Goal: Transaction & Acquisition: Purchase product/service

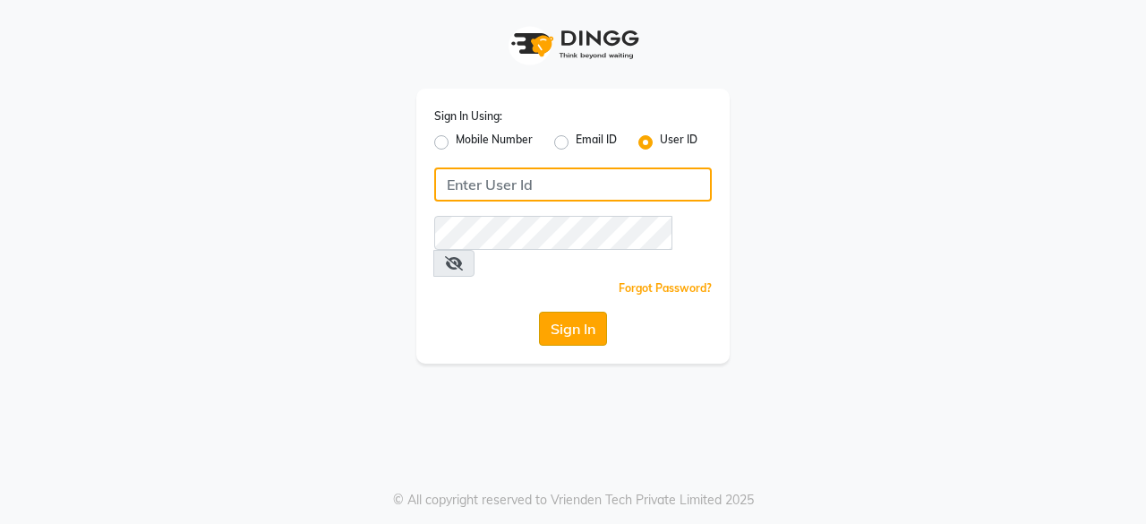
type input "hls1"
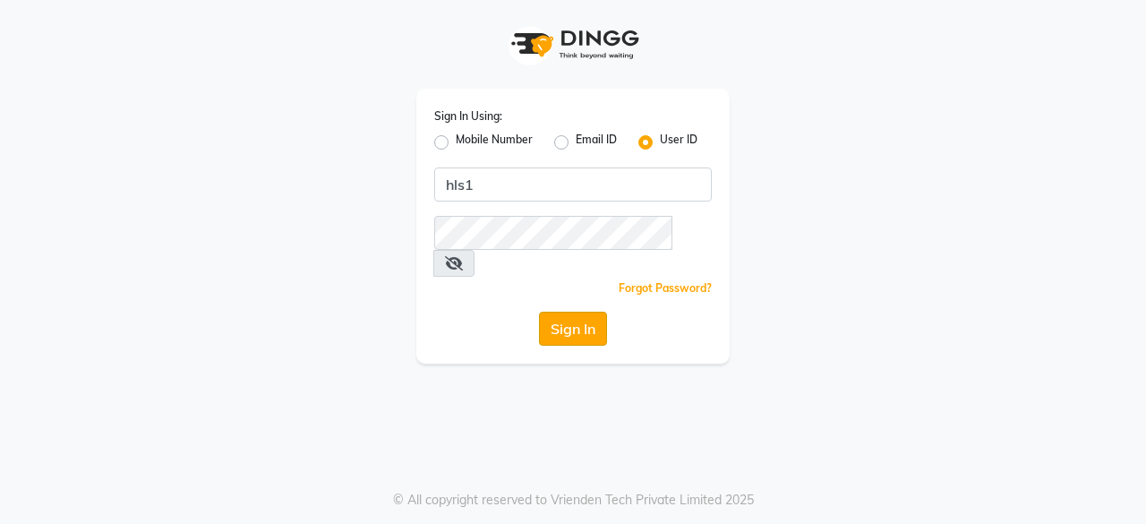
click at [555, 312] on button "Sign In" at bounding box center [573, 329] width 68 height 34
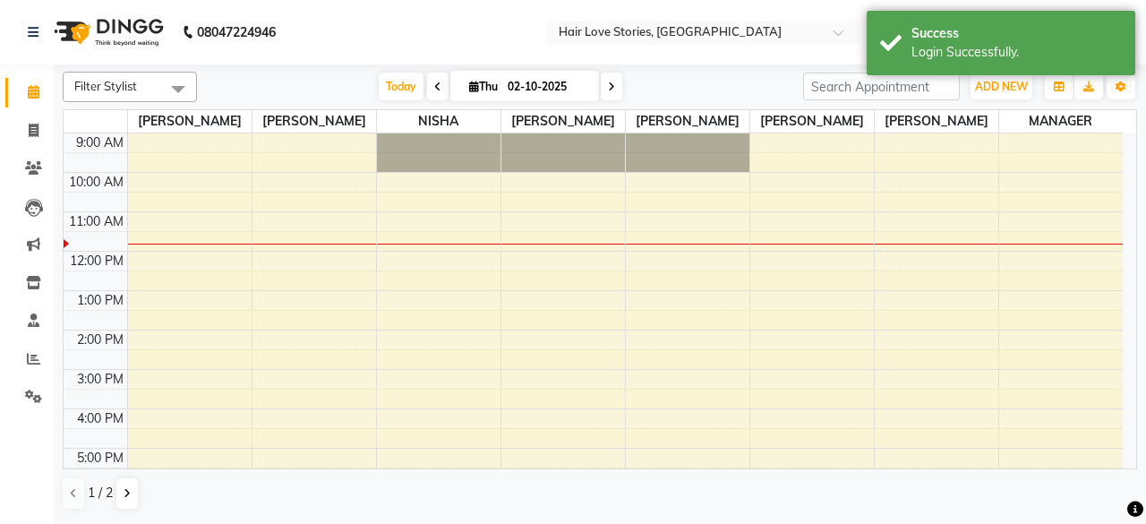
select select "en"
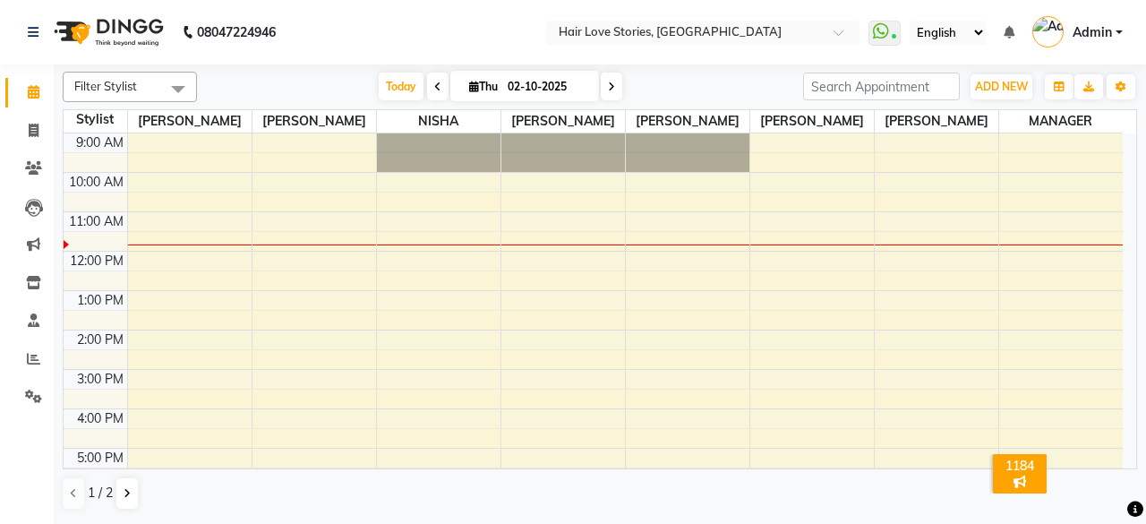
click at [439, 81] on span at bounding box center [437, 87] width 21 height 28
type input "01-10-2025"
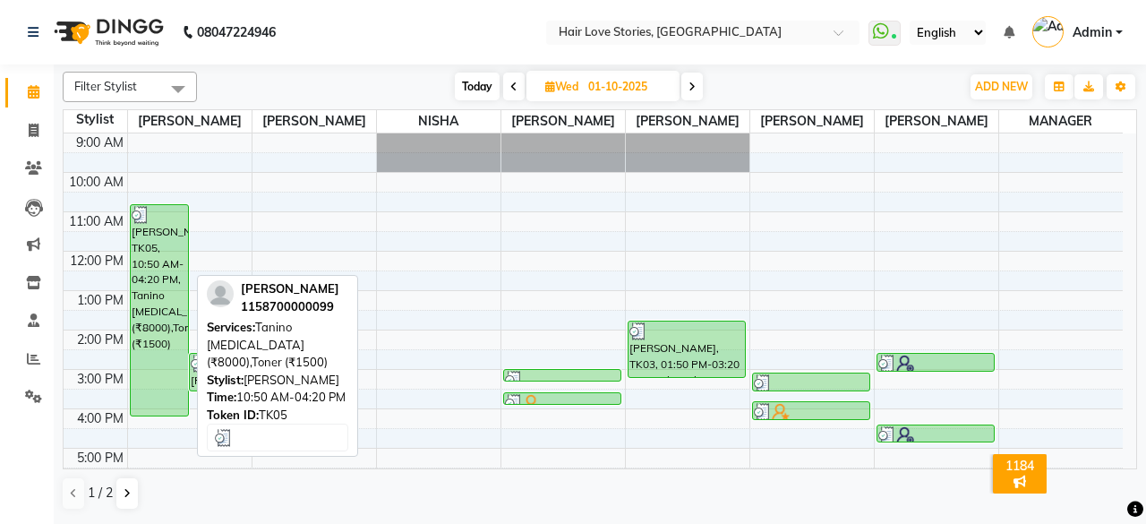
click at [148, 326] on div "[PERSON_NAME], TK05, 10:50 AM-04:20 PM, Tanino [MEDICAL_DATA] (₹8000),Toner (₹1…" at bounding box center [159, 310] width 57 height 210
select select "3"
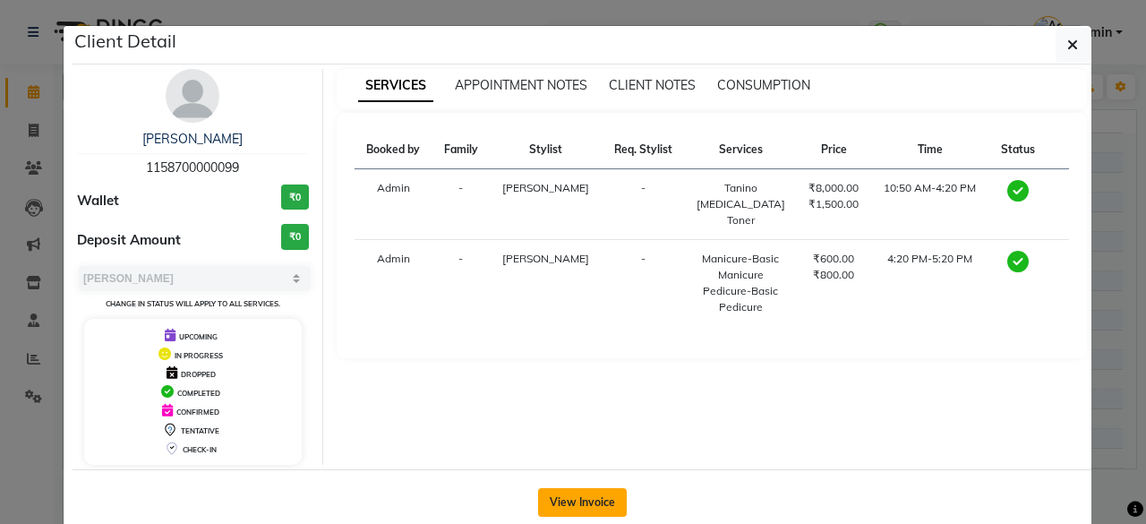
click at [556, 501] on button "View Invoice" at bounding box center [582, 502] width 89 height 29
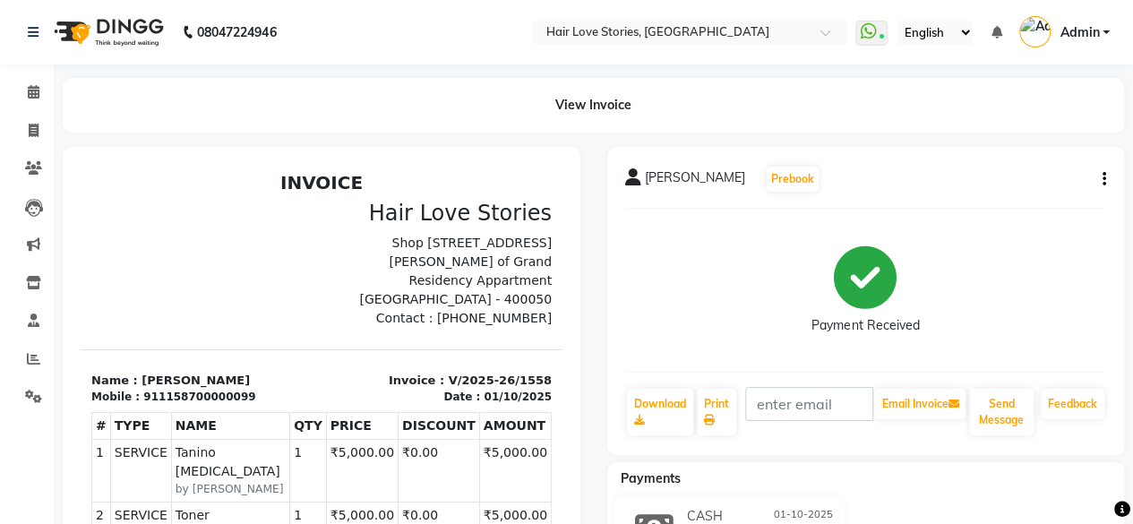
click at [1103, 180] on icon "button" at bounding box center [1104, 179] width 4 height 1
click at [32, 134] on icon at bounding box center [34, 130] width 10 height 13
select select "service"
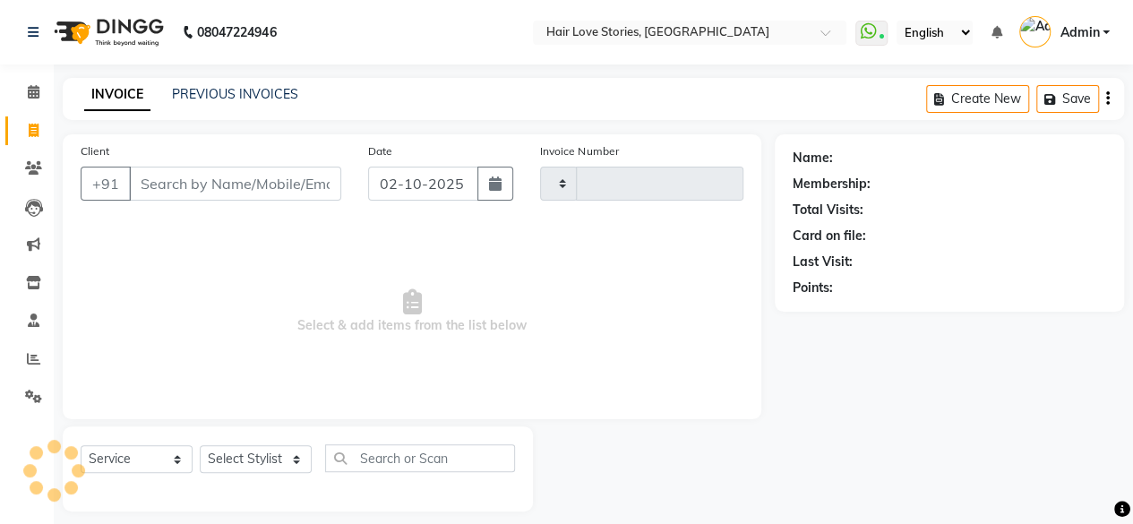
scroll to position [13, 0]
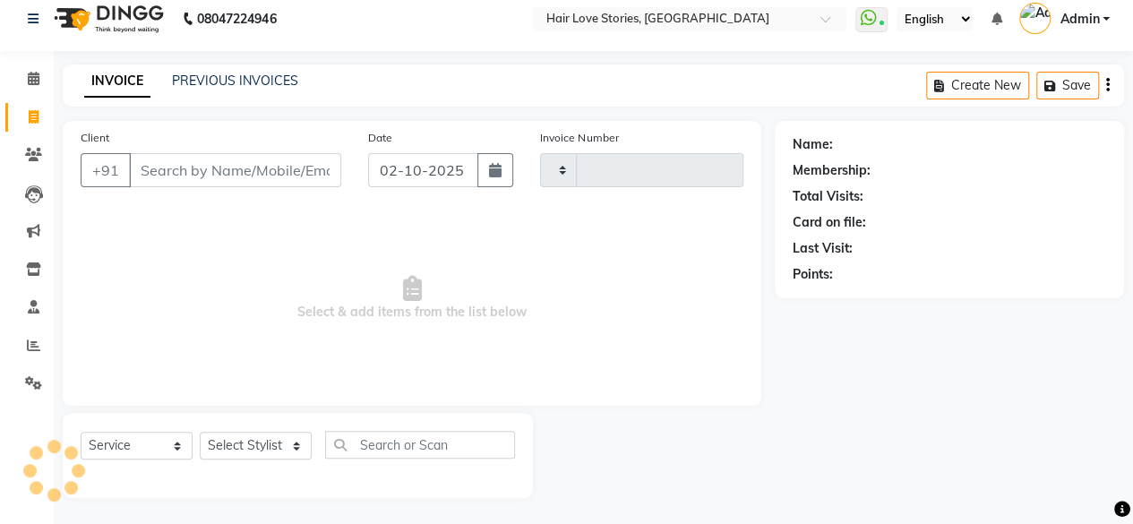
type input "1561"
select select "3886"
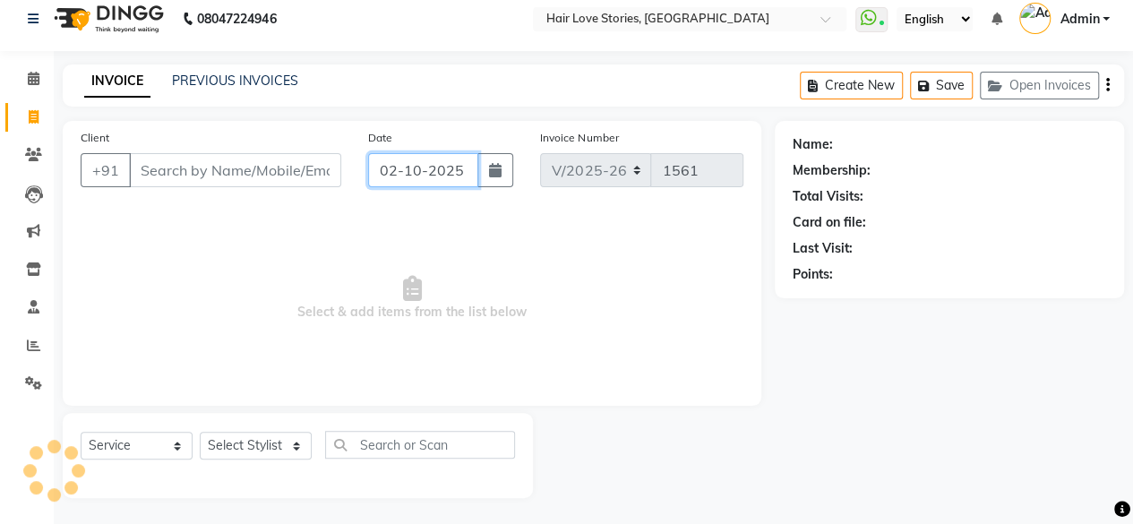
click at [424, 181] on input "02-10-2025" at bounding box center [423, 170] width 111 height 34
select select "10"
select select "2025"
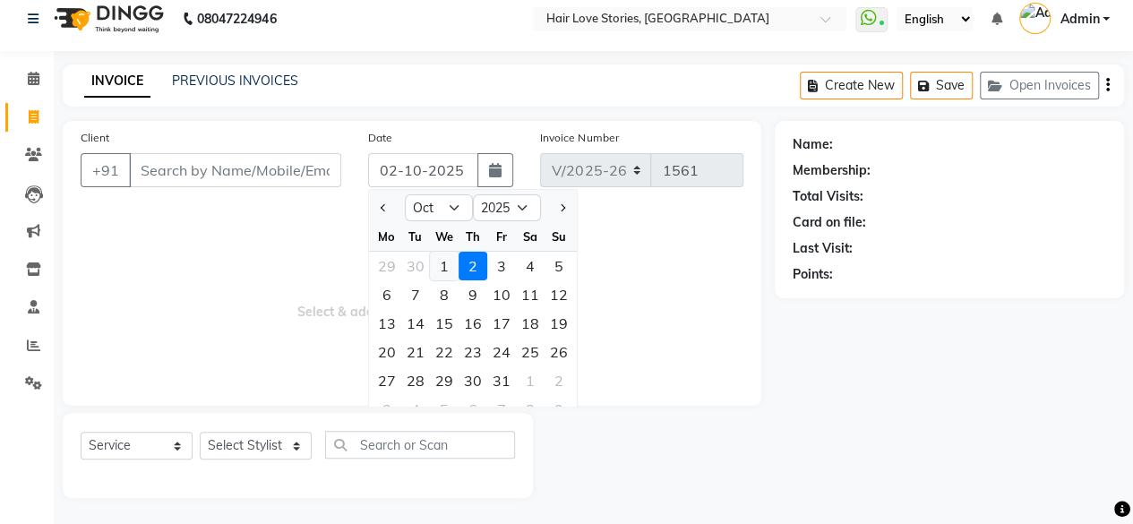
click at [444, 267] on div "1" at bounding box center [444, 266] width 29 height 29
type input "01-10-2025"
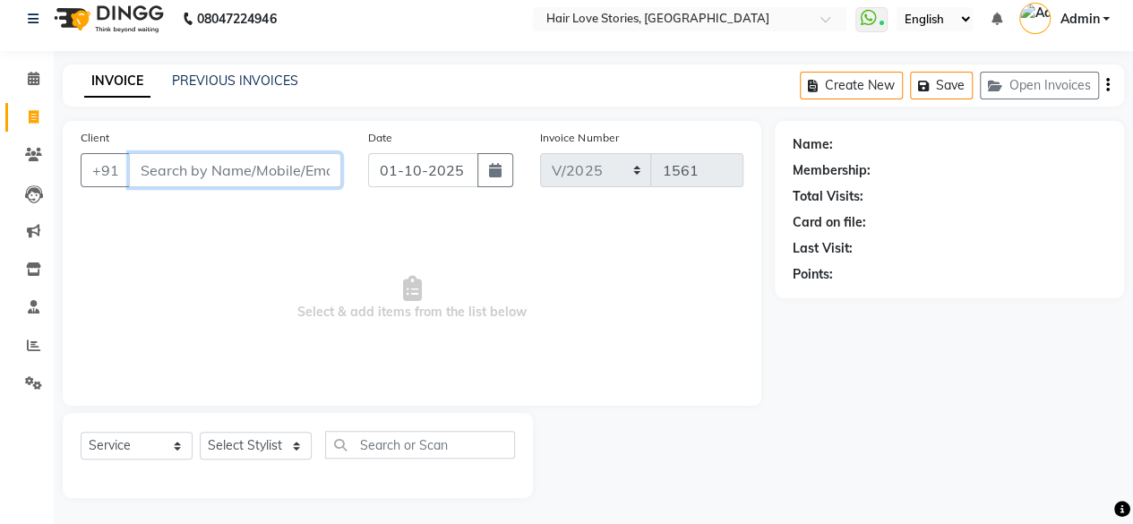
click at [251, 162] on input "Client" at bounding box center [235, 170] width 212 height 34
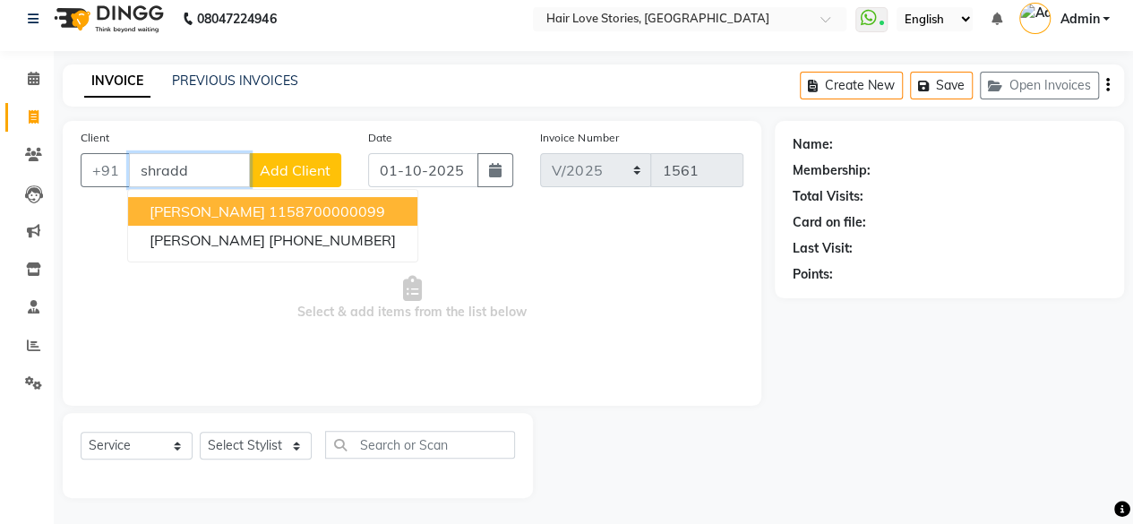
click at [269, 203] on ngb-highlight "1158700000099" at bounding box center [327, 211] width 116 height 18
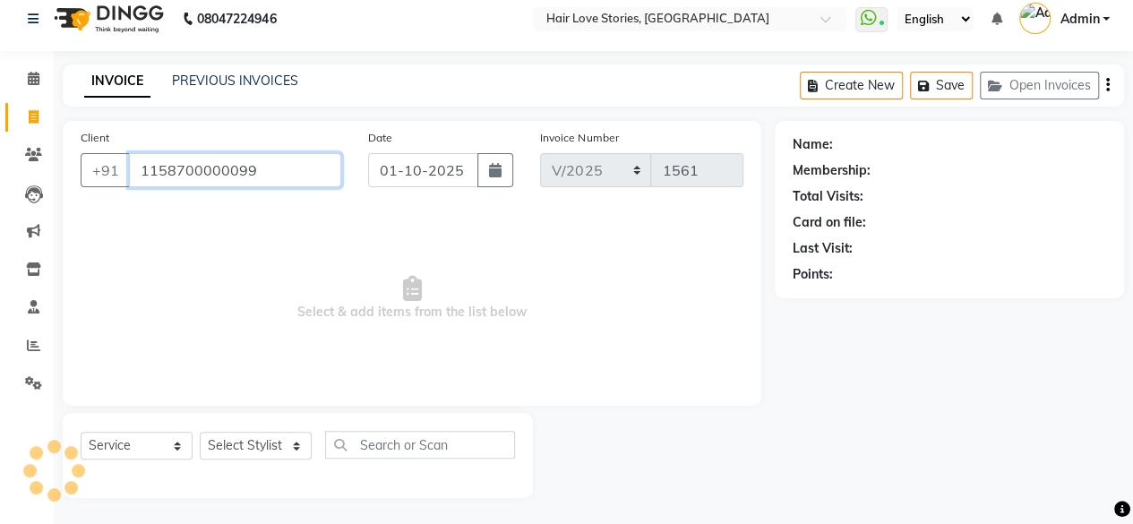
type input "1158700000099"
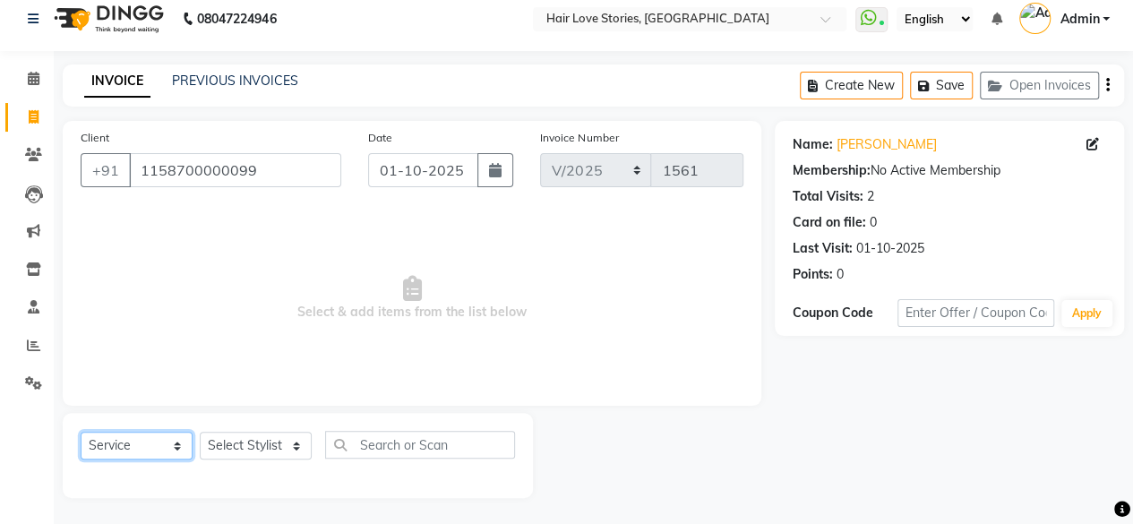
click at [170, 444] on select "Select Service Product Membership Package Voucher Prepaid Gift Card" at bounding box center [137, 446] width 112 height 28
select select "product"
click at [81, 432] on select "Select Service Product Membership Package Voucher Prepaid Gift Card" at bounding box center [137, 446] width 112 height 28
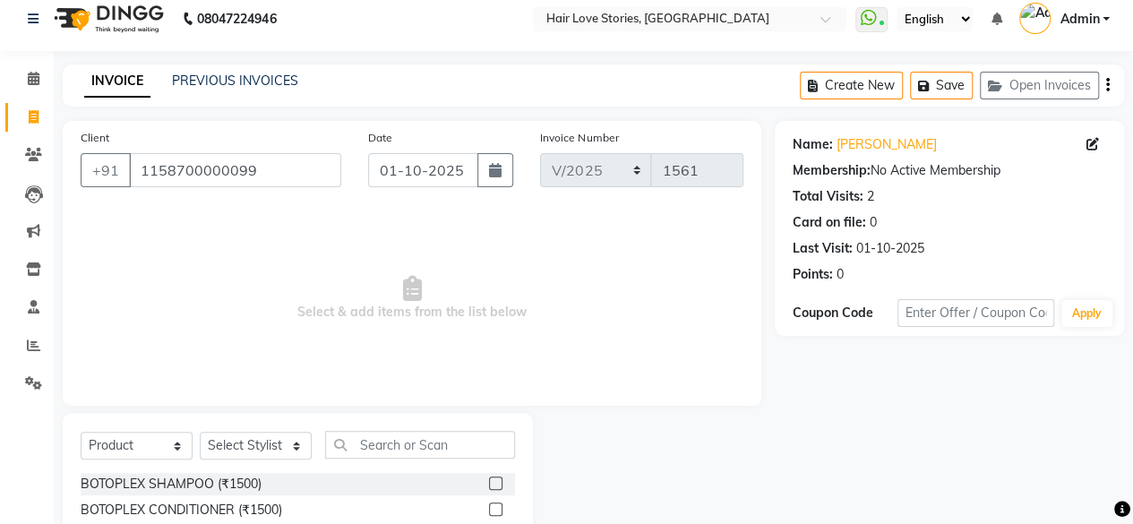
click at [489, 481] on label at bounding box center [495, 482] width 13 height 13
click at [489, 481] on input "checkbox" at bounding box center [495, 484] width 12 height 12
checkbox input "false"
click at [297, 444] on select "Select Stylist [PERSON_NAME] FRONTDESK MANAGER [PERSON_NAME] MEENA MANE [PERSON…" at bounding box center [256, 446] width 112 height 28
select select "19044"
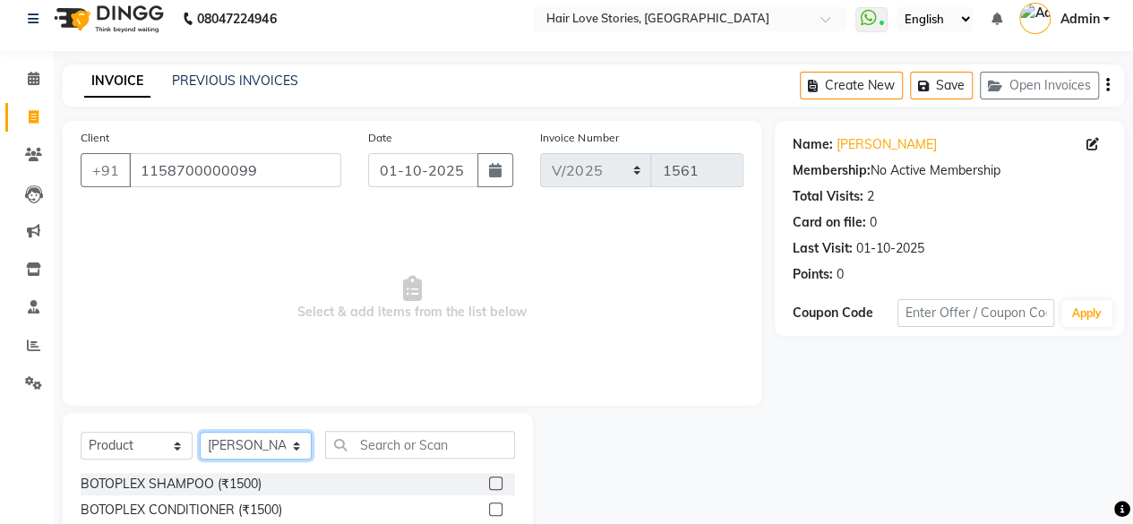
click at [200, 432] on select "Select Stylist [PERSON_NAME] FRONTDESK MANAGER [PERSON_NAME] MEENA MANE [PERSON…" at bounding box center [256, 446] width 112 height 28
click at [489, 481] on label at bounding box center [495, 482] width 13 height 13
click at [489, 481] on input "checkbox" at bounding box center [495, 484] width 12 height 12
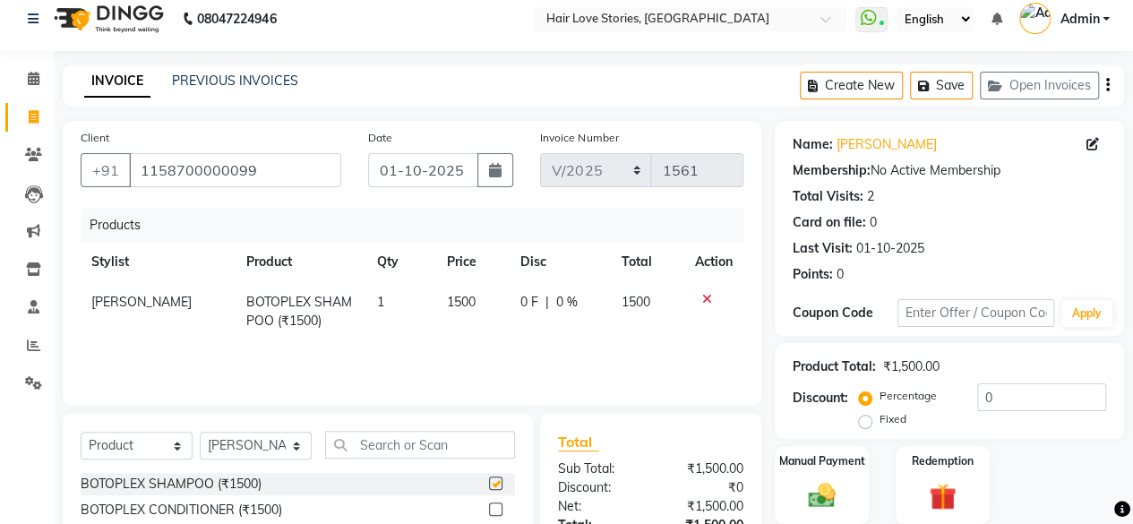
checkbox input "false"
click at [489, 503] on label at bounding box center [495, 508] width 13 height 13
click at [489, 504] on input "checkbox" at bounding box center [495, 510] width 12 height 12
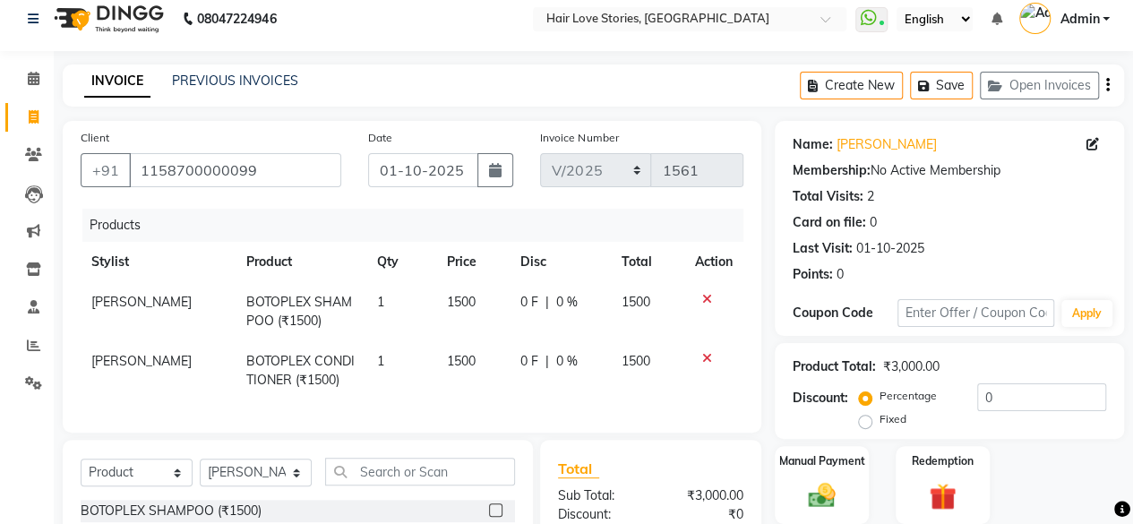
checkbox input "false"
click at [980, 400] on input "0" at bounding box center [1041, 397] width 129 height 28
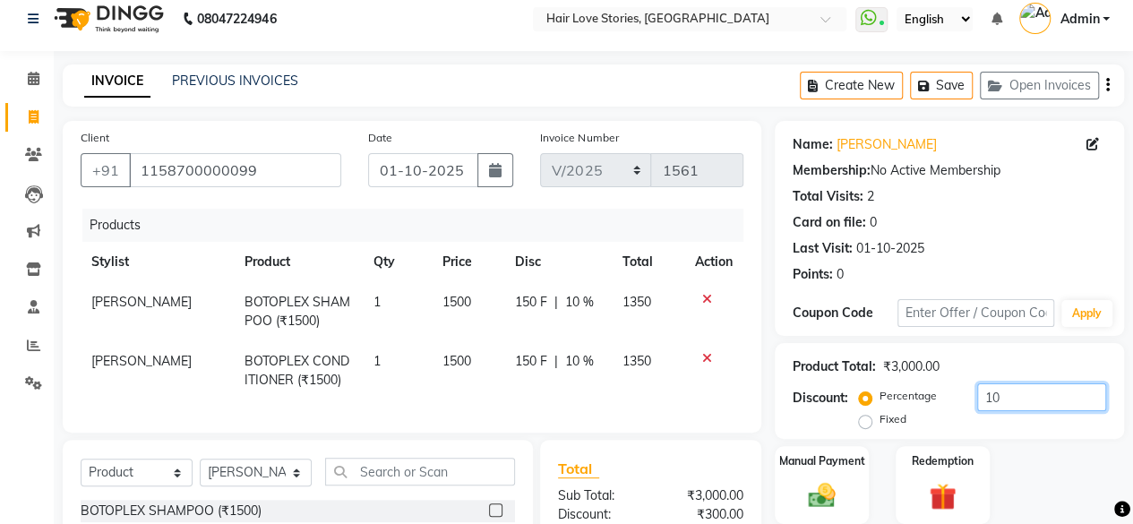
scroll to position [233, 0]
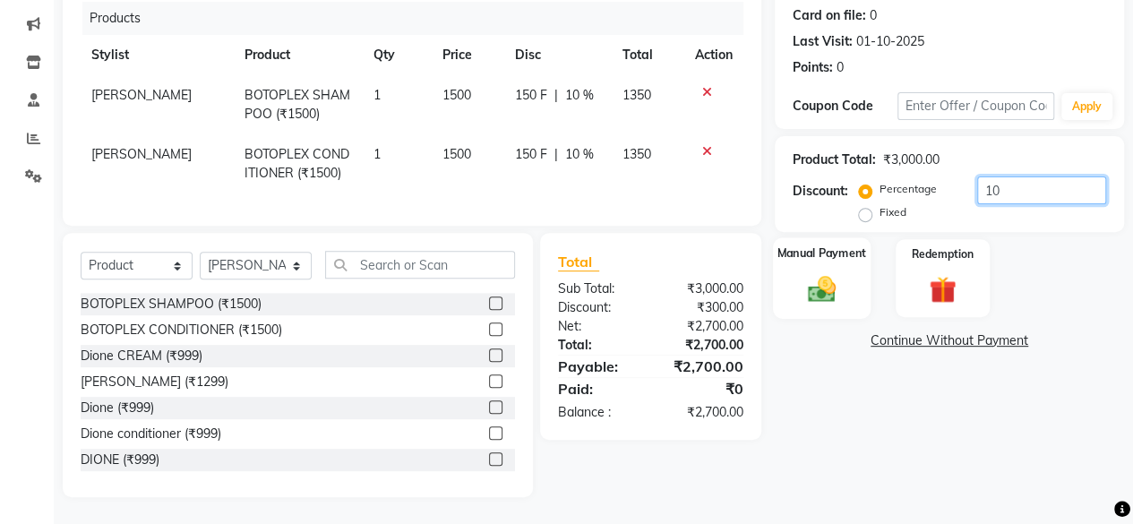
type input "10"
click at [845, 277] on div "Manual Payment" at bounding box center [822, 277] width 98 height 81
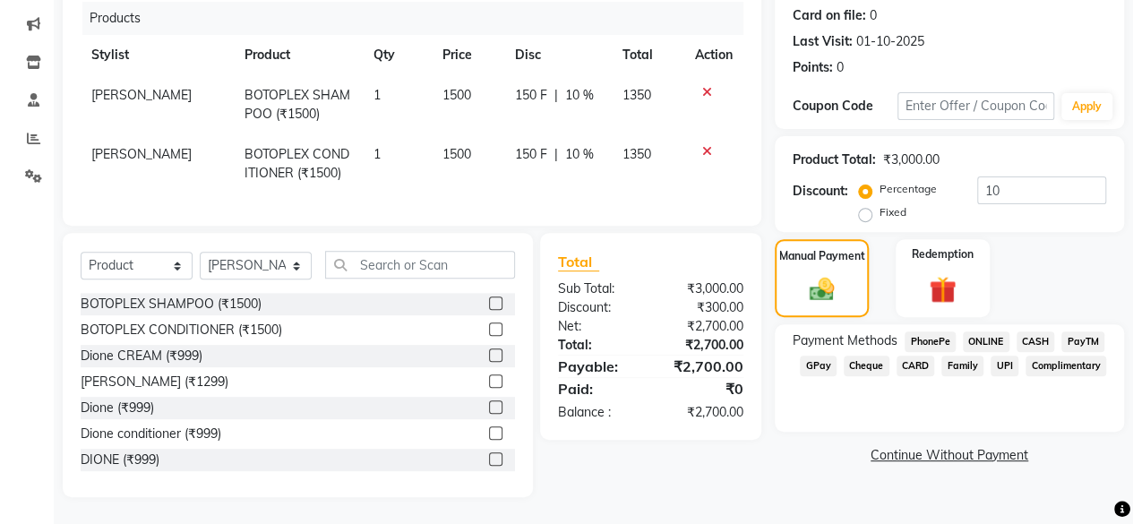
click at [1041, 331] on span "CASH" at bounding box center [1035, 341] width 39 height 21
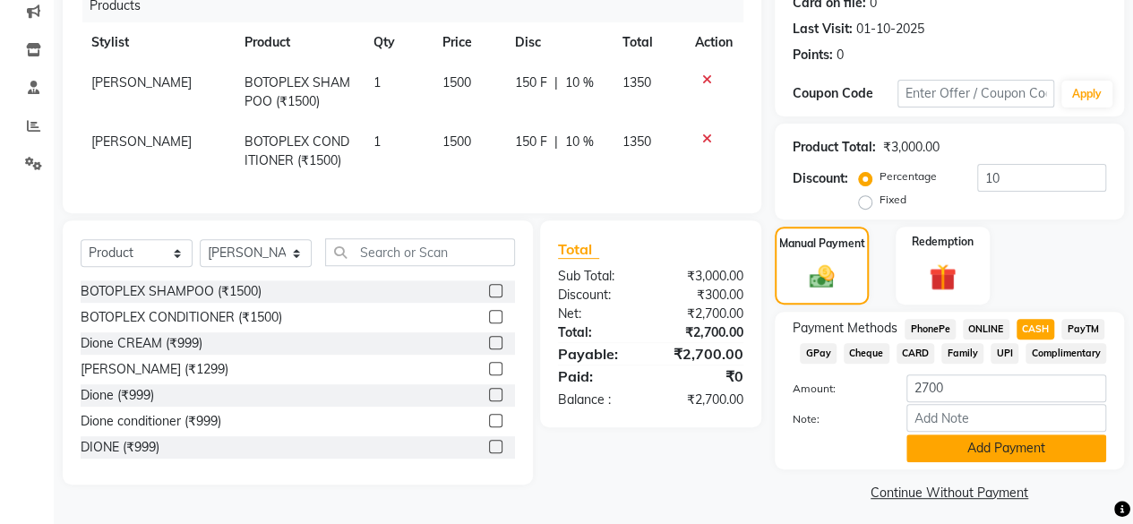
click at [1031, 450] on button "Add Payment" at bounding box center [1006, 448] width 200 height 28
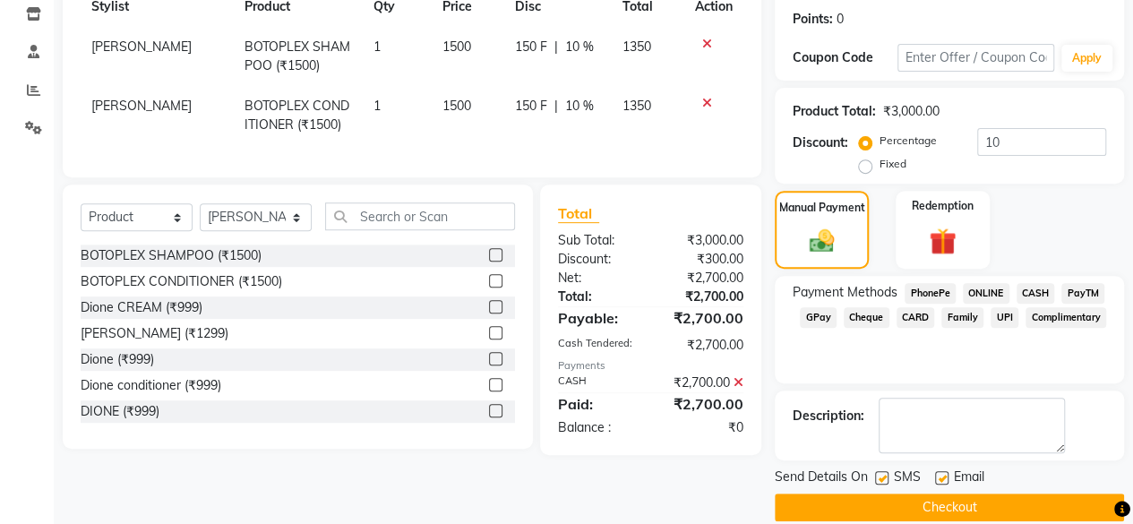
scroll to position [290, 0]
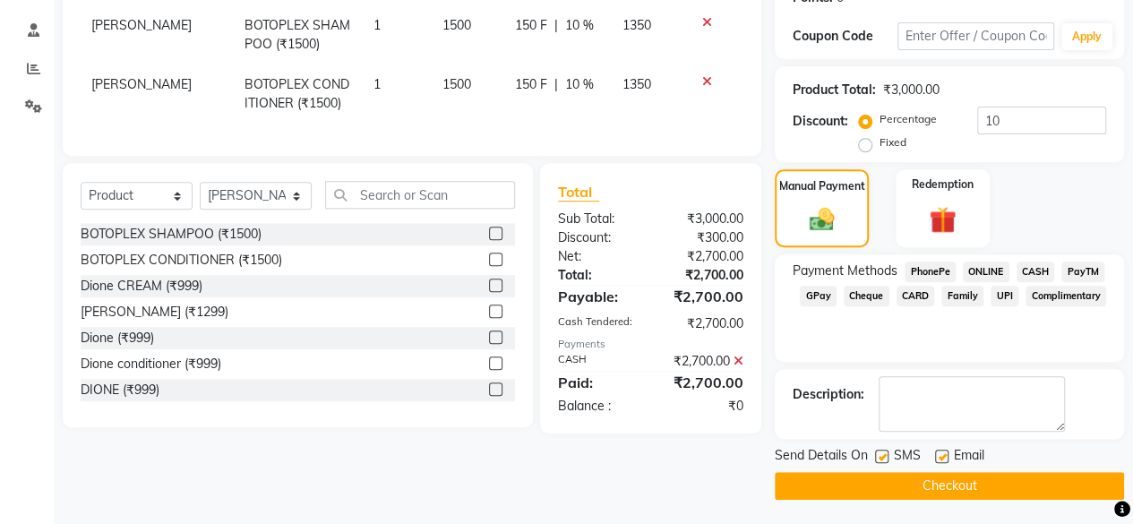
click at [886, 457] on label at bounding box center [881, 455] width 13 height 13
click at [886, 457] on input "checkbox" at bounding box center [881, 457] width 12 height 12
checkbox input "false"
click at [876, 485] on button "Checkout" at bounding box center [948, 486] width 349 height 28
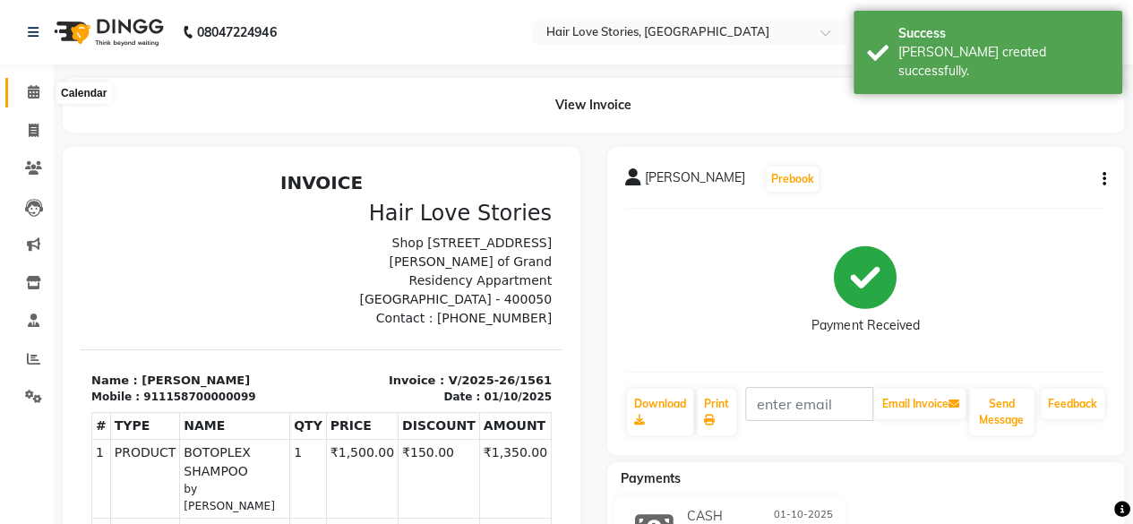
click at [25, 96] on span at bounding box center [33, 92] width 31 height 21
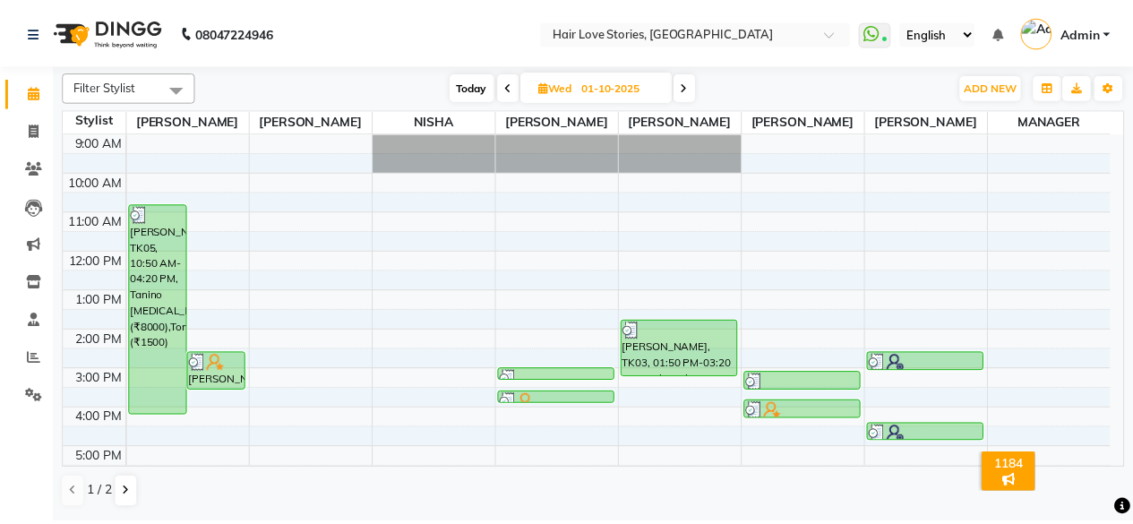
scroll to position [206, 0]
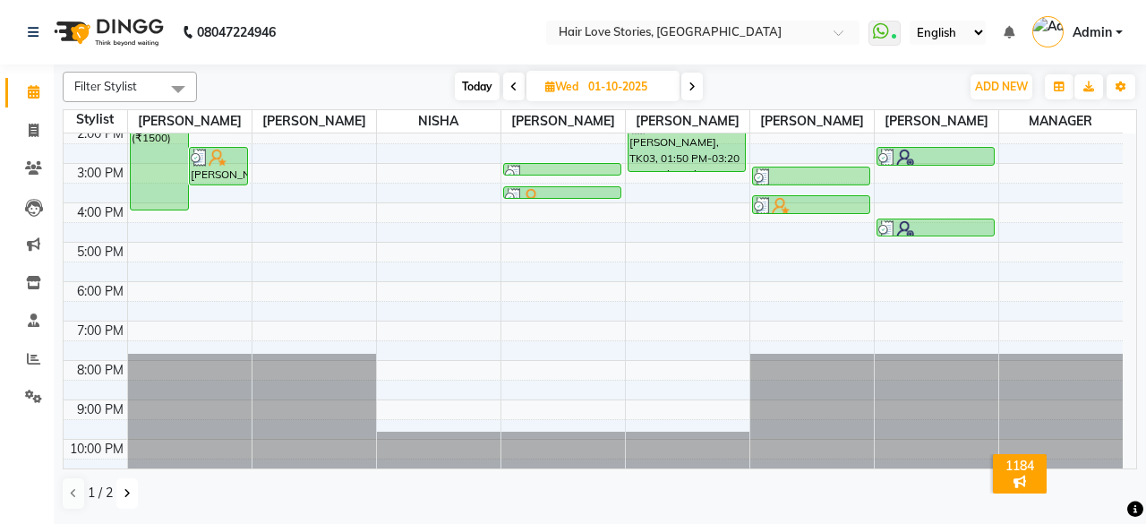
click at [124, 488] on icon at bounding box center [127, 493] width 7 height 11
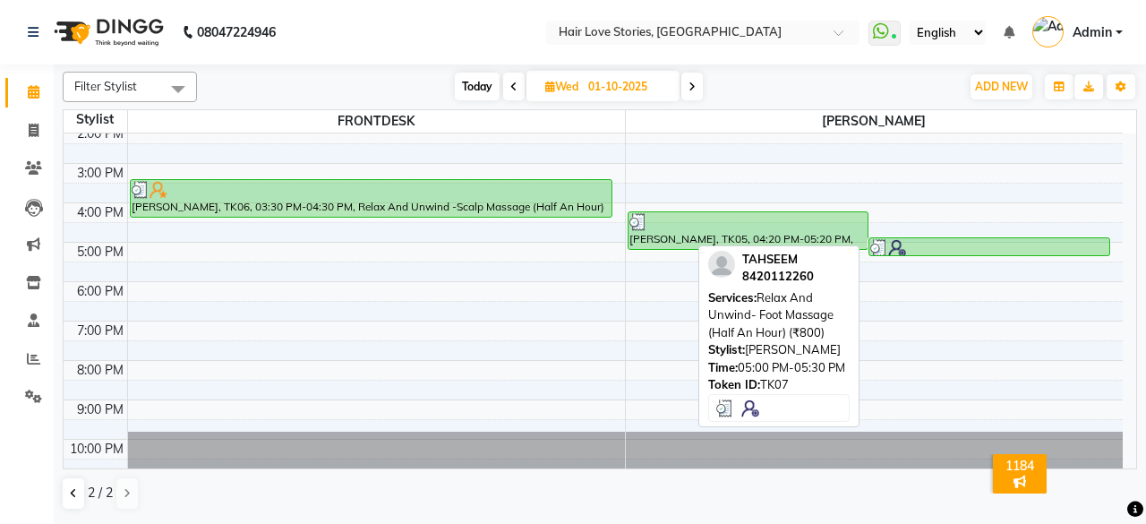
click at [938, 246] on div at bounding box center [989, 248] width 238 height 18
select select "3"
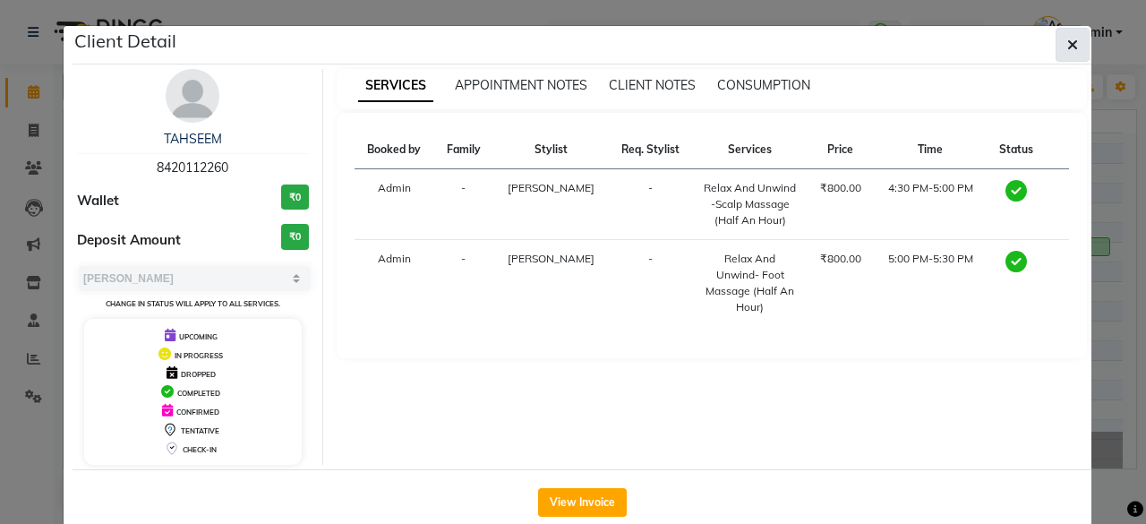
click at [1067, 47] on icon "button" at bounding box center [1072, 45] width 11 height 14
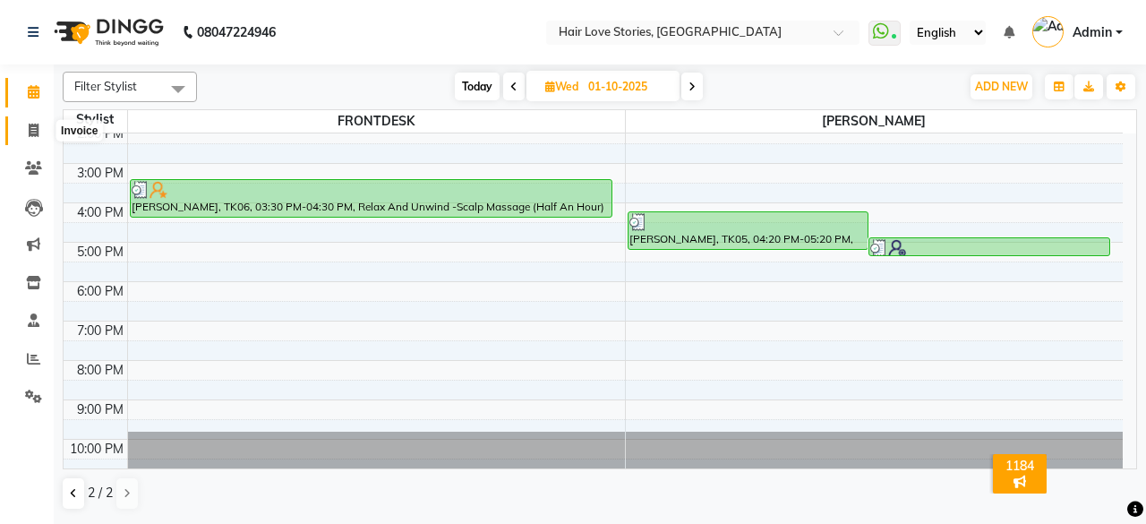
click at [23, 135] on span at bounding box center [33, 131] width 31 height 21
select select "service"
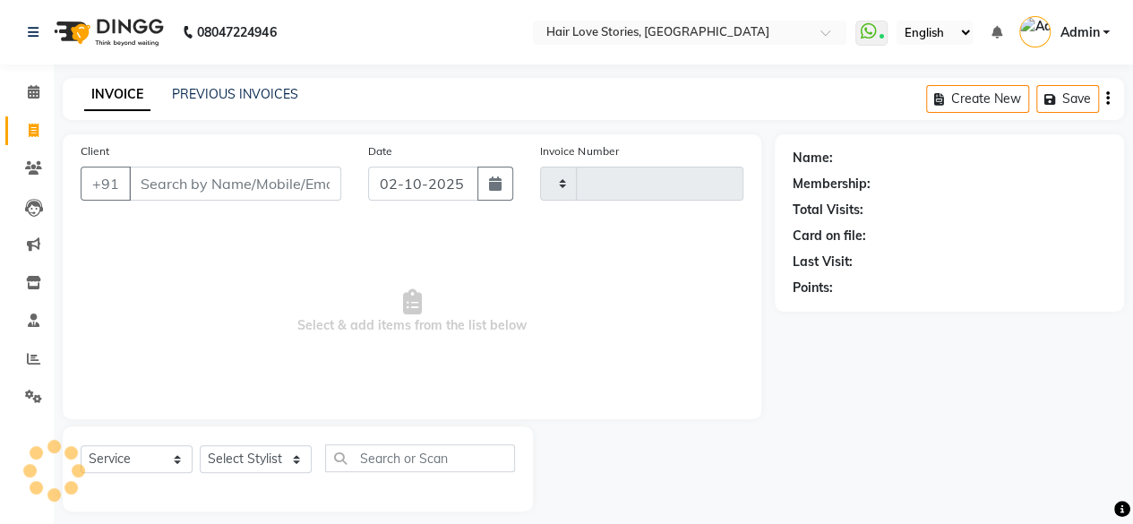
type input "1562"
select select "3886"
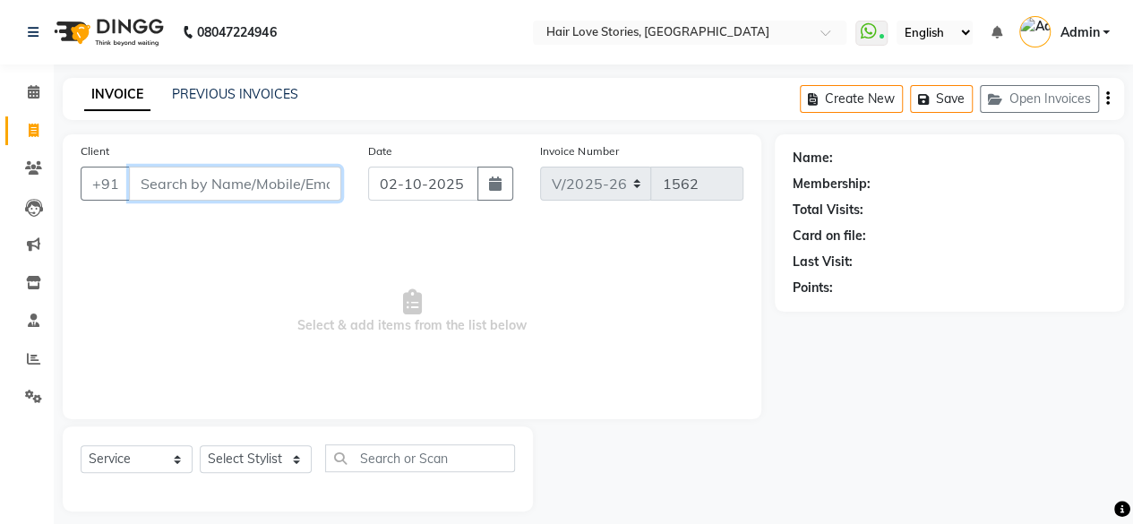
click at [158, 176] on input "Client" at bounding box center [235, 184] width 212 height 34
click at [1024, 81] on div "Create New Save Open Invoices" at bounding box center [962, 99] width 324 height 42
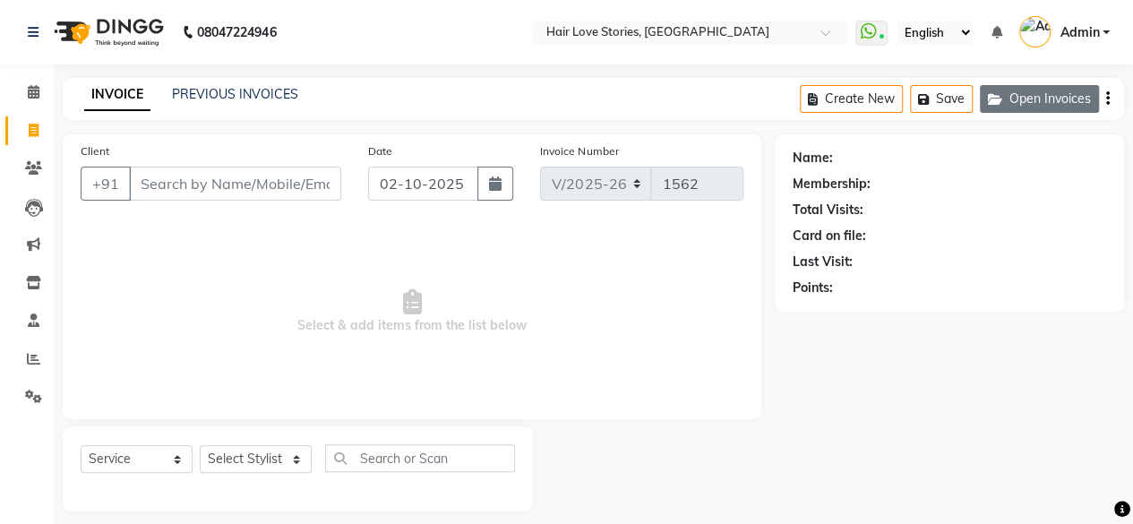
click at [1023, 103] on button "Open Invoices" at bounding box center [1039, 99] width 119 height 28
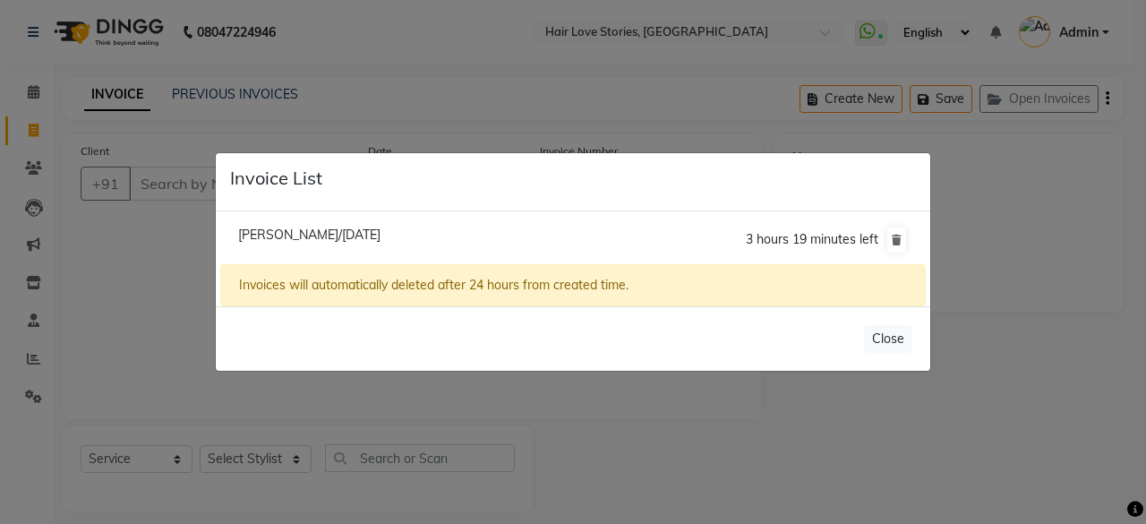
click at [251, 243] on span "[PERSON_NAME]/[DATE]" at bounding box center [309, 235] width 142 height 16
type input "9820184886"
type input "01-10-2025"
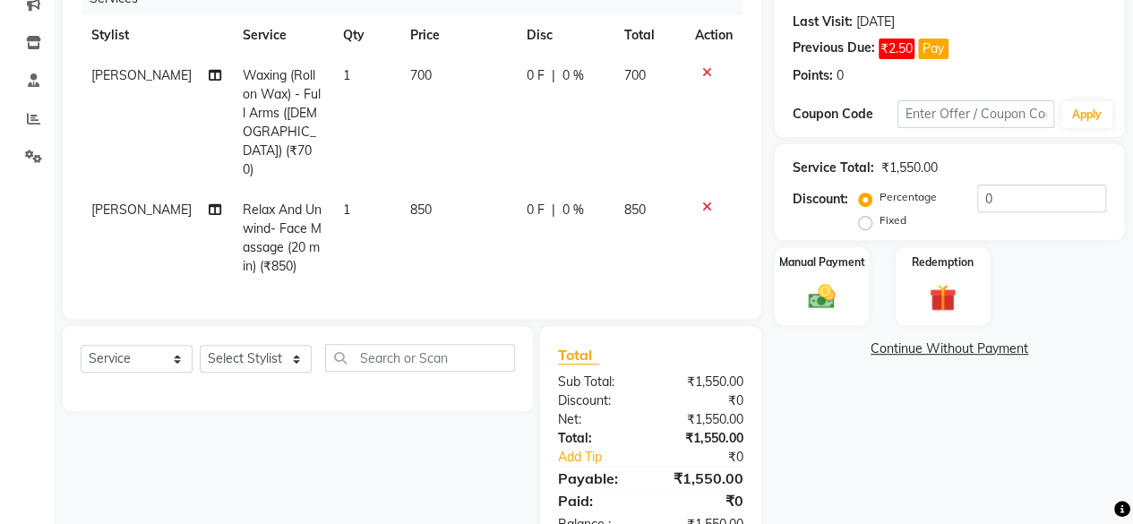
scroll to position [269, 0]
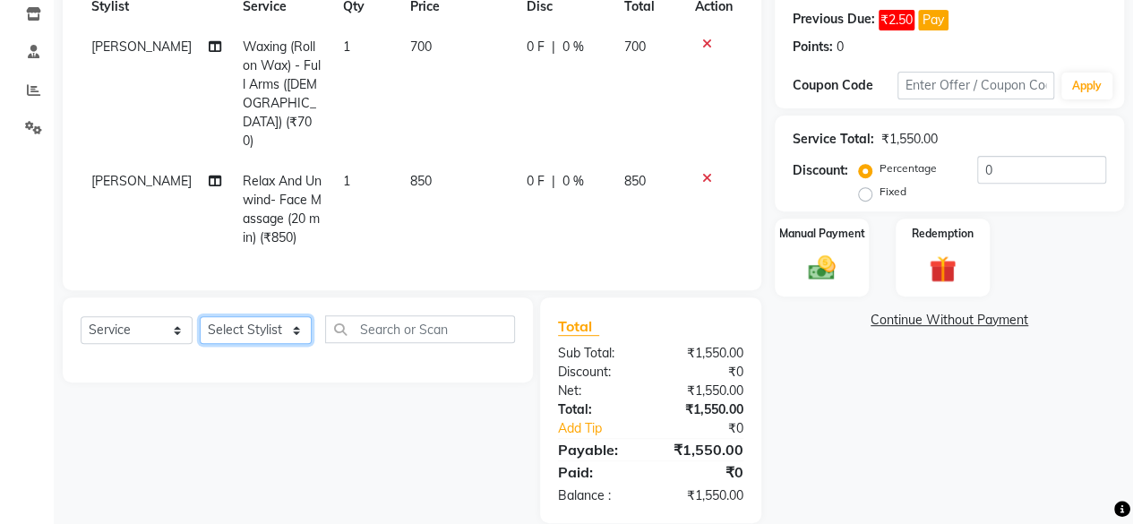
click at [288, 316] on select "Select Stylist [PERSON_NAME] FRONTDESK MANAGER [PERSON_NAME] MEENA MANE [PERSON…" at bounding box center [256, 330] width 112 height 28
click at [820, 260] on img at bounding box center [822, 268] width 46 height 32
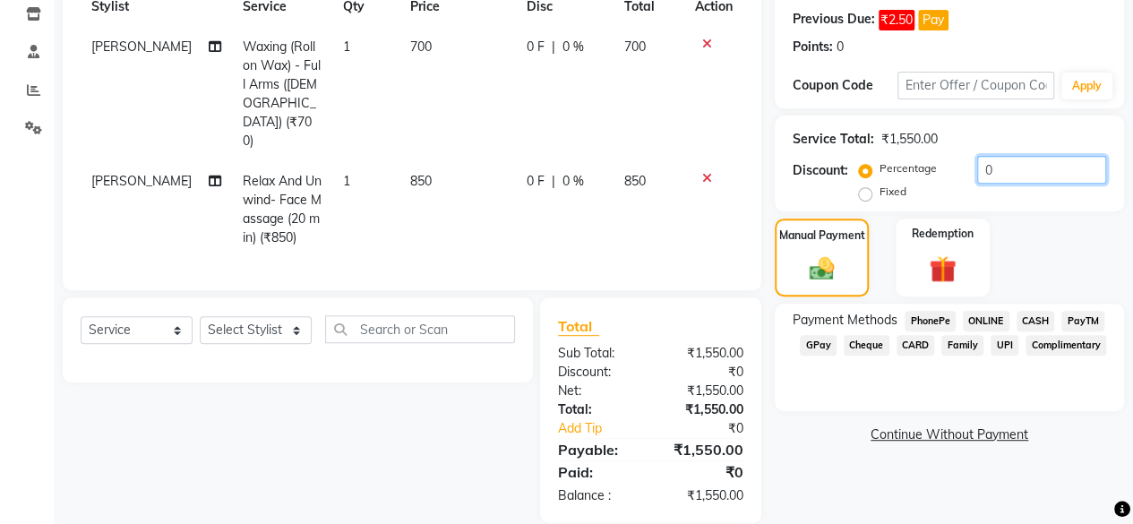
click at [980, 158] on input "0" at bounding box center [1041, 170] width 129 height 28
type input "10"
click at [901, 438] on link "Continue Without Payment" at bounding box center [949, 434] width 342 height 19
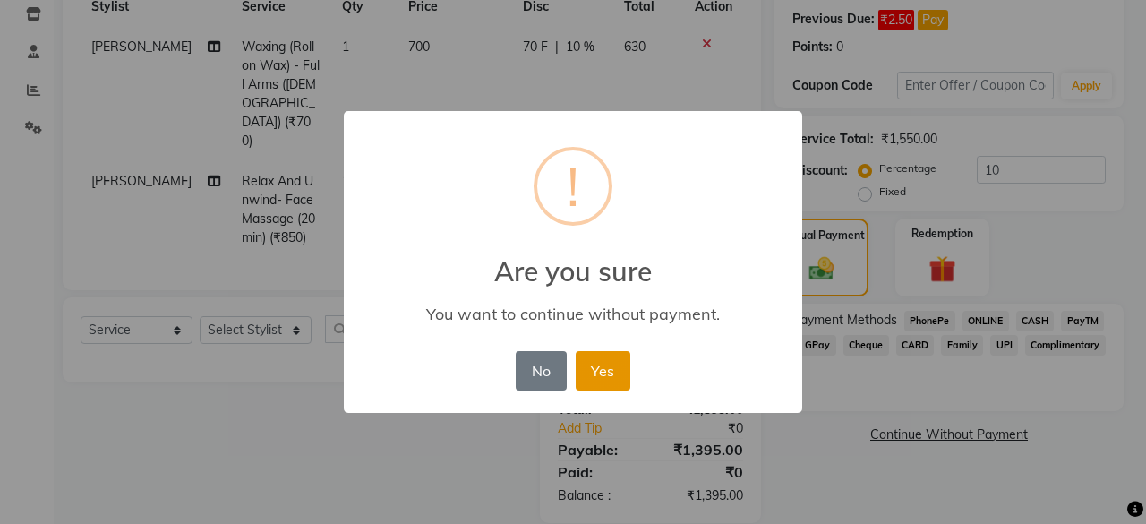
click at [587, 364] on button "Yes" at bounding box center [603, 370] width 55 height 39
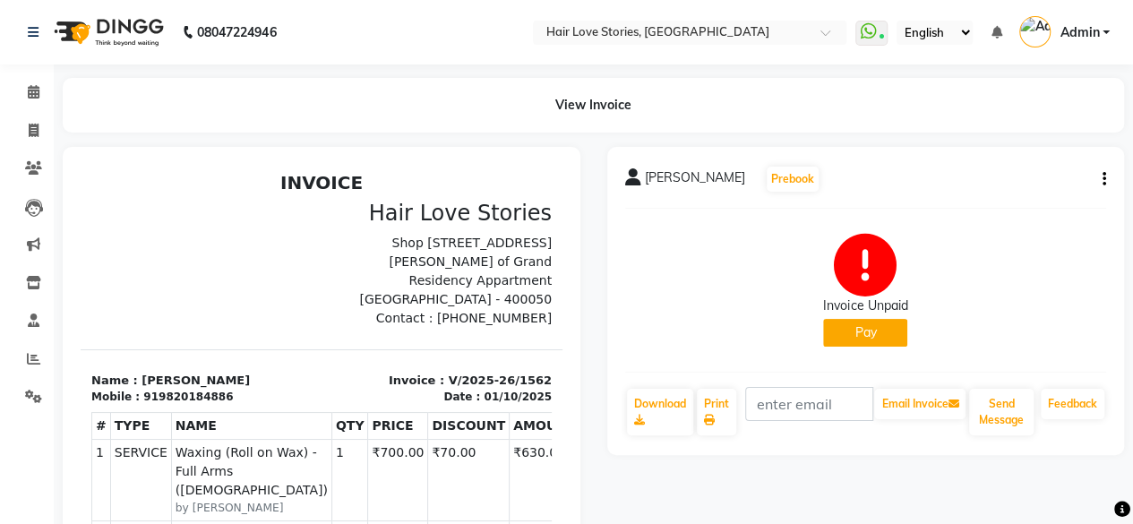
scroll to position [295, 0]
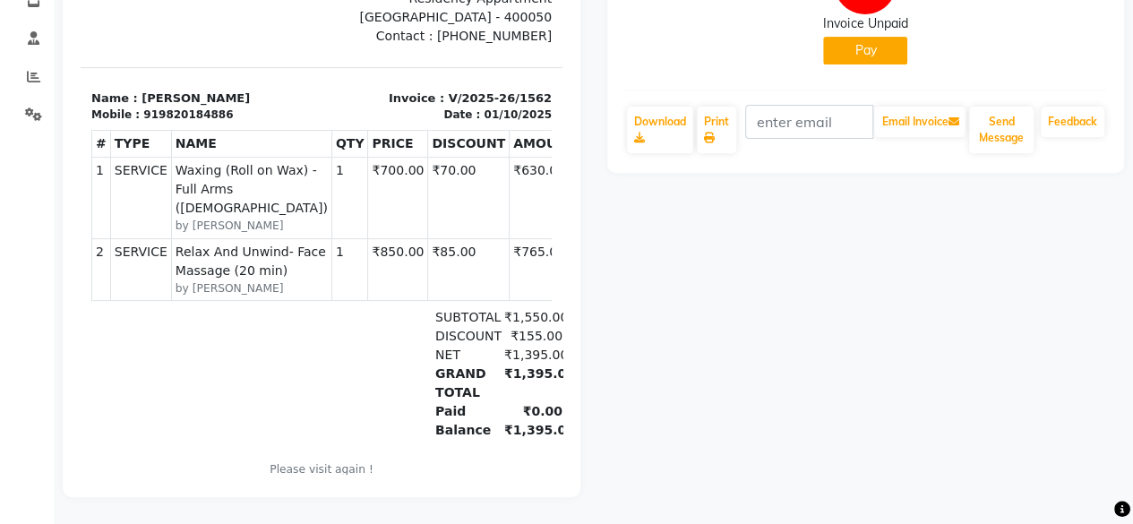
select select "service"
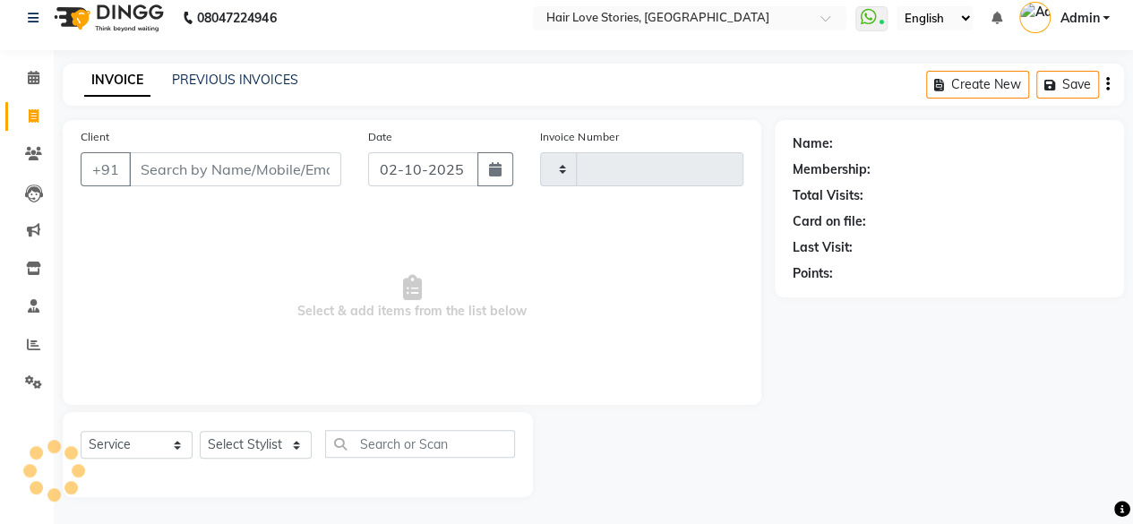
scroll to position [13, 0]
type input "1563"
select select "3886"
click at [215, 167] on input "Client" at bounding box center [235, 170] width 212 height 34
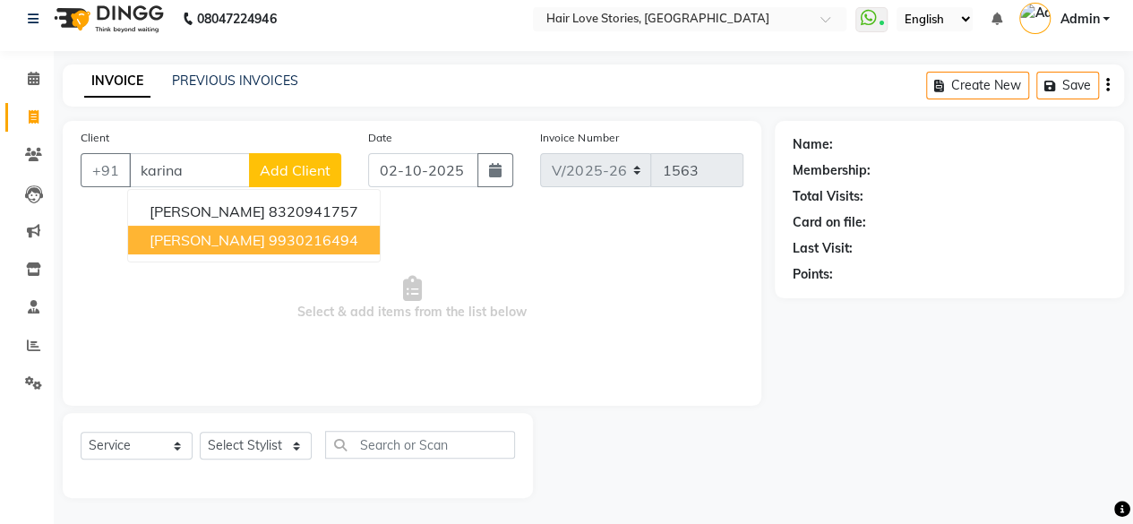
click at [198, 252] on button "[PERSON_NAME] 9930216494" at bounding box center [254, 240] width 252 height 29
type input "9930216494"
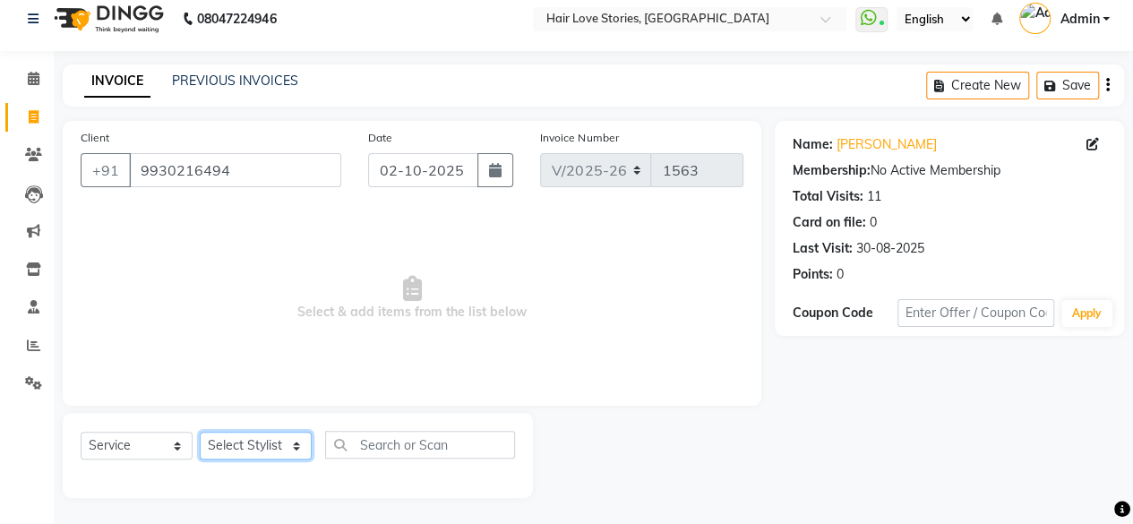
click at [296, 448] on select "Select Stylist [PERSON_NAME] FRONTDESK MANAGER [PERSON_NAME] MEENA MANE [PERSON…" at bounding box center [256, 446] width 112 height 28
select select "19044"
click at [200, 432] on select "Select Stylist [PERSON_NAME] FRONTDESK MANAGER [PERSON_NAME] MEENA MANE [PERSON…" at bounding box center [256, 446] width 112 height 28
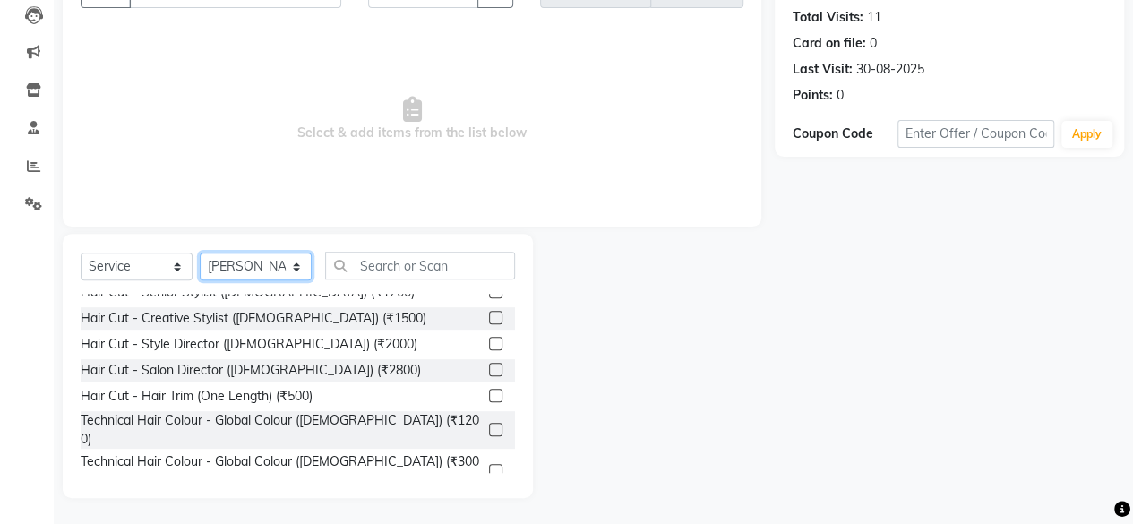
scroll to position [143, 0]
click at [489, 364] on label at bounding box center [495, 368] width 13 height 13
click at [489, 364] on input "checkbox" at bounding box center [495, 370] width 12 height 12
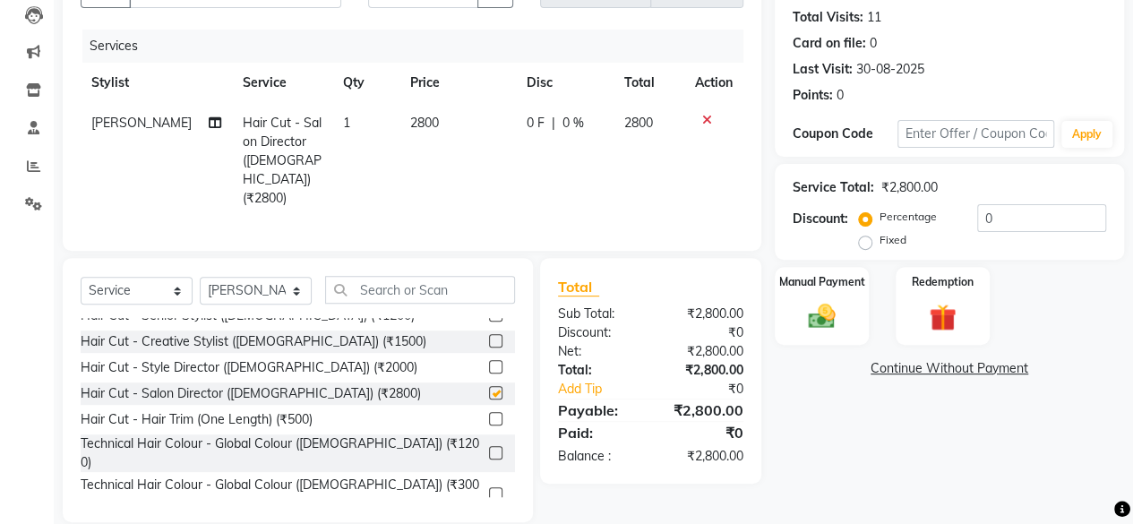
checkbox input "false"
click at [415, 115] on span "2800" at bounding box center [424, 123] width 29 height 16
select select "19044"
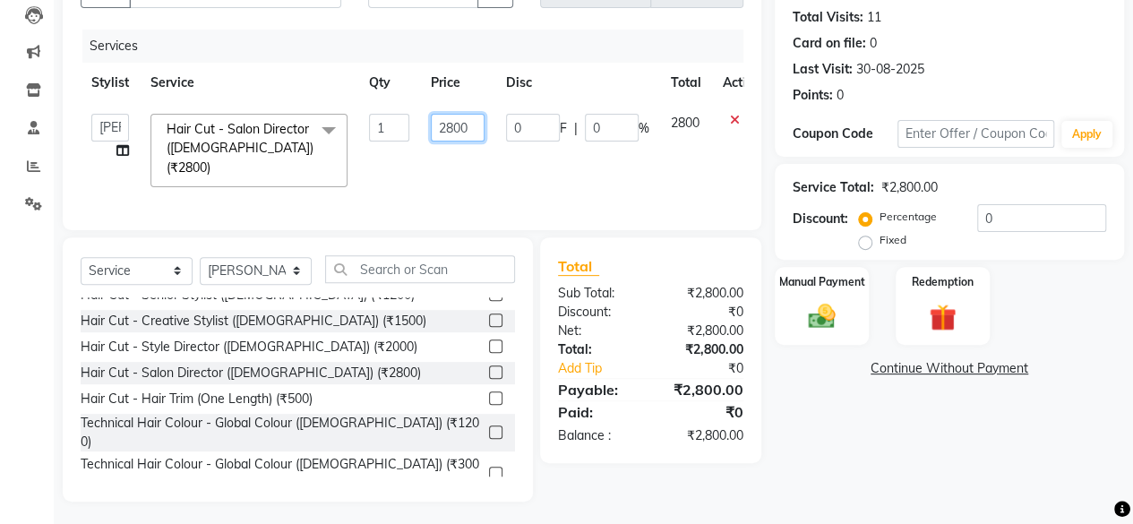
click at [449, 130] on input "2800" at bounding box center [458, 128] width 54 height 28
type input "2200"
click at [980, 207] on input "0" at bounding box center [1041, 218] width 129 height 28
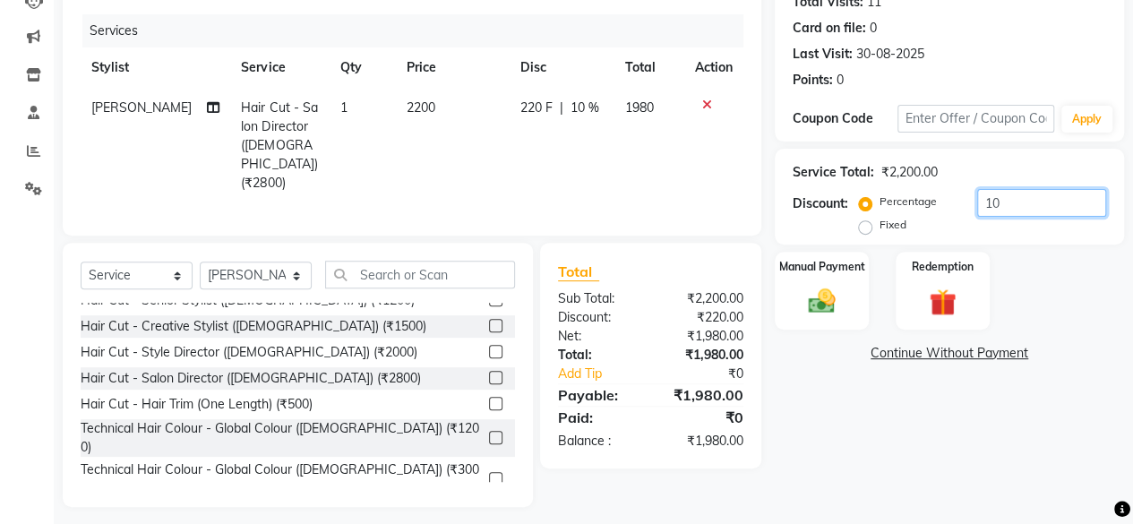
scroll to position [211, 0]
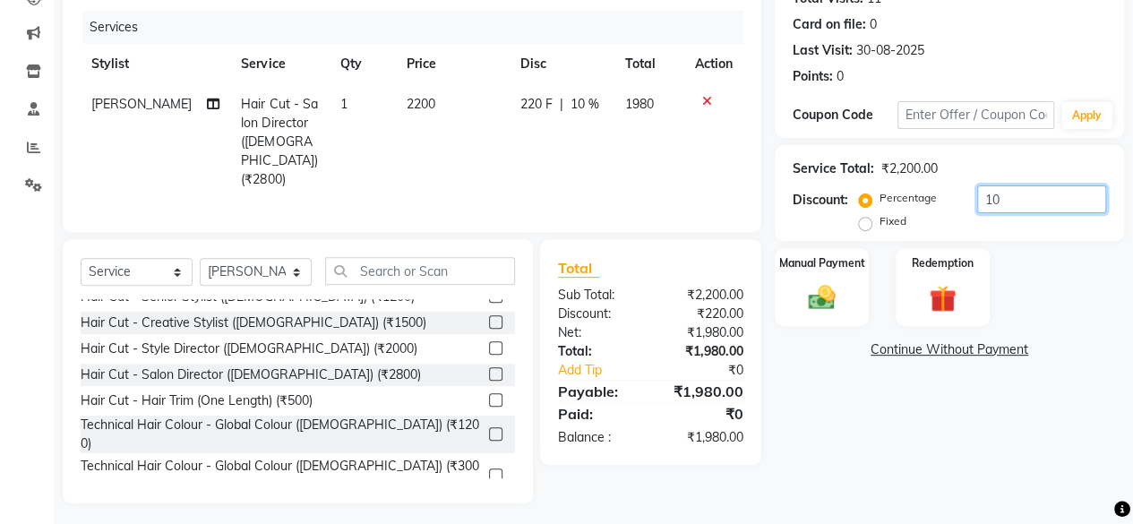
type input "10"
click at [876, 441] on div "Name: [PERSON_NAME] Membership: No Active Membership Total Visits: 11 Card on f…" at bounding box center [955, 213] width 363 height 580
click at [807, 295] on img at bounding box center [822, 297] width 46 height 32
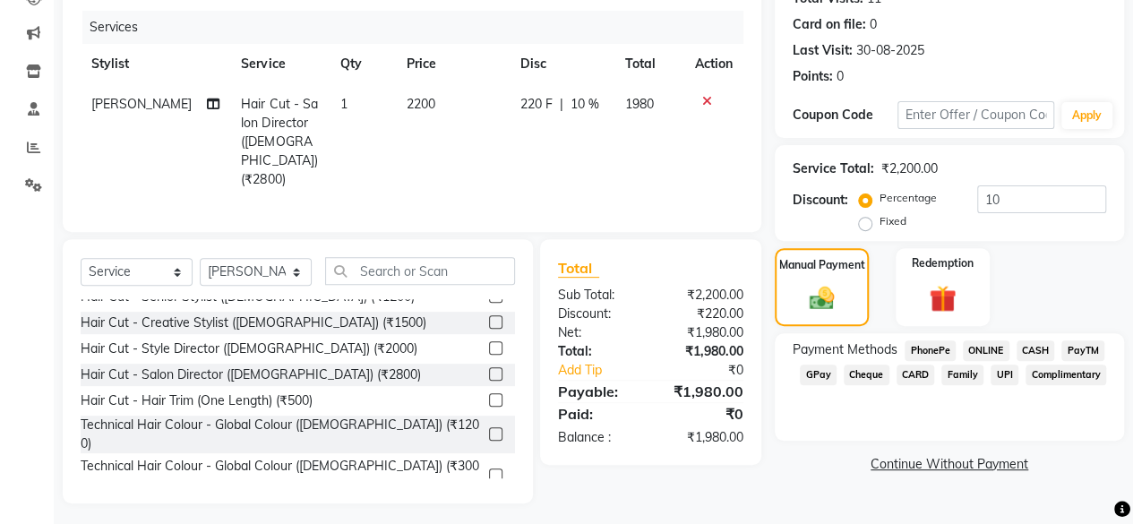
click at [809, 377] on span "GPay" at bounding box center [818, 374] width 37 height 21
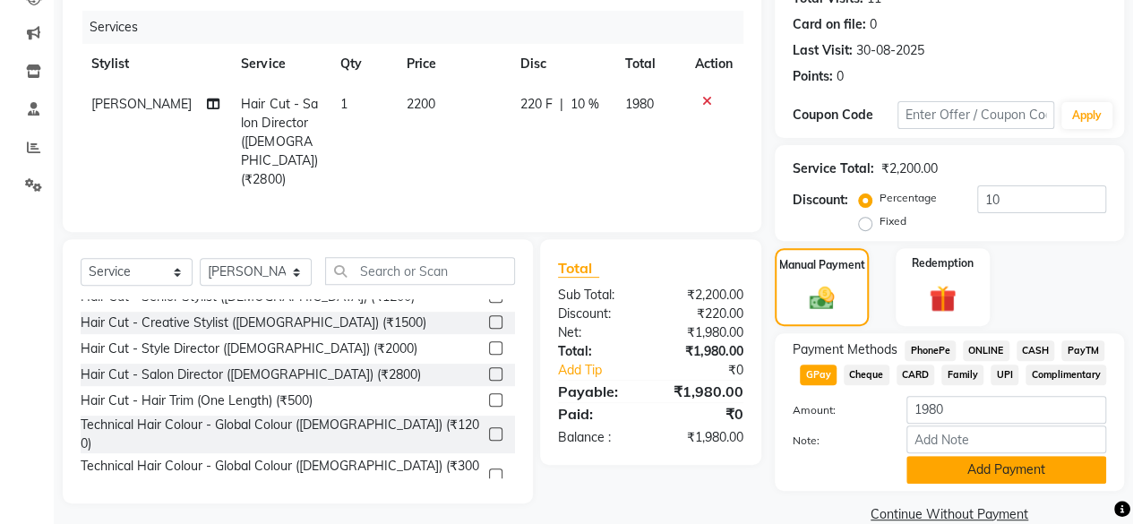
click at [988, 475] on button "Add Payment" at bounding box center [1006, 470] width 200 height 28
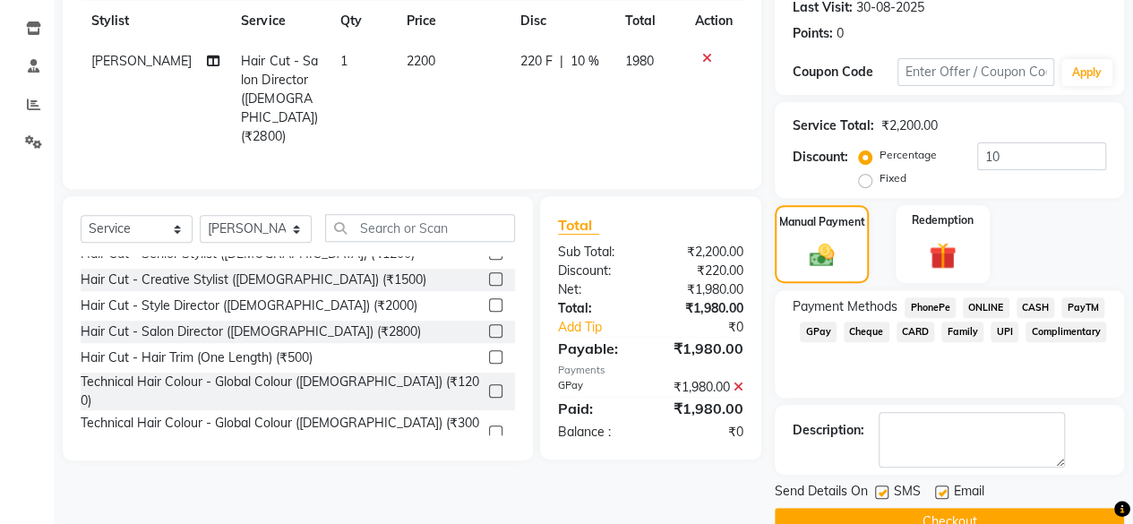
scroll to position [290, 0]
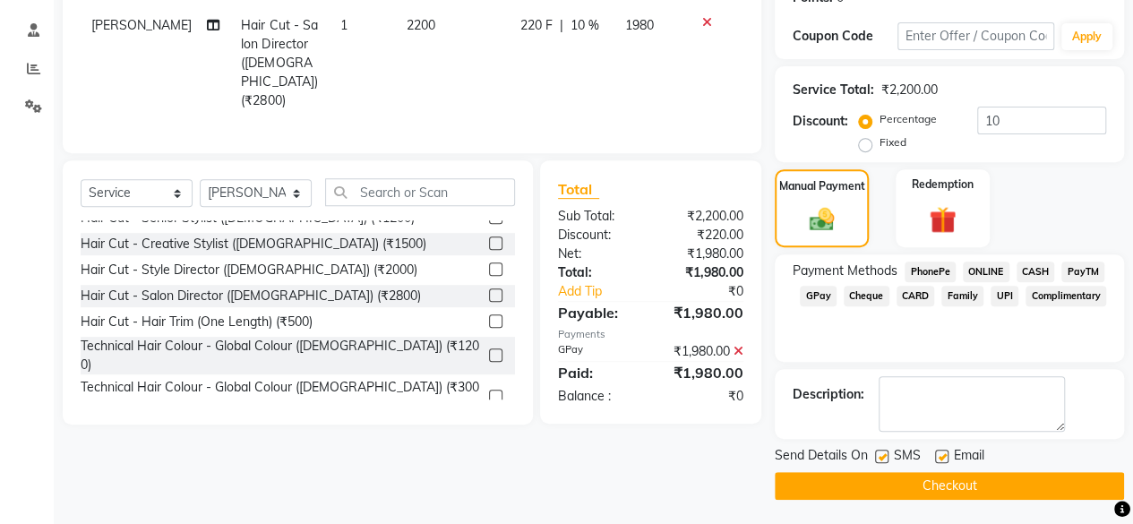
click at [910, 485] on button "Checkout" at bounding box center [948, 486] width 349 height 28
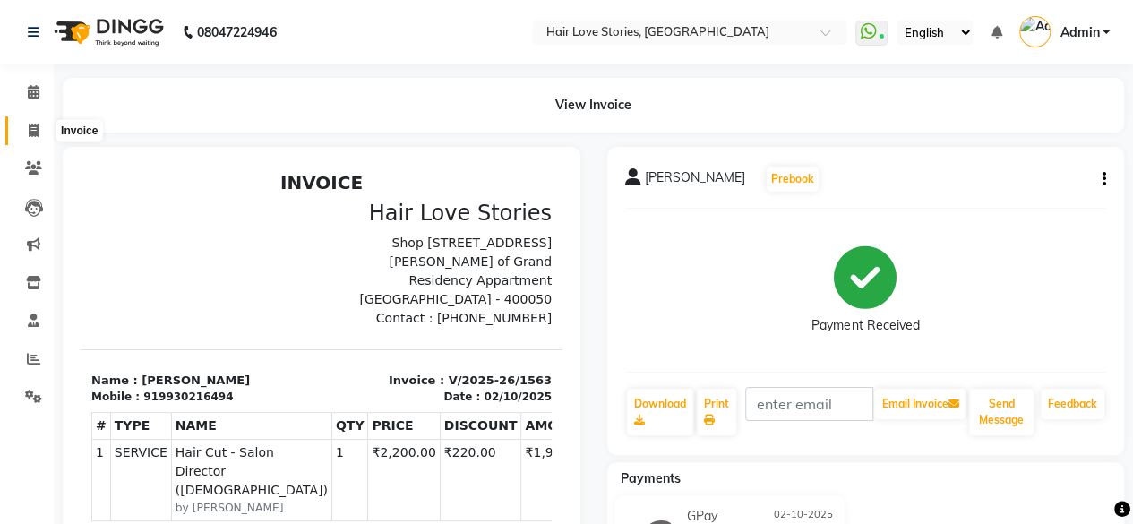
click at [32, 126] on icon at bounding box center [34, 130] width 10 height 13
select select "service"
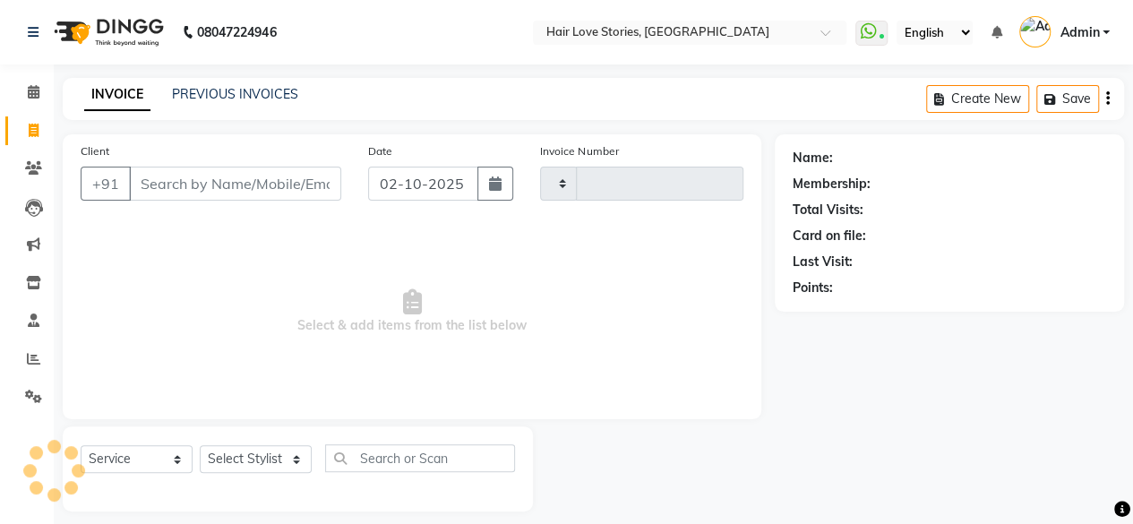
type input "1564"
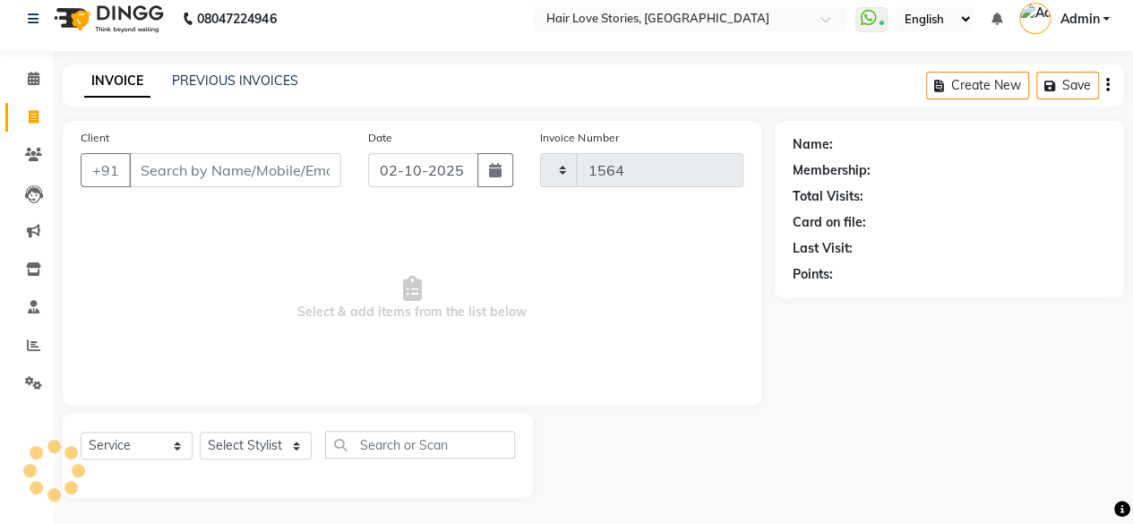
select select "3886"
click at [484, 177] on button "button" at bounding box center [495, 170] width 36 height 34
select select "10"
select select "2025"
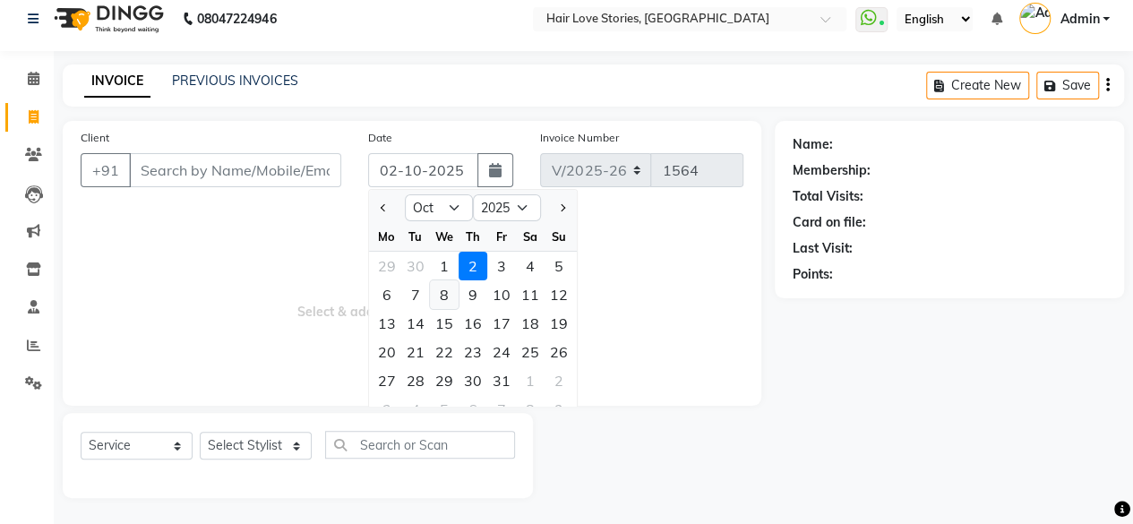
click at [446, 281] on div "8" at bounding box center [444, 294] width 29 height 29
type input "[DATE]"
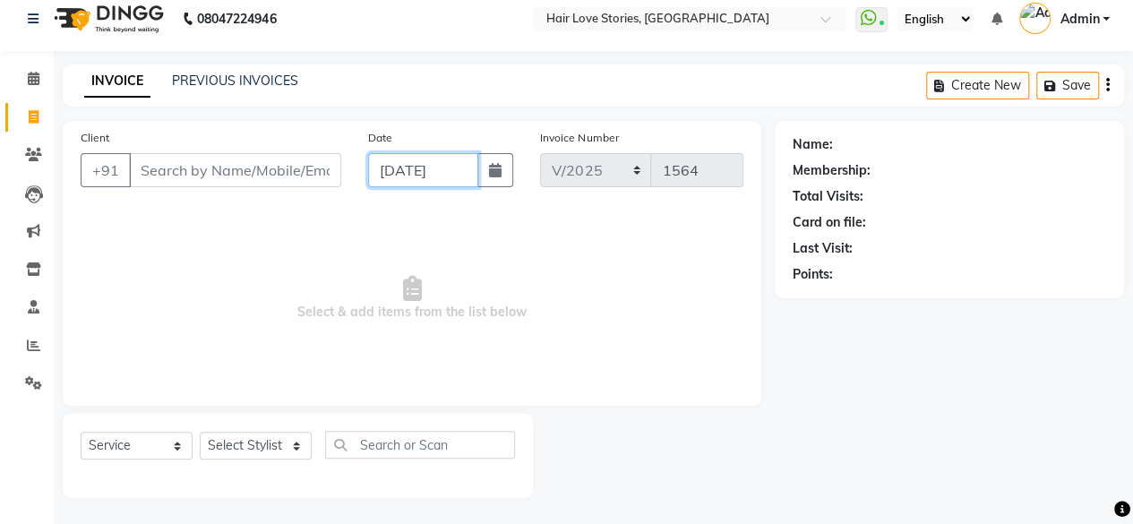
click at [435, 173] on input "[DATE]" at bounding box center [423, 170] width 111 height 34
select select "10"
select select "2025"
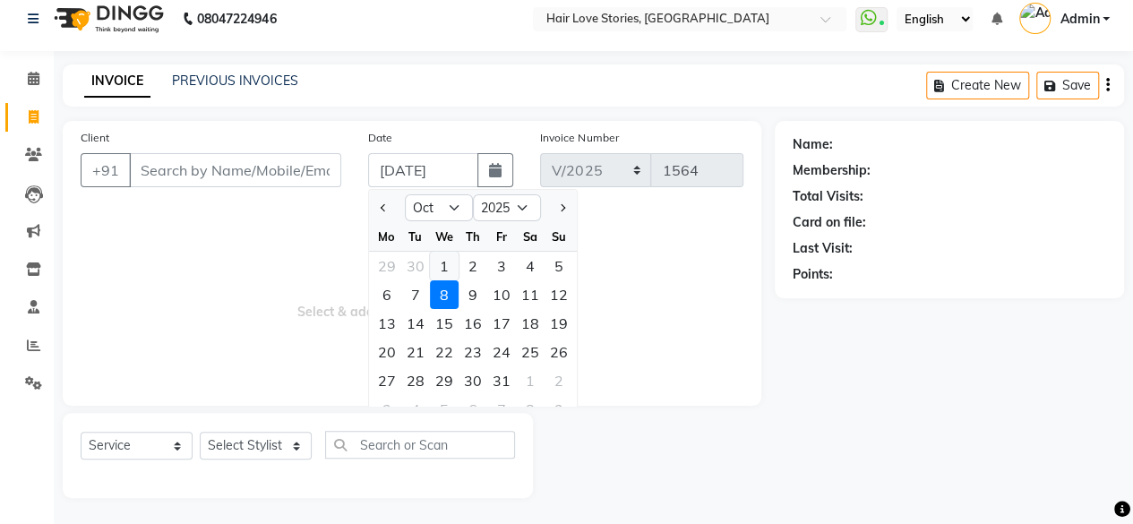
click at [441, 266] on div "1" at bounding box center [444, 266] width 29 height 29
type input "01-10-2025"
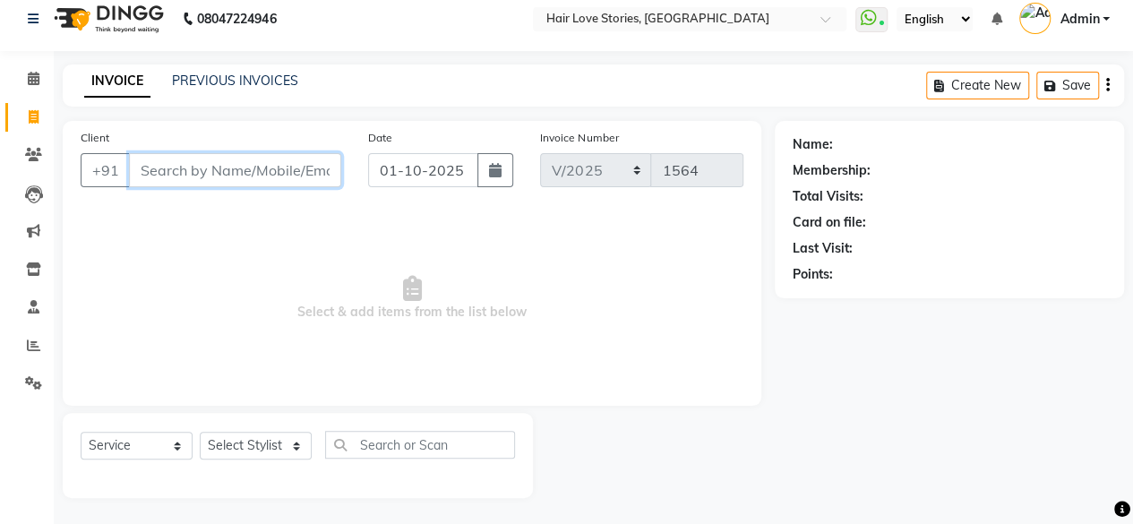
click at [278, 167] on input "Client" at bounding box center [235, 170] width 212 height 34
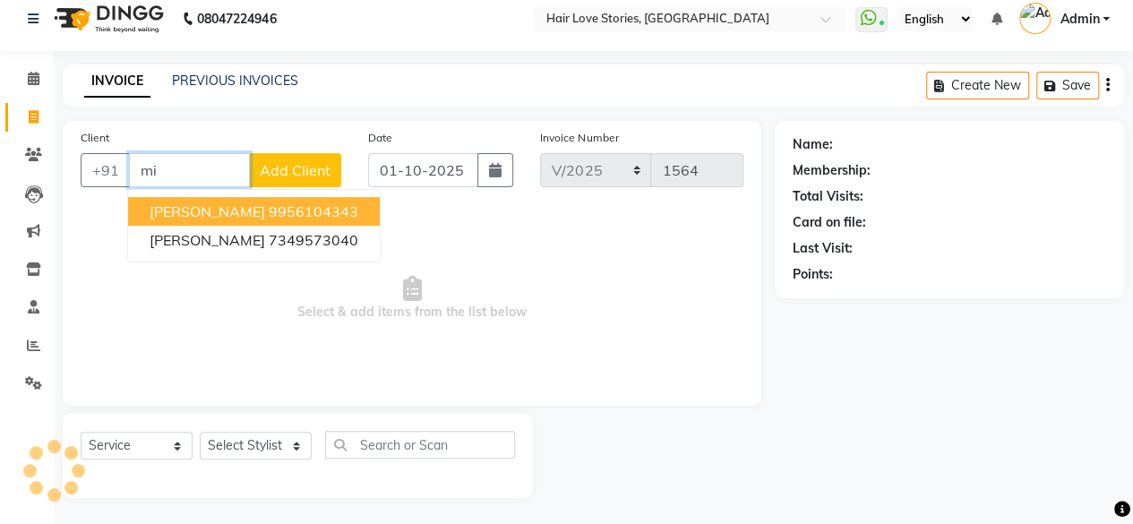
type input "m"
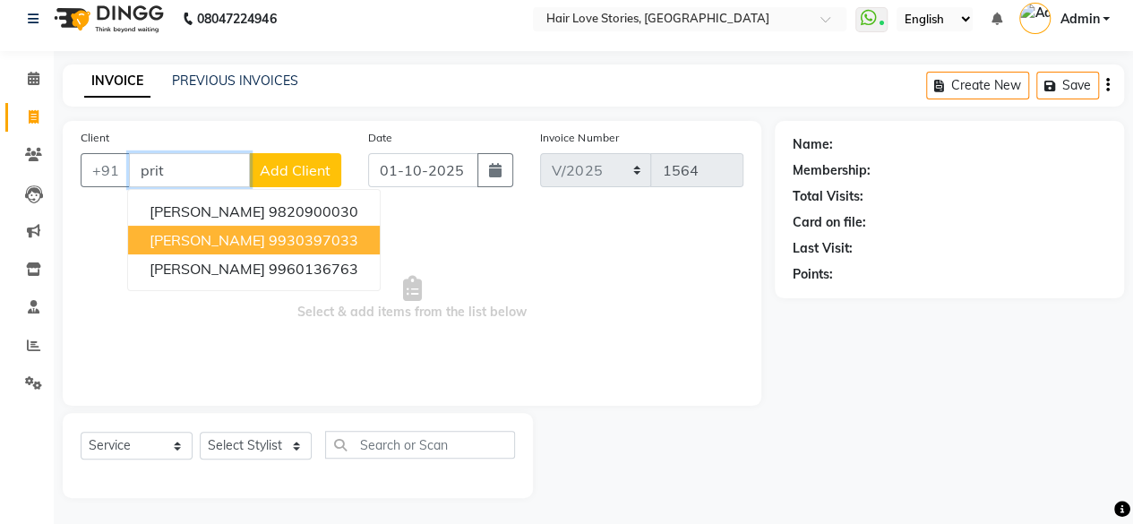
click at [308, 244] on ngb-highlight "9930397033" at bounding box center [314, 240] width 90 height 18
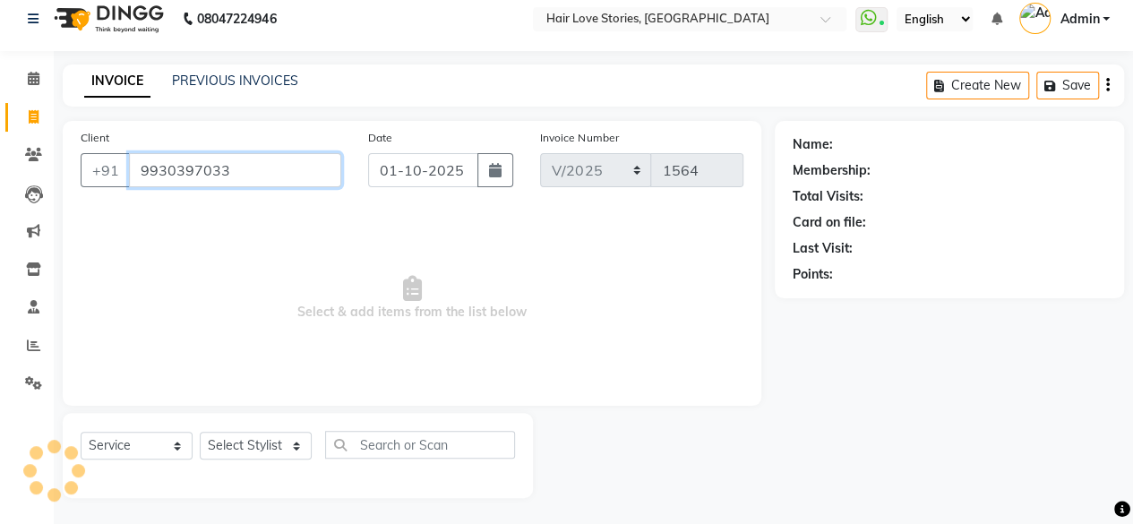
type input "9930397033"
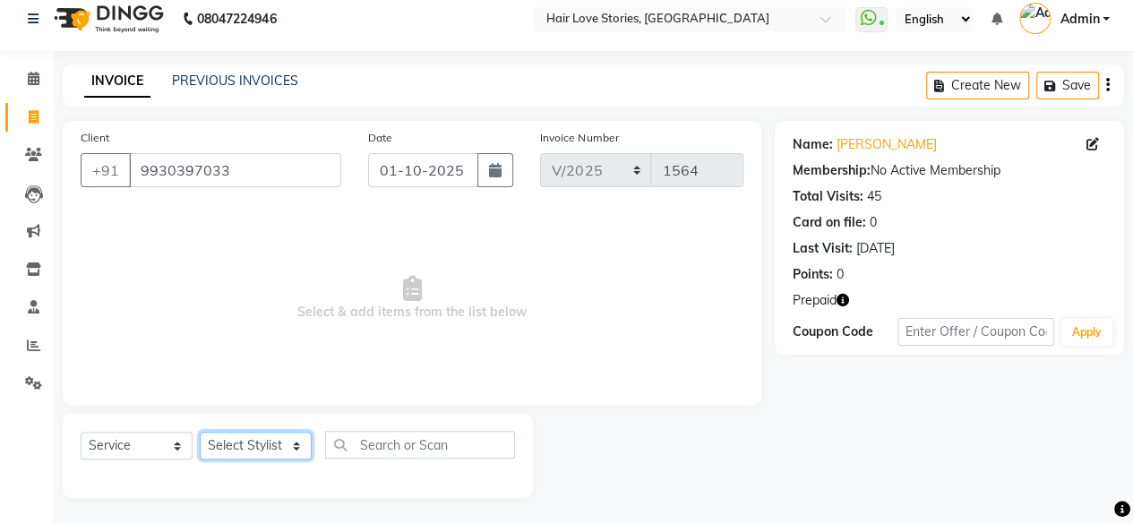
click at [290, 447] on select "Select Stylist [PERSON_NAME] FRONTDESK MANAGER [PERSON_NAME] MEENA MANE [PERSON…" at bounding box center [256, 446] width 112 height 28
select select "31041"
click at [200, 432] on select "Select Stylist [PERSON_NAME] FRONTDESK MANAGER [PERSON_NAME] MEENA MANE [PERSON…" at bounding box center [256, 446] width 112 height 28
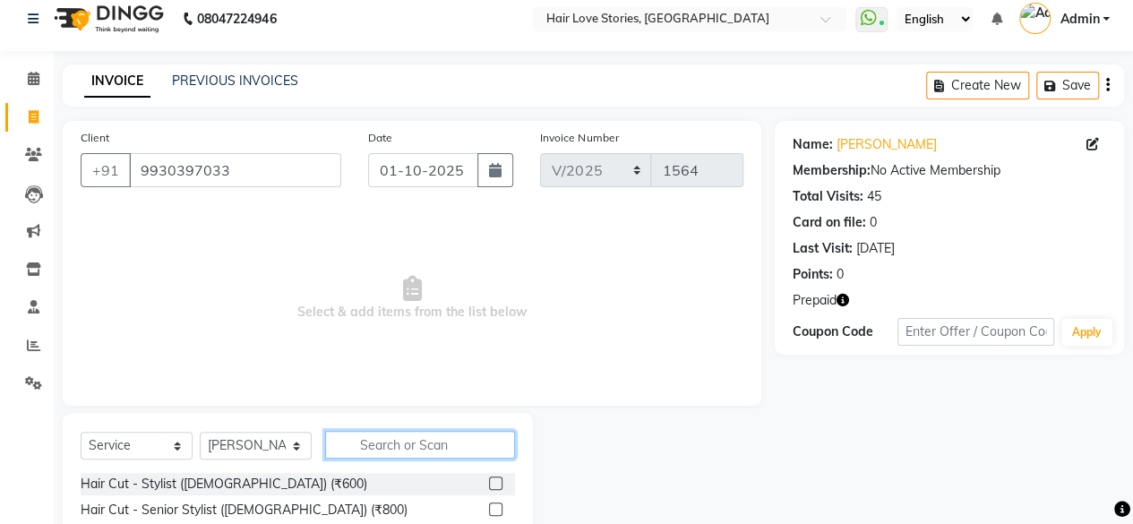
click at [356, 441] on input "text" at bounding box center [420, 445] width 190 height 28
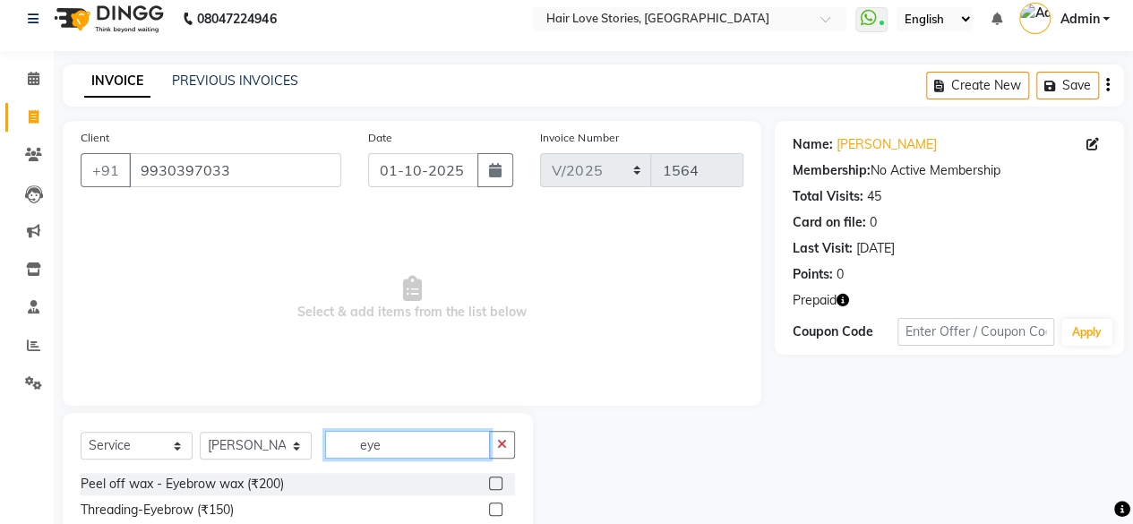
type input "eye"
click at [495, 511] on label at bounding box center [495, 508] width 13 height 13
click at [495, 511] on input "checkbox" at bounding box center [495, 510] width 12 height 12
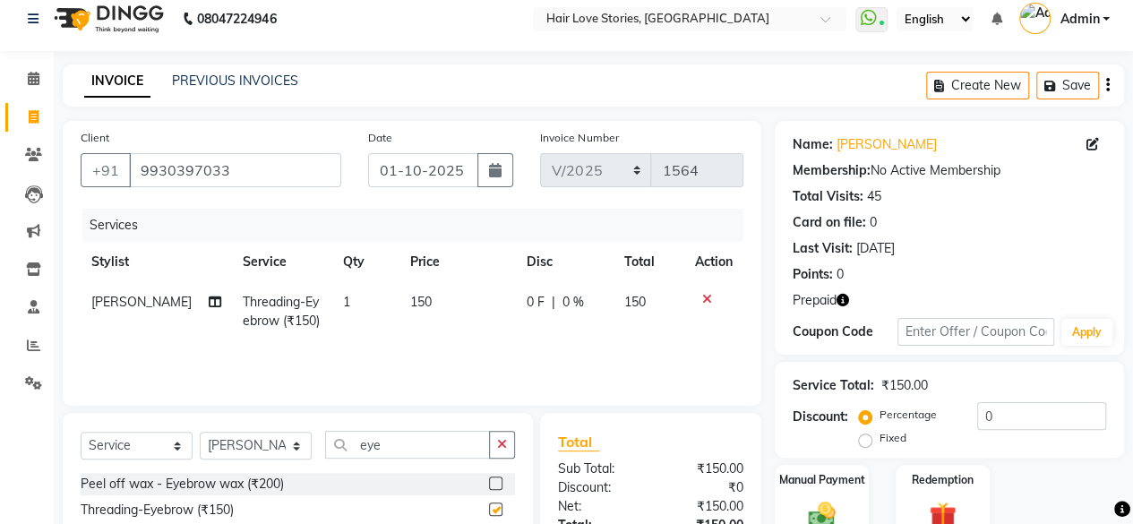
checkbox input "false"
click at [410, 305] on span "150" at bounding box center [420, 302] width 21 height 16
select select "31041"
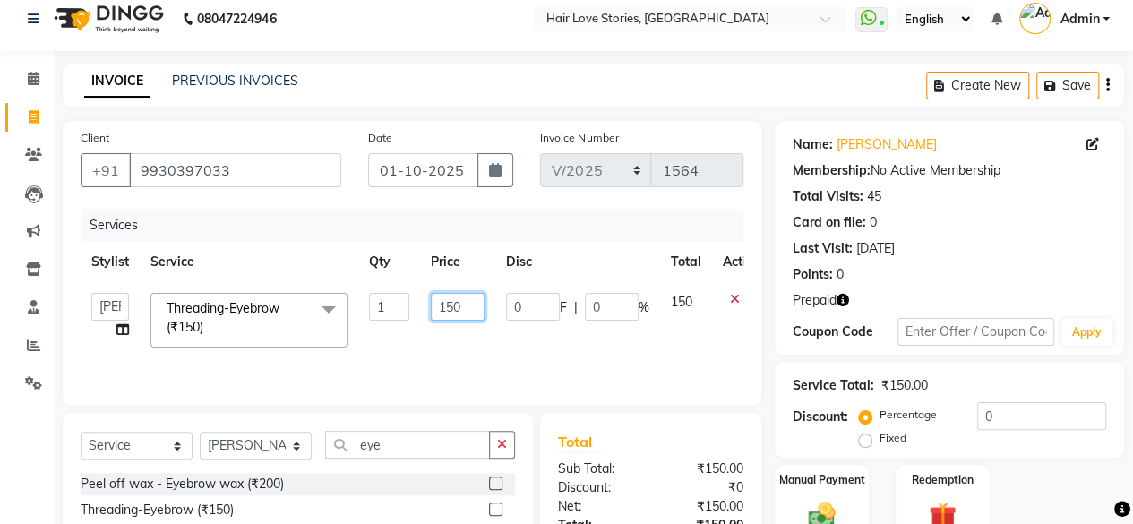
click at [445, 307] on input "150" at bounding box center [458, 307] width 54 height 28
click at [453, 305] on input "150" at bounding box center [458, 307] width 54 height 28
type input "600"
click at [278, 440] on select "Select Stylist [PERSON_NAME] FRONTDESK MANAGER [PERSON_NAME] MEENA MANE [PERSON…" at bounding box center [256, 446] width 112 height 28
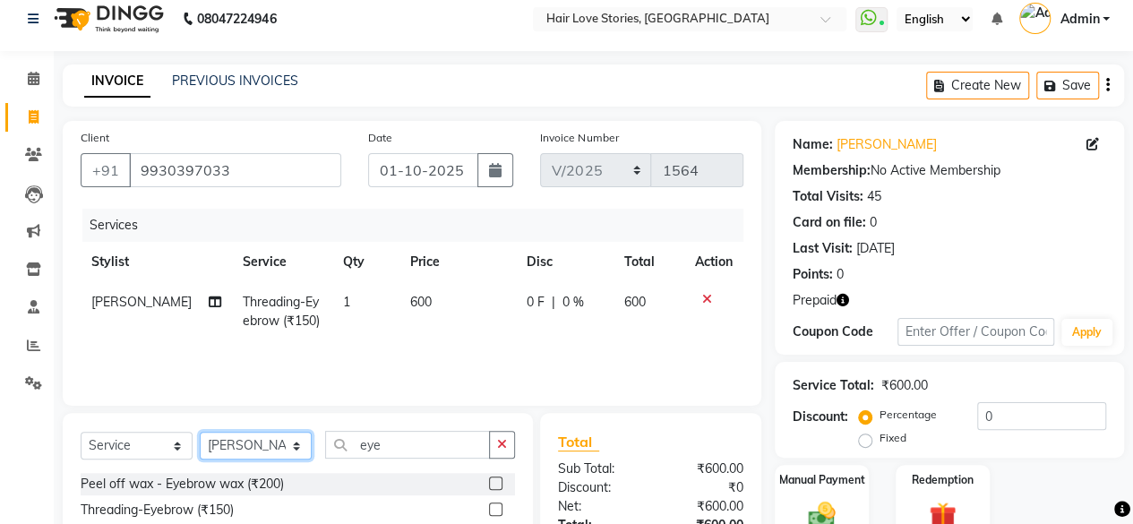
select select "66845"
click at [200, 432] on select "Select Stylist [PERSON_NAME] FRONTDESK MANAGER [PERSON_NAME] MEENA MANE [PERSON…" at bounding box center [256, 446] width 112 height 28
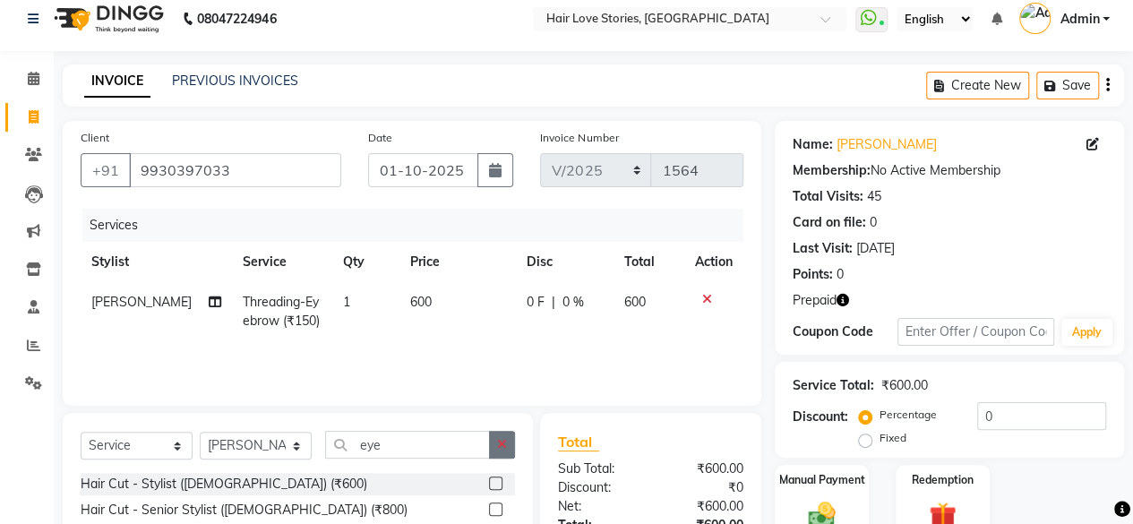
click at [505, 449] on icon "button" at bounding box center [502, 444] width 10 height 13
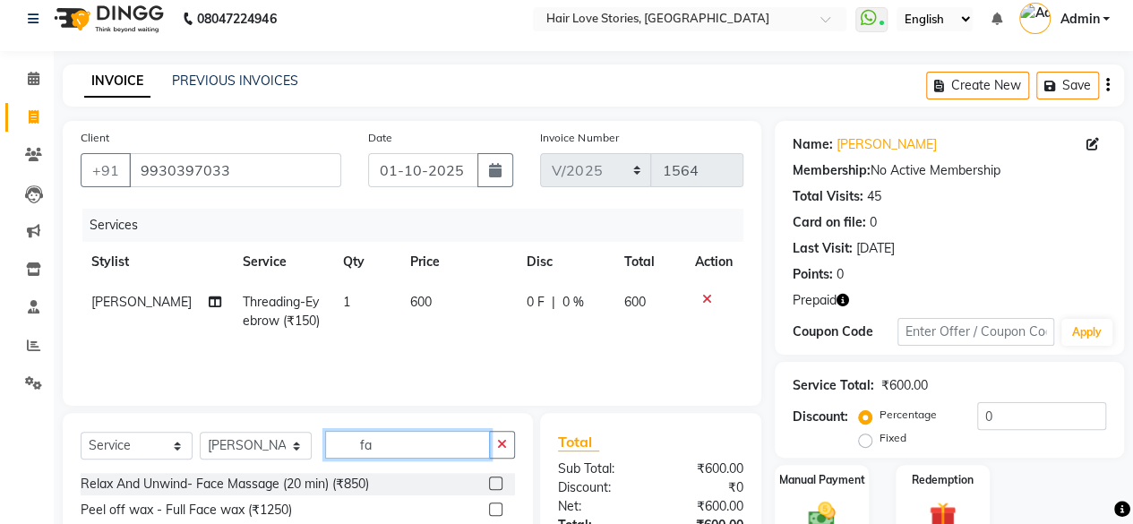
type input "f"
type input "[PERSON_NAME]"
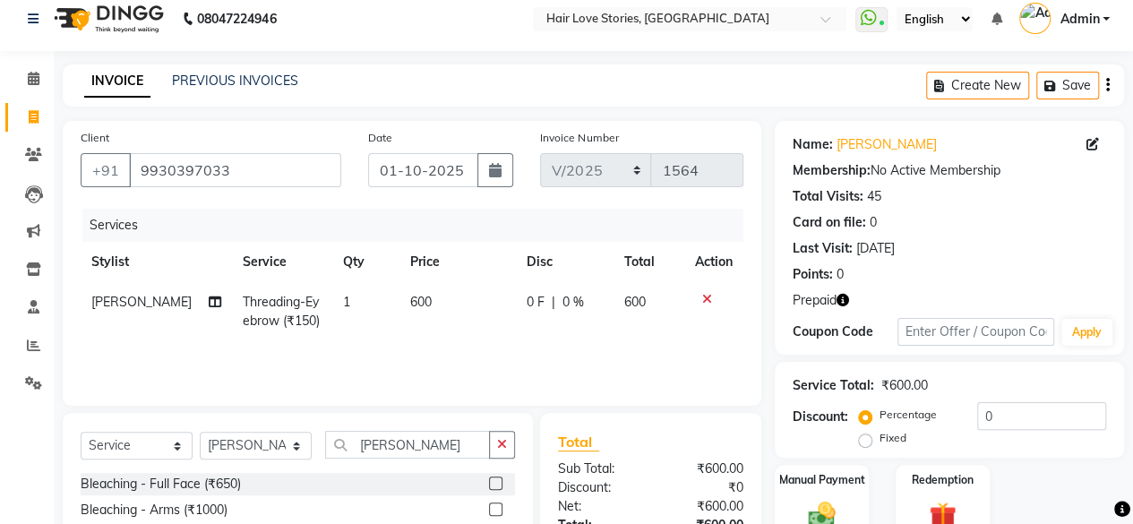
click at [489, 486] on label at bounding box center [495, 482] width 13 height 13
click at [489, 486] on input "checkbox" at bounding box center [495, 484] width 12 height 12
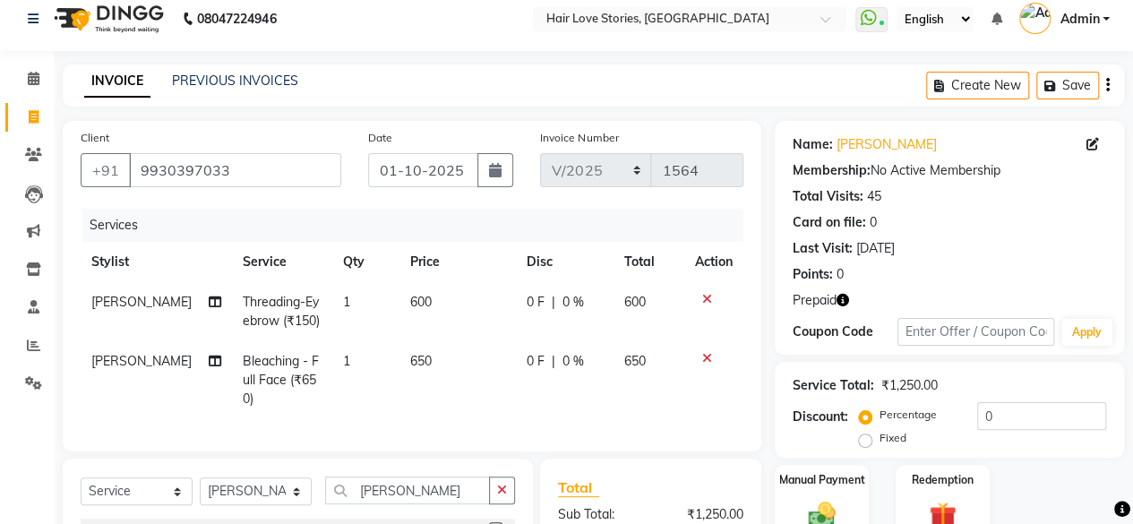
checkbox input "false"
click at [285, 505] on select "Select Stylist [PERSON_NAME] FRONTDESK MANAGER [PERSON_NAME] MEENA MANE [PERSON…" at bounding box center [256, 491] width 112 height 28
click at [501, 496] on icon "button" at bounding box center [502, 489] width 10 height 13
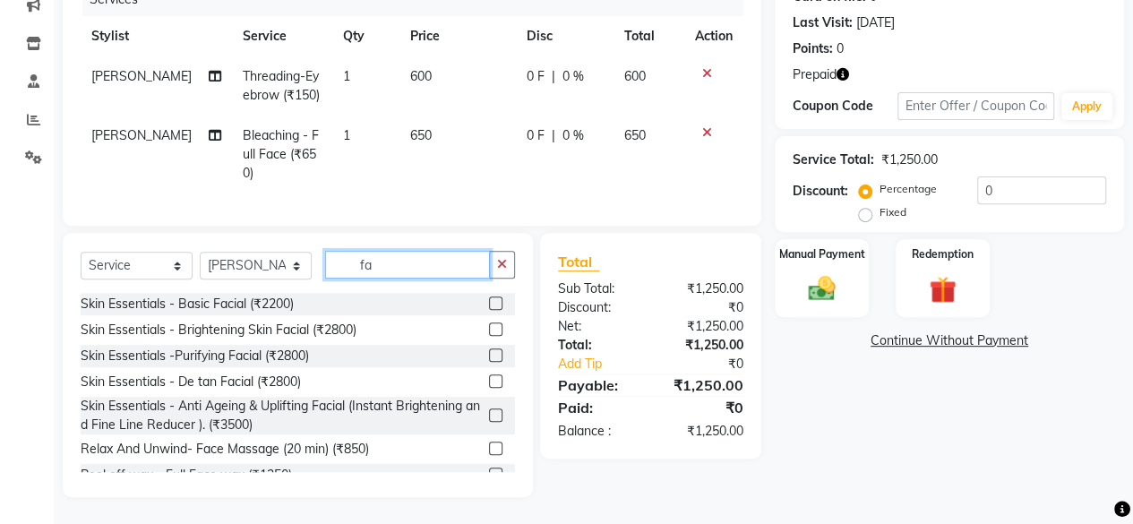
type input "fa"
click at [489, 309] on label at bounding box center [495, 302] width 13 height 13
click at [489, 309] on input "checkbox" at bounding box center [495, 304] width 12 height 12
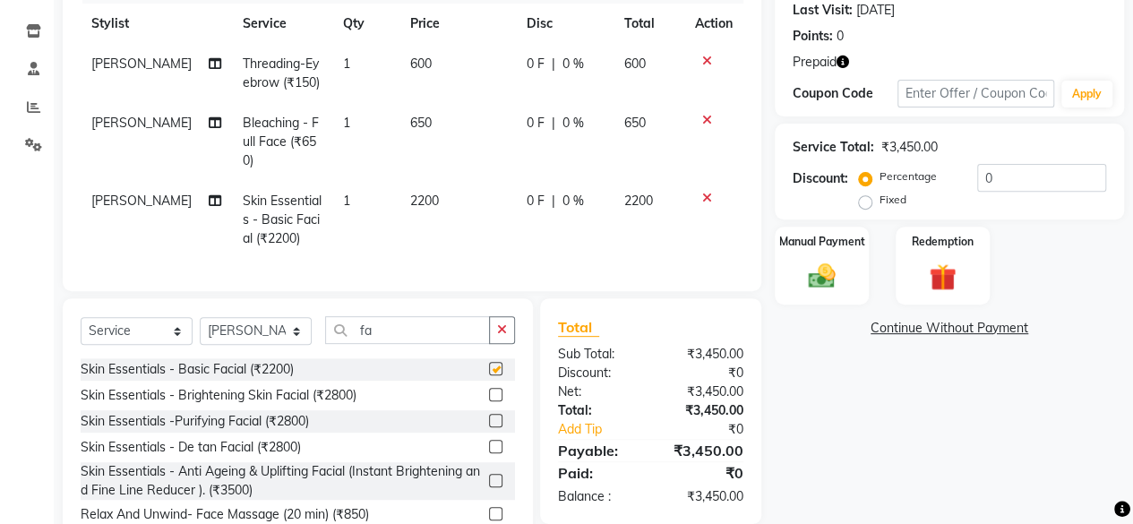
checkbox input "false"
click at [298, 345] on select "Select Stylist [PERSON_NAME] FRONTDESK MANAGER [PERSON_NAME] MEENA MANE [PERSON…" at bounding box center [256, 331] width 112 height 28
select select "92004"
click at [200, 330] on select "Select Stylist [PERSON_NAME] FRONTDESK MANAGER [PERSON_NAME] MEENA MANE [PERSON…" at bounding box center [256, 331] width 112 height 28
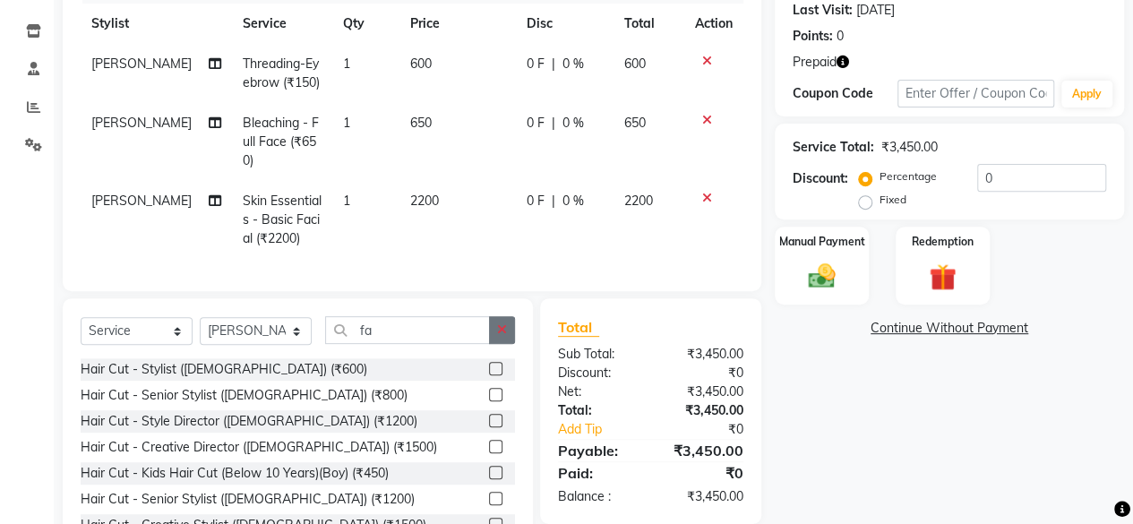
click at [499, 336] on icon "button" at bounding box center [502, 329] width 10 height 13
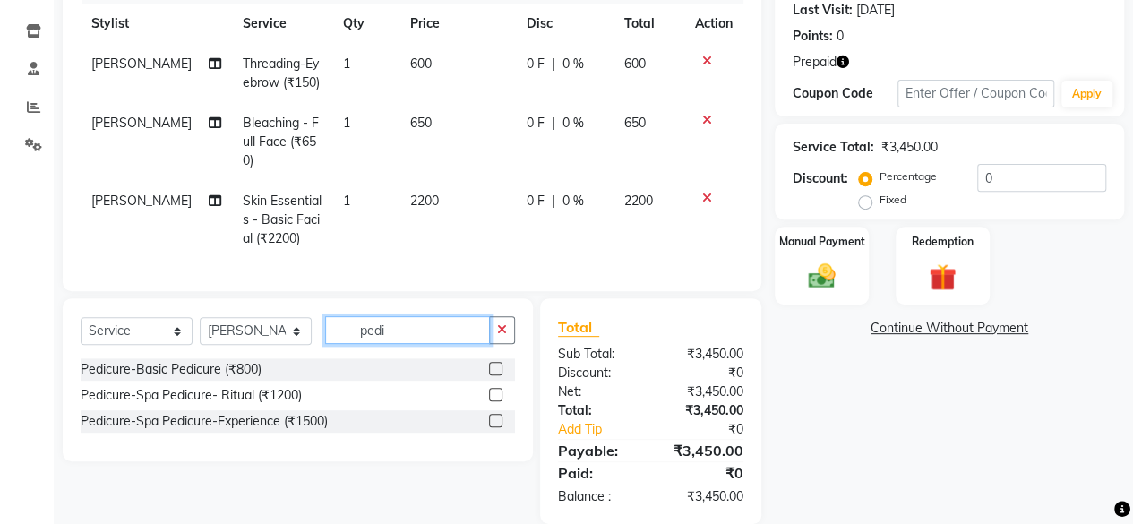
type input "pedi"
click at [500, 375] on label at bounding box center [495, 368] width 13 height 13
click at [500, 375] on input "checkbox" at bounding box center [495, 370] width 12 height 12
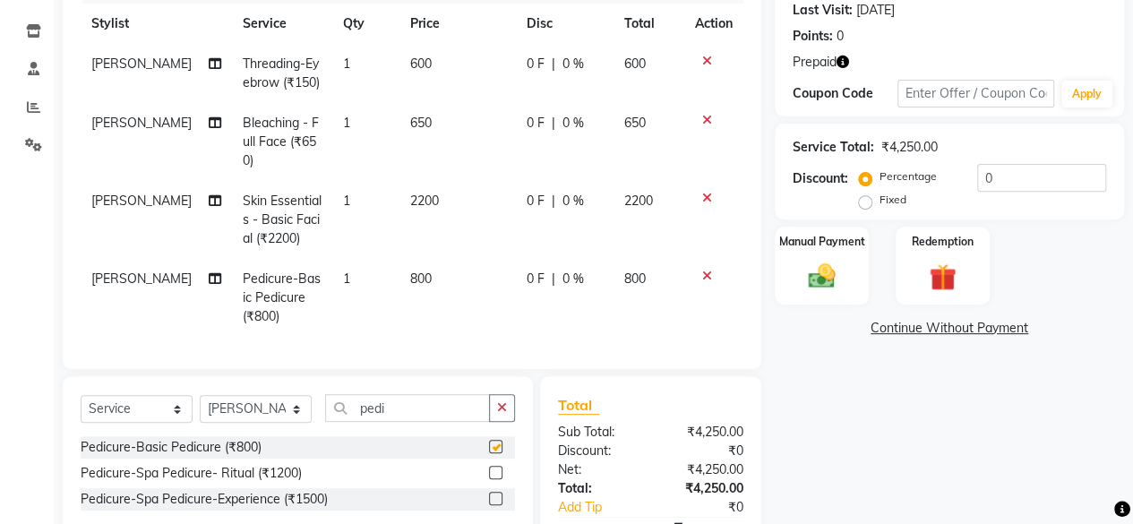
checkbox input "false"
click at [299, 423] on select "Select Stylist [PERSON_NAME] FRONTDESK MANAGER [PERSON_NAME] MEENA MANE [PERSON…" at bounding box center [256, 409] width 112 height 28
select select "19054"
click at [200, 408] on select "Select Stylist [PERSON_NAME] FRONTDESK MANAGER [PERSON_NAME] MEENA MANE [PERSON…" at bounding box center [256, 409] width 112 height 28
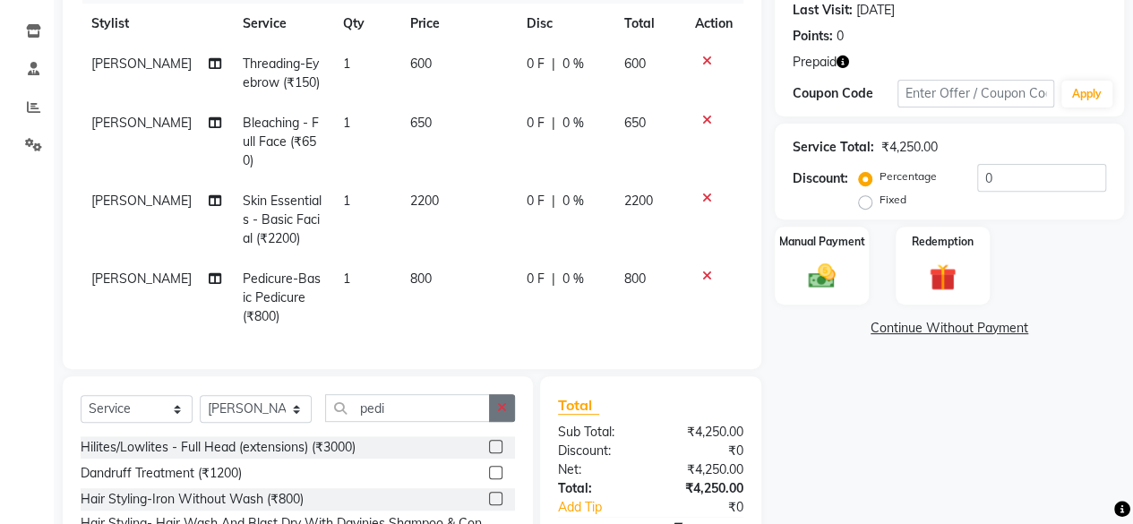
click at [501, 412] on button "button" at bounding box center [502, 408] width 26 height 28
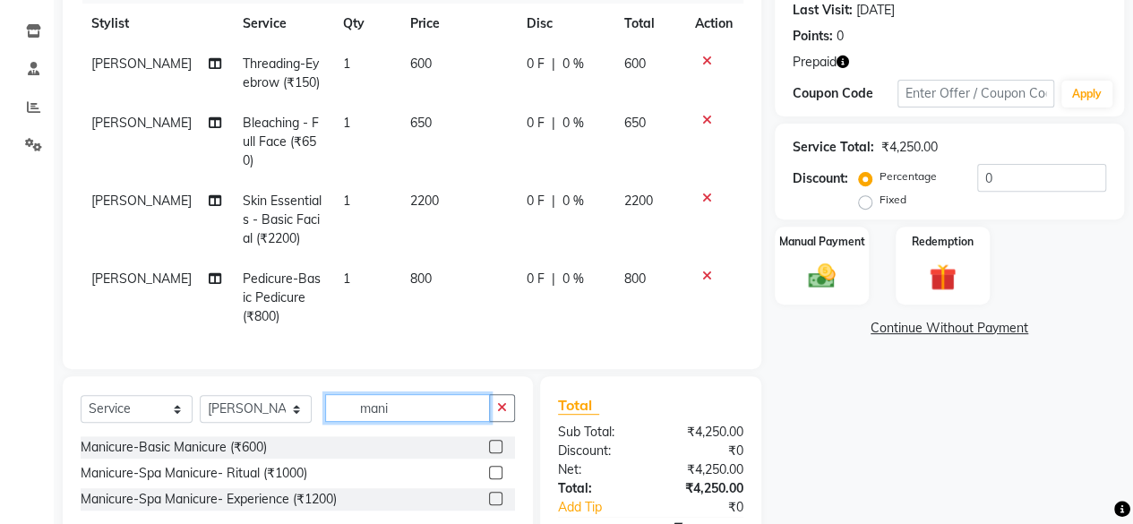
type input "mani"
click at [496, 458] on div at bounding box center [495, 449] width 12 height 19
click at [496, 453] on label at bounding box center [495, 446] width 13 height 13
click at [496, 453] on input "checkbox" at bounding box center [495, 447] width 12 height 12
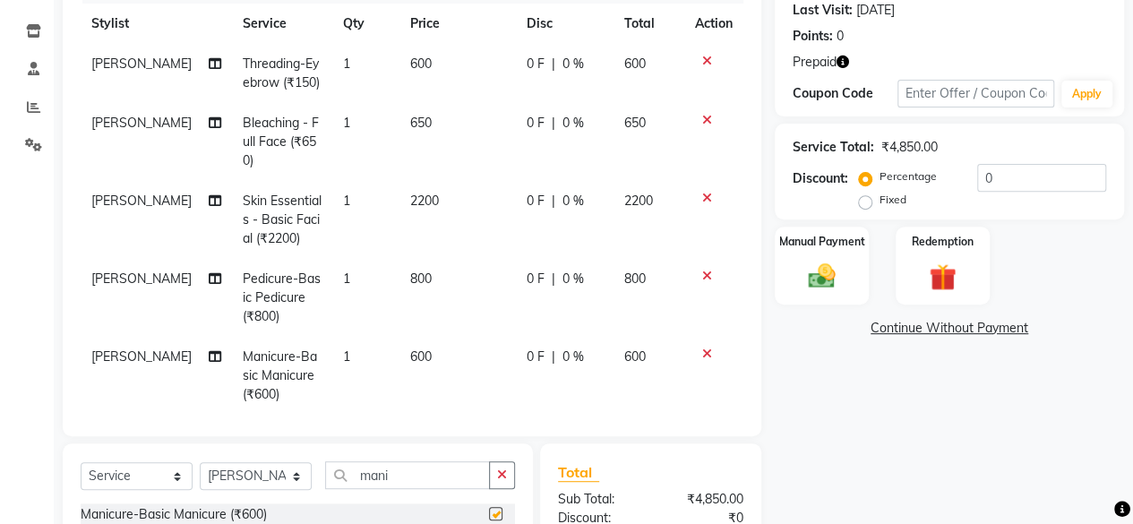
checkbox input "false"
click at [416, 369] on td "600" at bounding box center [457, 376] width 116 height 78
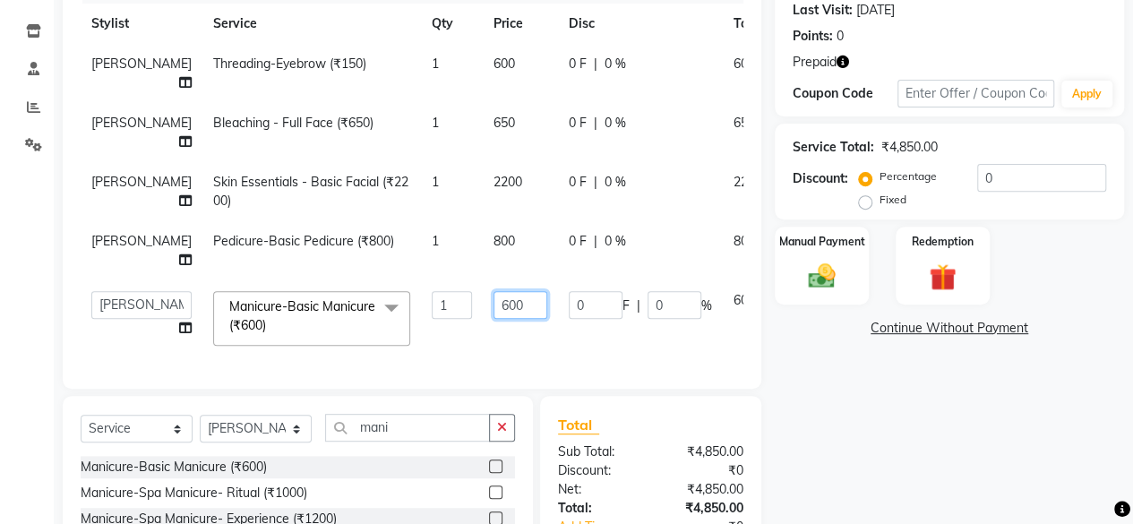
click at [493, 319] on input "600" at bounding box center [520, 305] width 54 height 28
type input "700"
click at [483, 280] on td "800" at bounding box center [520, 250] width 75 height 59
select select "92004"
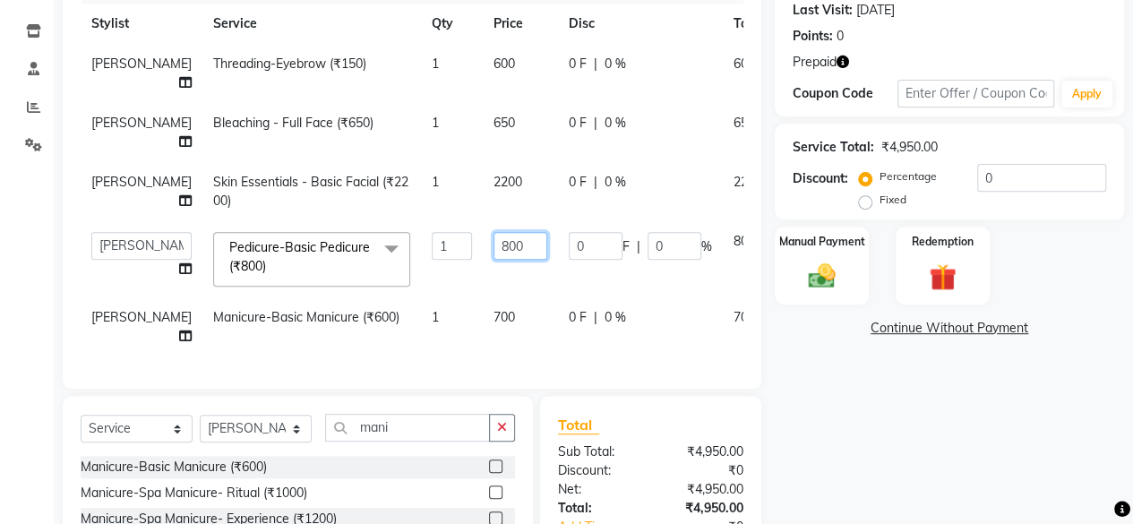
click at [493, 243] on input "800" at bounding box center [520, 246] width 54 height 28
type input "900"
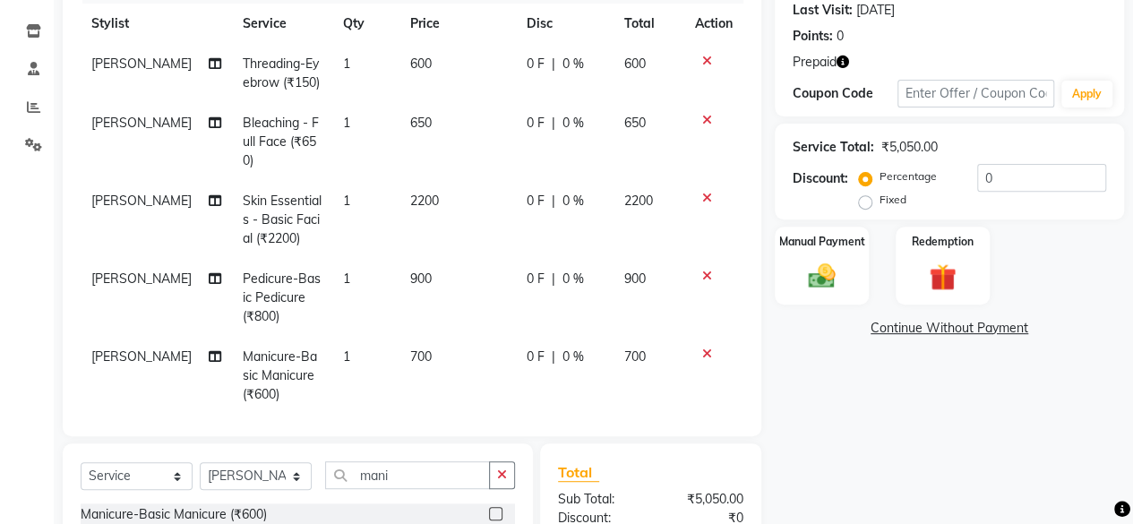
click at [516, 273] on td "0 F | 0 %" at bounding box center [564, 298] width 97 height 78
select select "92004"
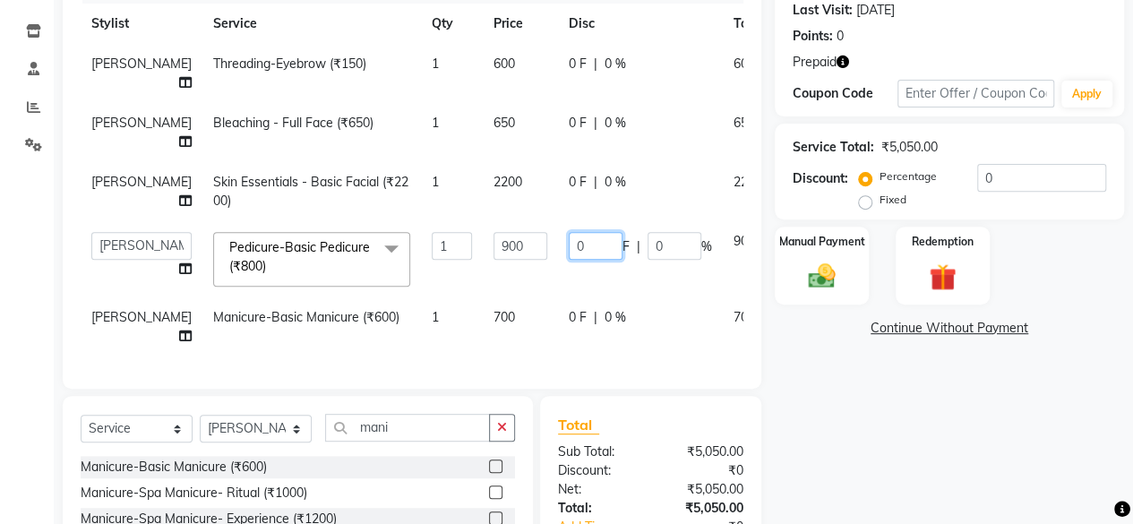
click at [569, 252] on input "0" at bounding box center [596, 246] width 54 height 28
type input "300"
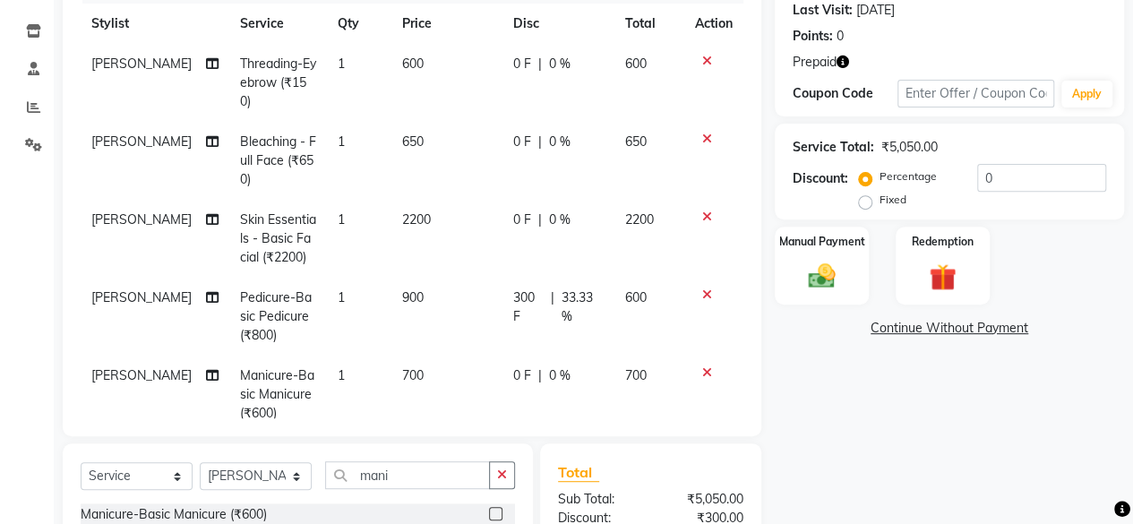
click at [509, 312] on tbody "MEENA MANE Threading-Eyebrow (₹150) 1 600 0 F | 0 % 600 [PERSON_NAME] Bleaching…" at bounding box center [412, 238] width 663 height 389
click at [502, 381] on td "0 F | 0 %" at bounding box center [558, 394] width 112 height 78
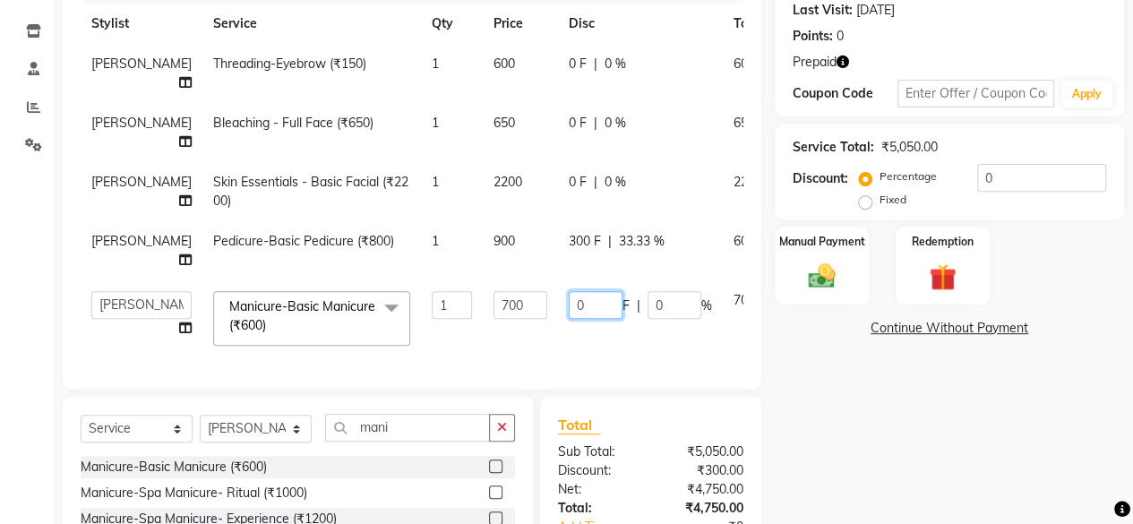
click at [569, 319] on input "0" at bounding box center [596, 305] width 54 height 28
type input "300"
click at [834, 425] on div "Name: [PERSON_NAME] Membership: No Active Membership Total Visits: 45 Card on f…" at bounding box center [955, 252] width 363 height 739
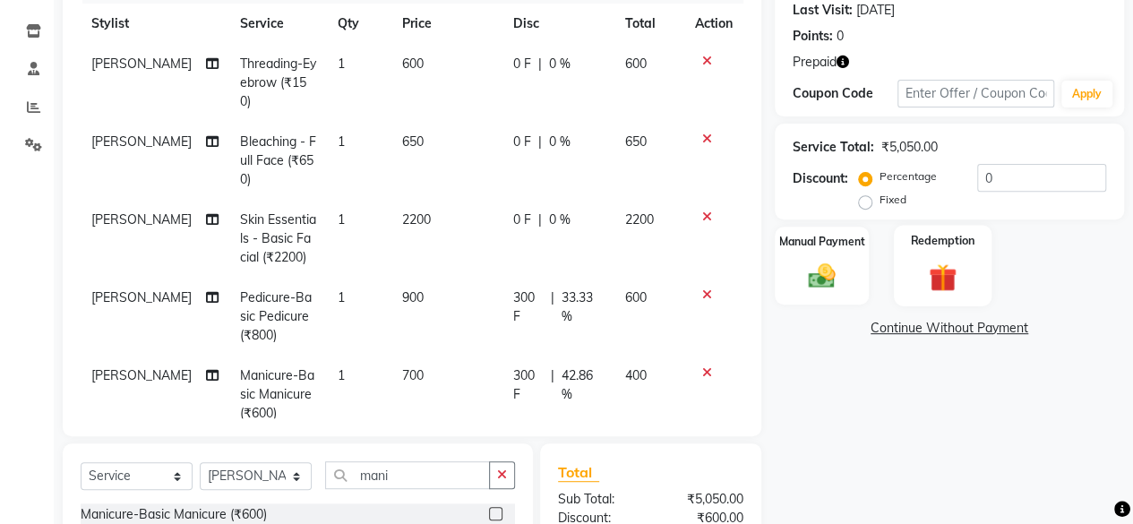
click at [911, 270] on div "Redemption" at bounding box center [943, 265] width 98 height 81
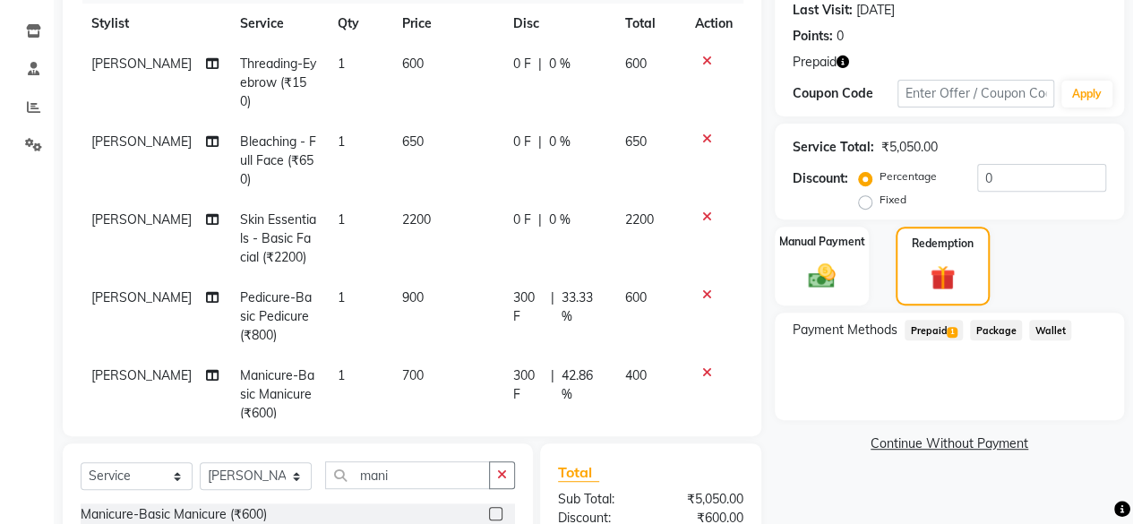
click at [941, 333] on span "Prepaid 1" at bounding box center [933, 330] width 58 height 21
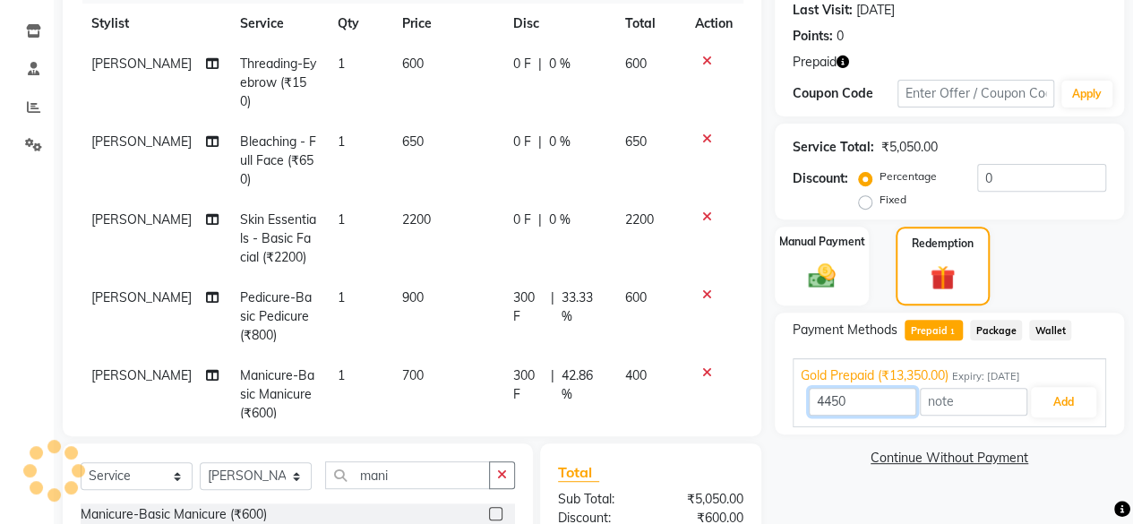
click at [885, 396] on input "4450" at bounding box center [862, 402] width 107 height 28
click at [826, 403] on input "4450" at bounding box center [862, 402] width 107 height 28
type input "3450"
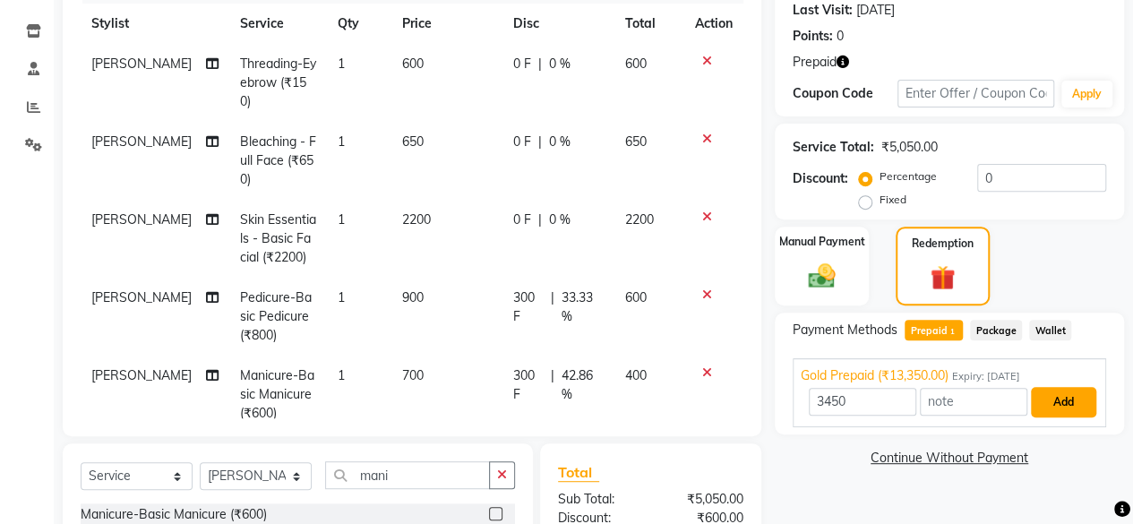
click at [1040, 405] on button "Add" at bounding box center [1063, 402] width 65 height 30
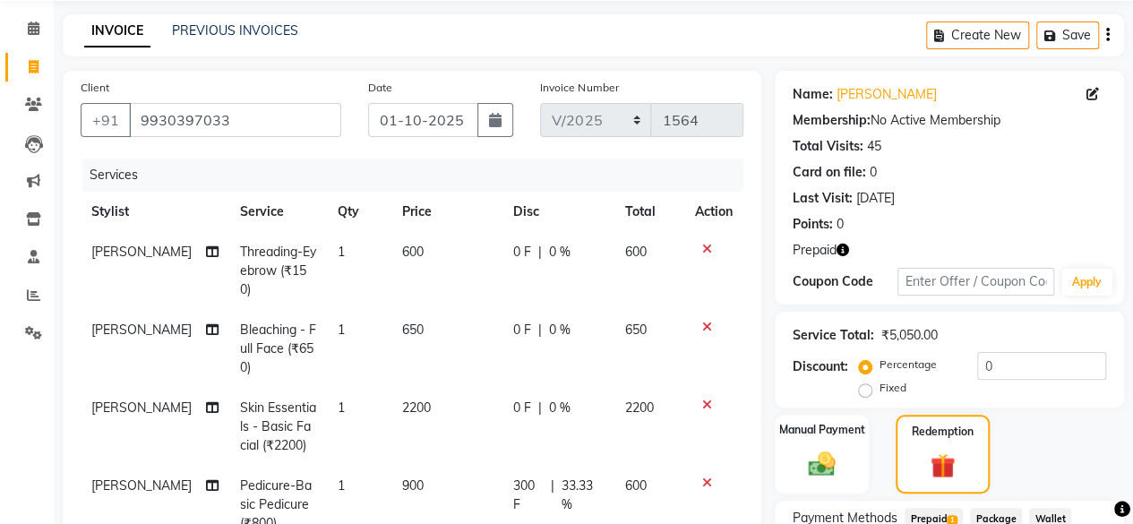
scroll to position [459, 0]
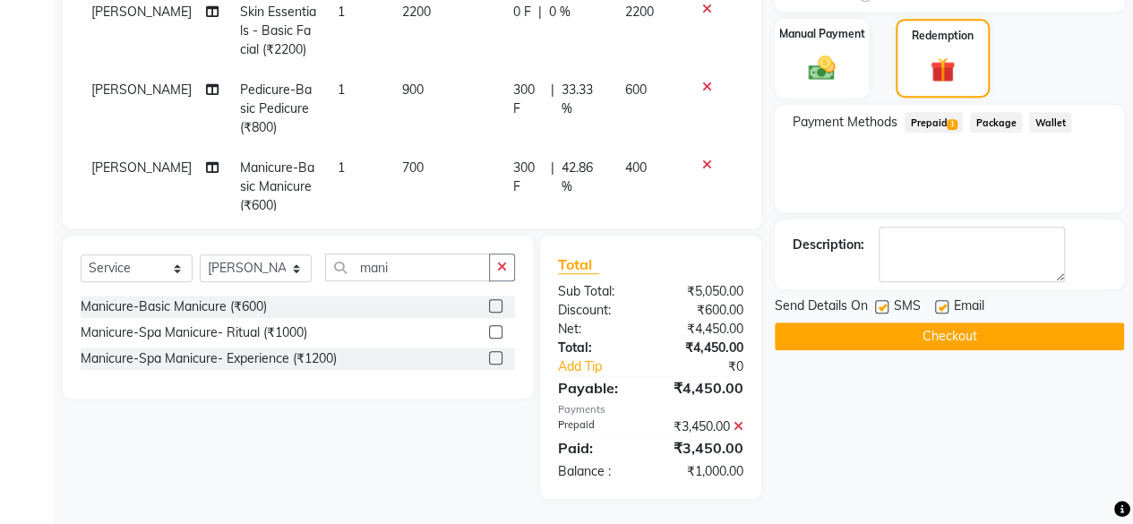
click at [877, 305] on label at bounding box center [881, 306] width 13 height 13
click at [877, 305] on input "checkbox" at bounding box center [881, 308] width 12 height 12
checkbox input "false"
click at [803, 69] on img at bounding box center [822, 68] width 46 height 32
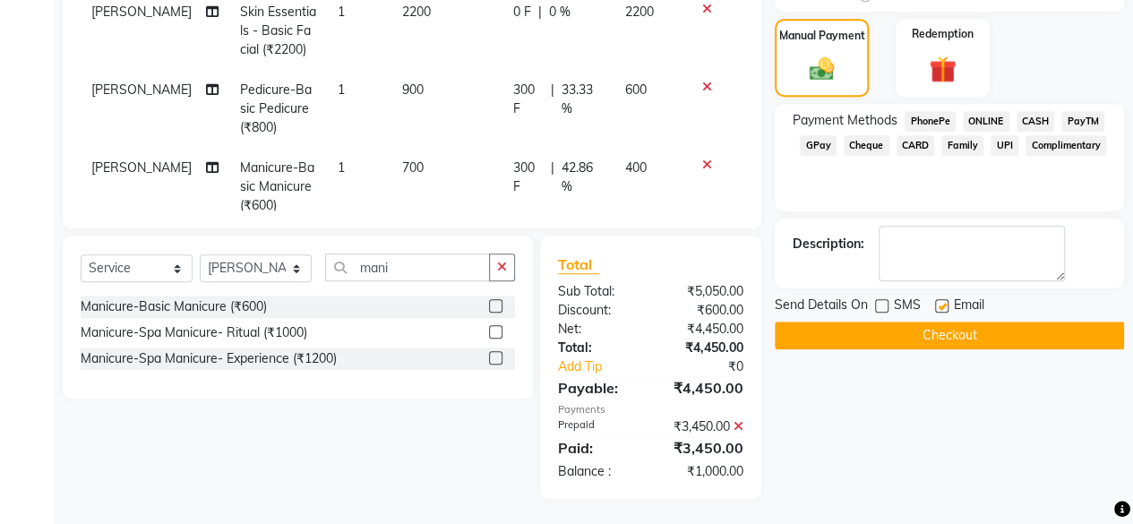
click at [813, 148] on span "GPay" at bounding box center [818, 145] width 37 height 21
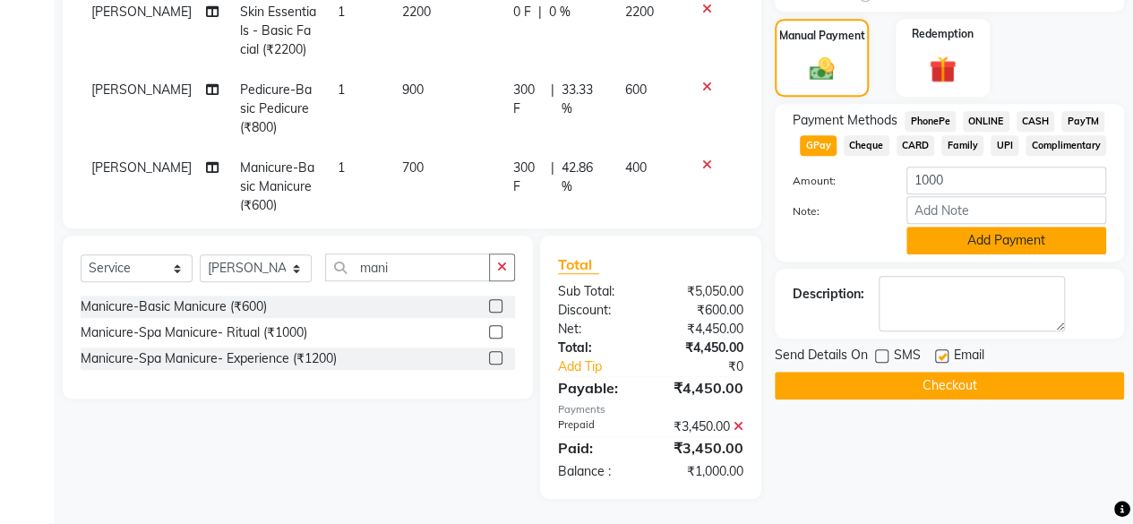
click at [927, 235] on button "Add Payment" at bounding box center [1006, 241] width 200 height 28
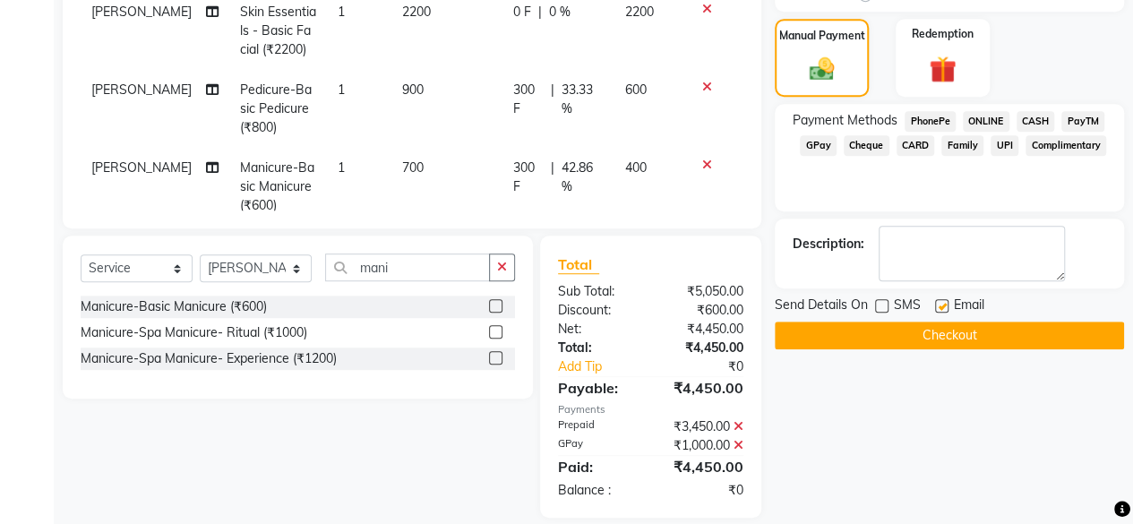
click at [874, 331] on button "Checkout" at bounding box center [948, 335] width 349 height 28
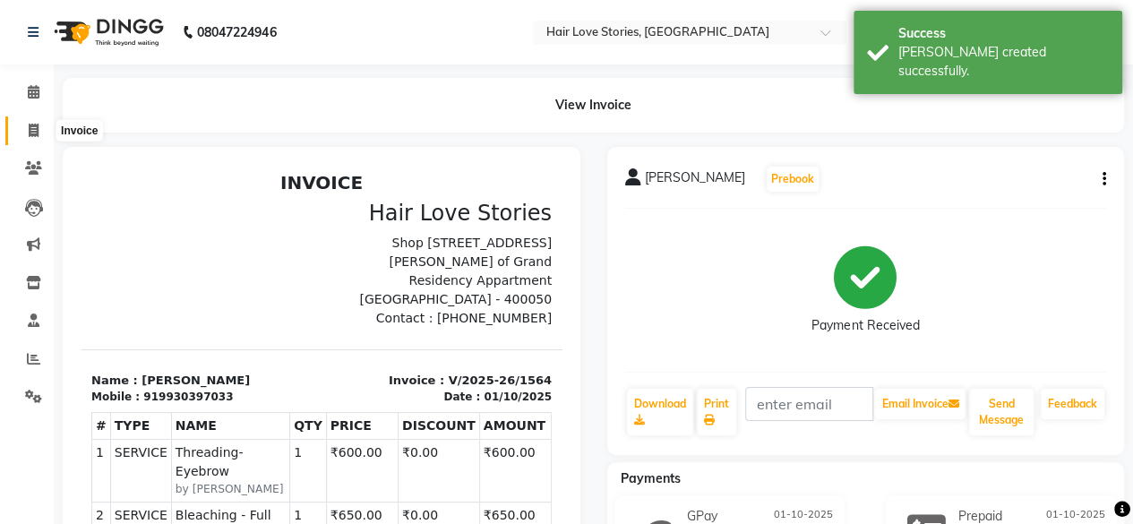
click at [19, 128] on span at bounding box center [33, 131] width 31 height 21
select select "3886"
select select "service"
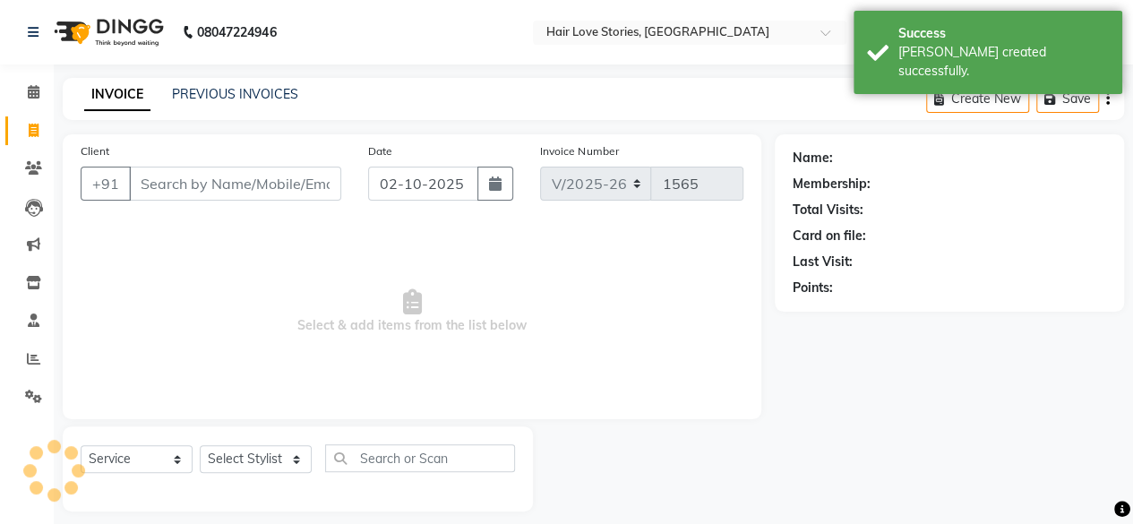
scroll to position [13, 0]
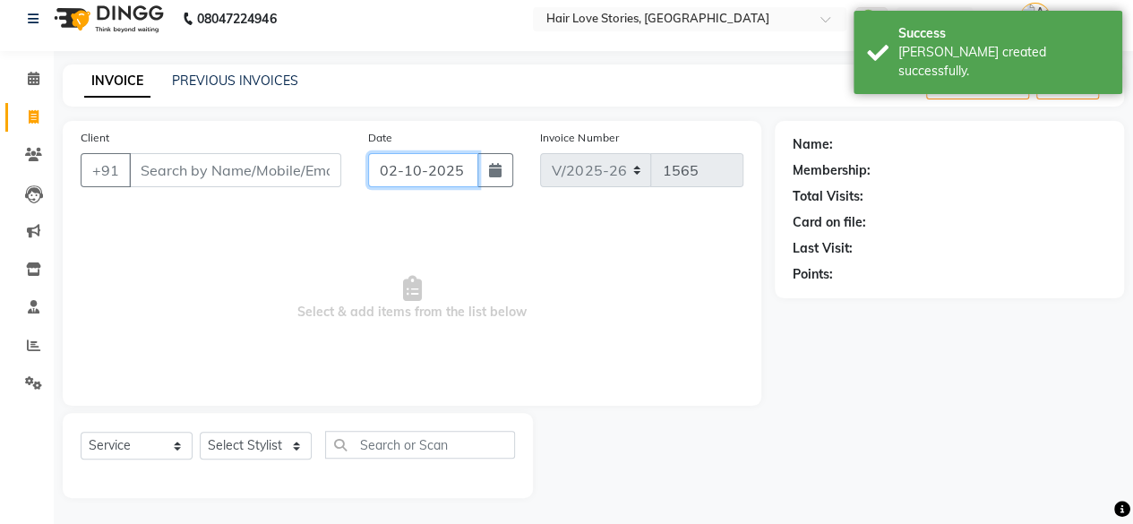
click at [435, 167] on input "02-10-2025" at bounding box center [423, 170] width 111 height 34
select select "10"
select select "2025"
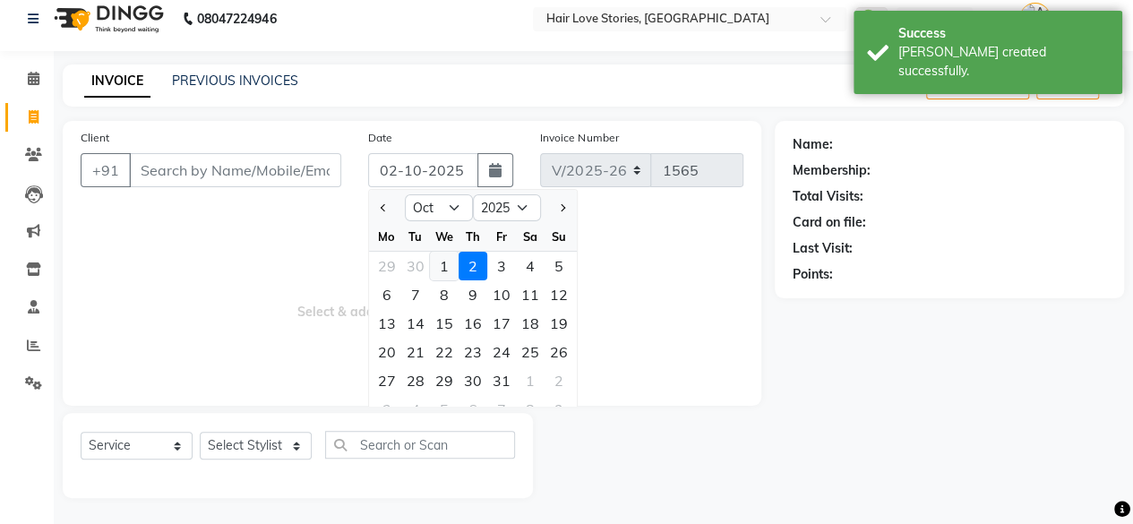
click at [445, 273] on div "1" at bounding box center [444, 266] width 29 height 29
type input "01-10-2025"
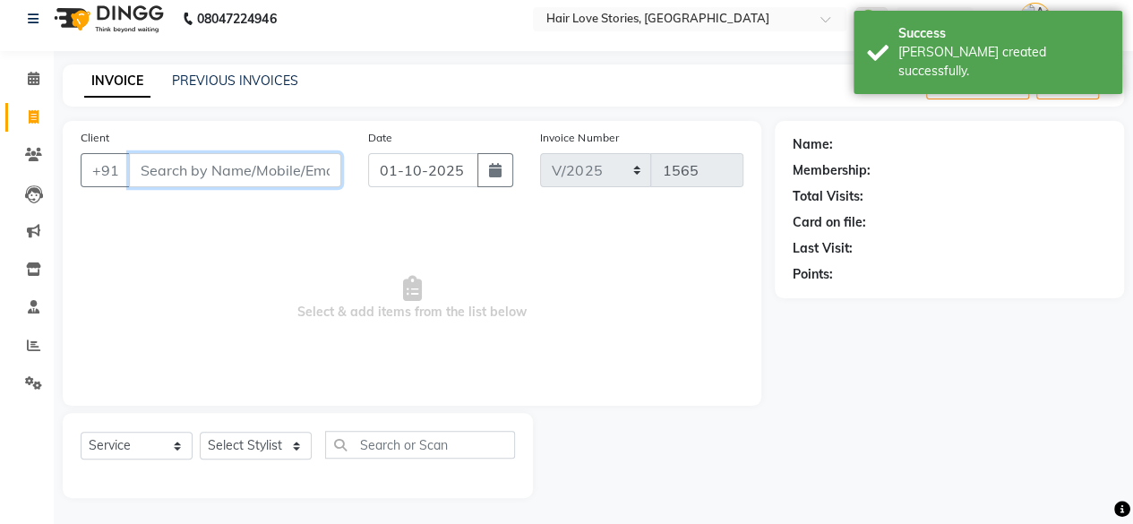
click at [297, 171] on input "Client" at bounding box center [235, 170] width 212 height 34
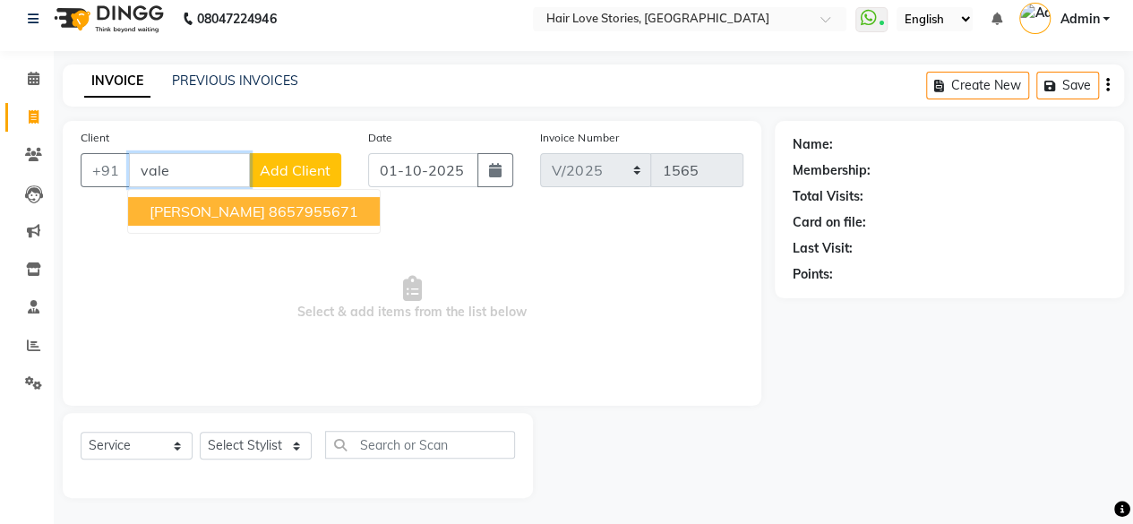
click at [274, 223] on button "[PERSON_NAME] 8657955671" at bounding box center [254, 211] width 252 height 29
type input "8657955671"
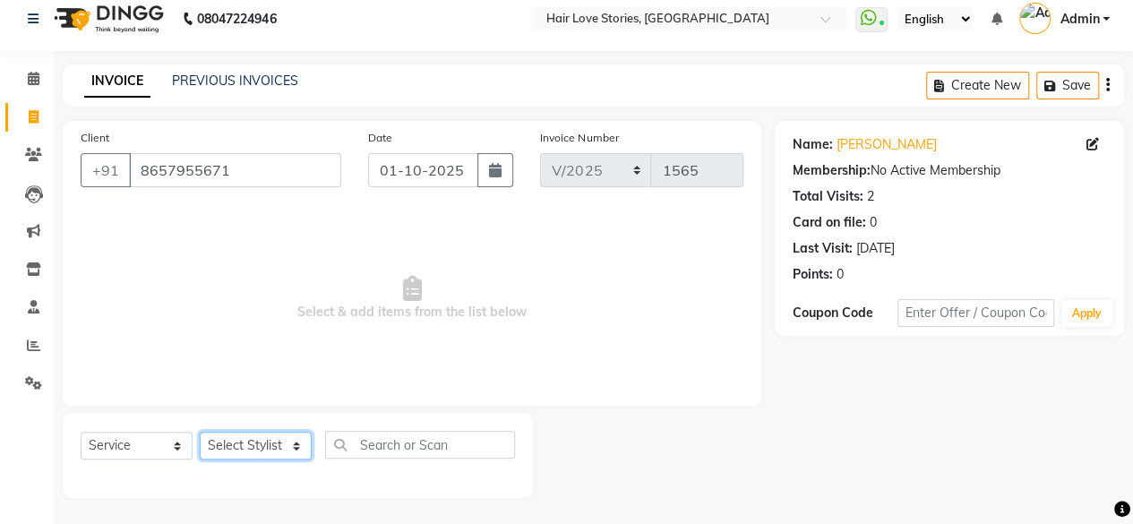
click at [256, 444] on select "Select Stylist [PERSON_NAME] FRONTDESK MANAGER [PERSON_NAME] MEENA MANE [PERSON…" at bounding box center [256, 446] width 112 height 28
select select "19044"
click at [200, 432] on select "Select Stylist [PERSON_NAME] FRONTDESK MANAGER [PERSON_NAME] MEENA MANE [PERSON…" at bounding box center [256, 446] width 112 height 28
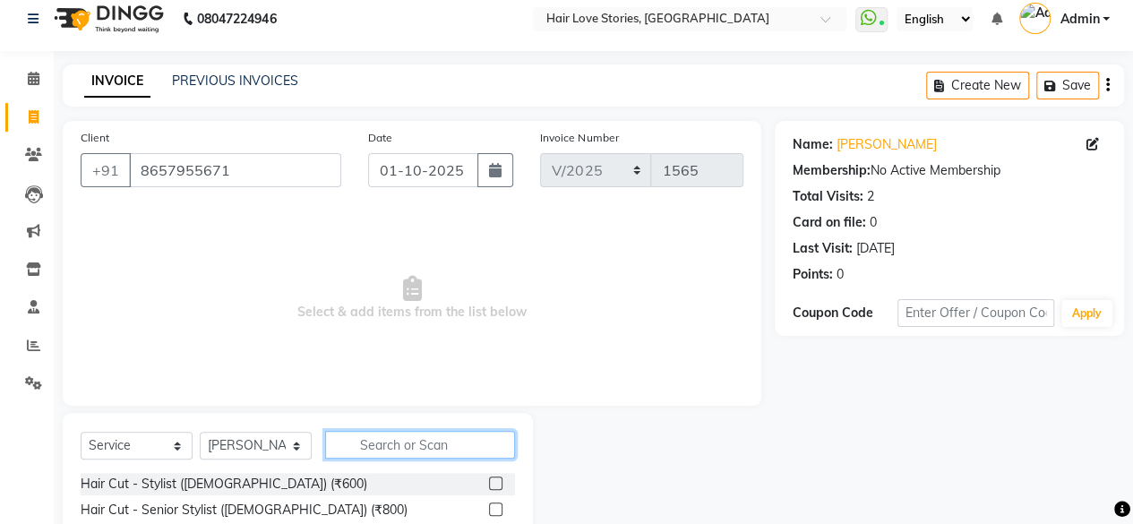
click at [356, 443] on input "text" at bounding box center [420, 445] width 190 height 28
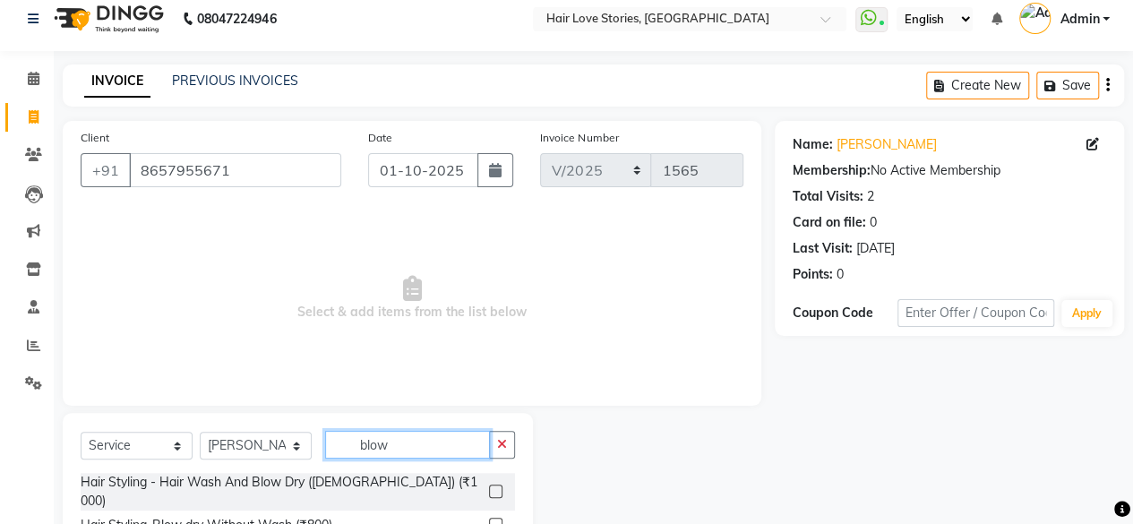
type input "blow"
click at [490, 484] on label at bounding box center [495, 490] width 13 height 13
click at [490, 486] on input "checkbox" at bounding box center [495, 492] width 12 height 12
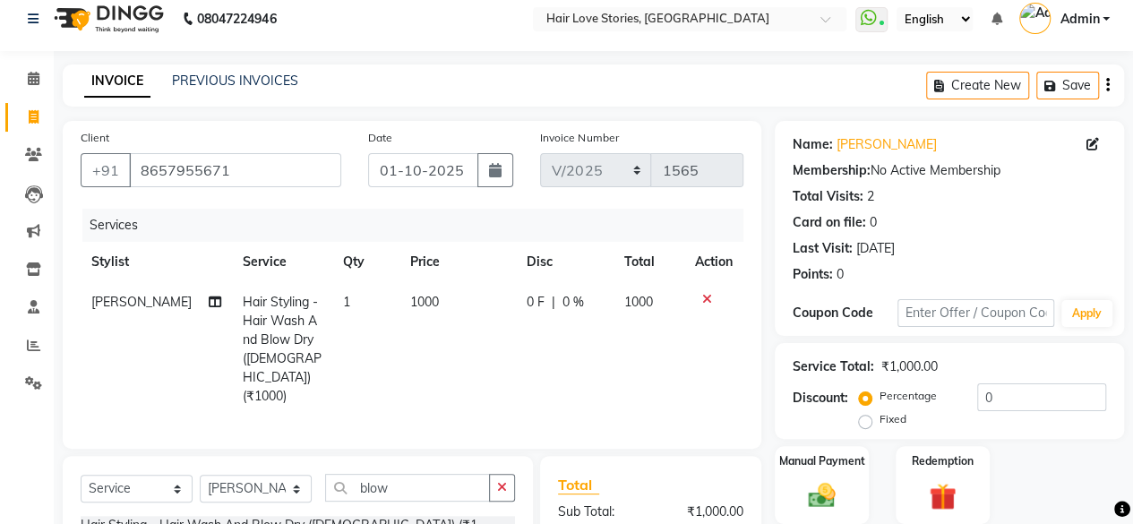
checkbox input "false"
click at [406, 329] on td "1000" at bounding box center [457, 349] width 116 height 134
select select "19044"
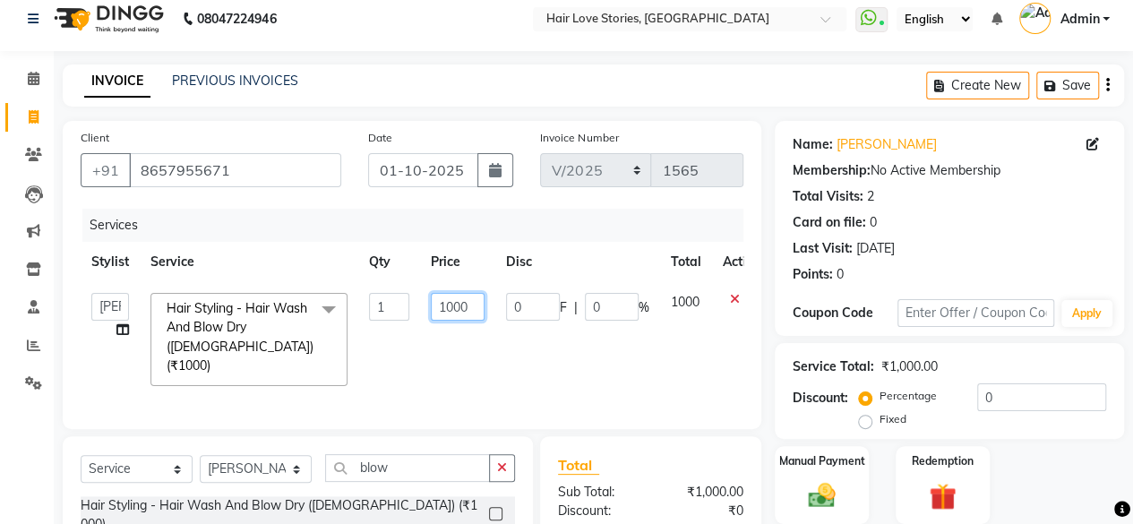
click at [449, 309] on input "1000" at bounding box center [458, 307] width 54 height 28
type input "1200"
click at [830, 481] on img at bounding box center [822, 495] width 46 height 32
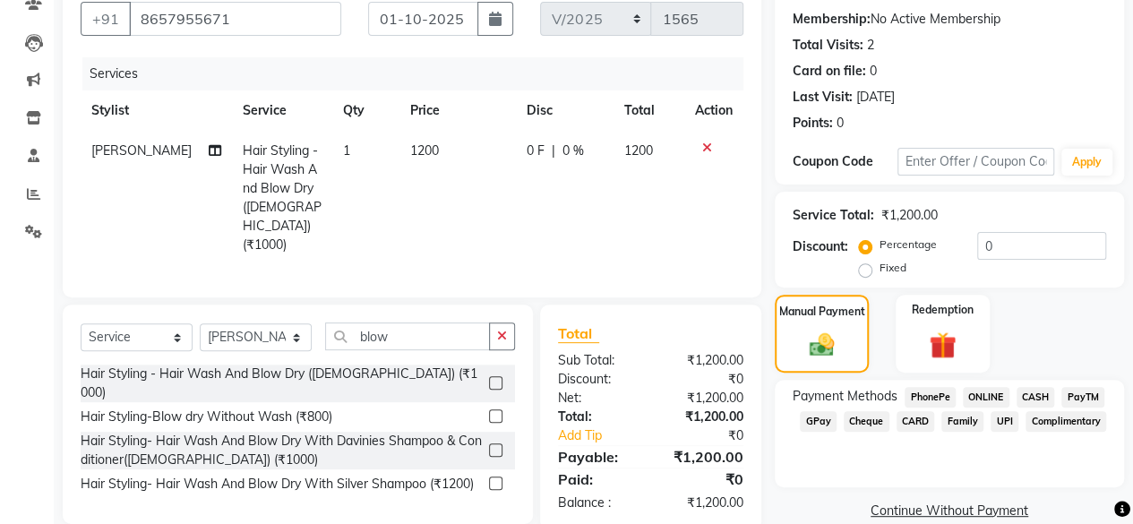
scroll to position [192, 0]
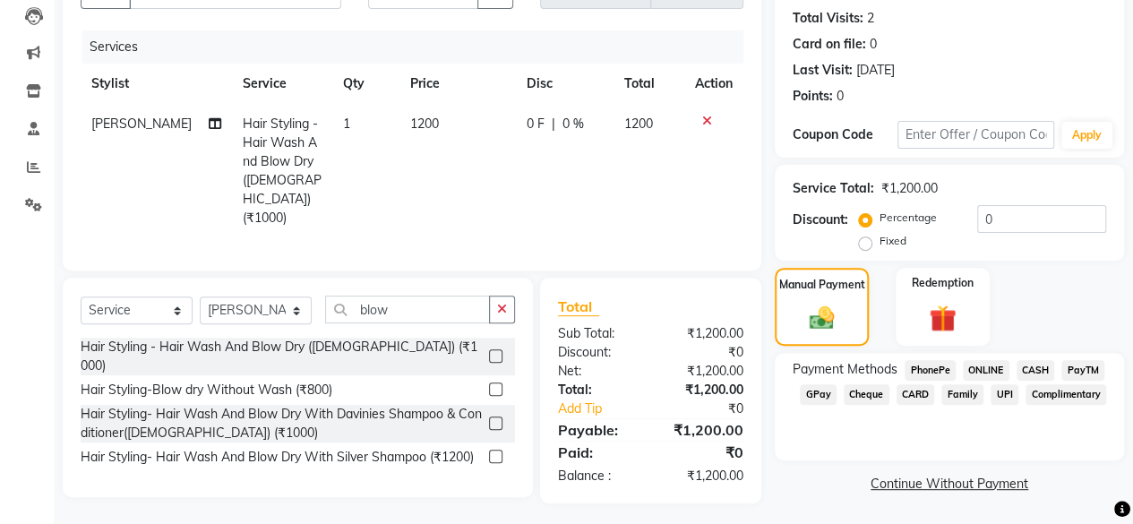
click at [919, 394] on span "CARD" at bounding box center [915, 394] width 39 height 21
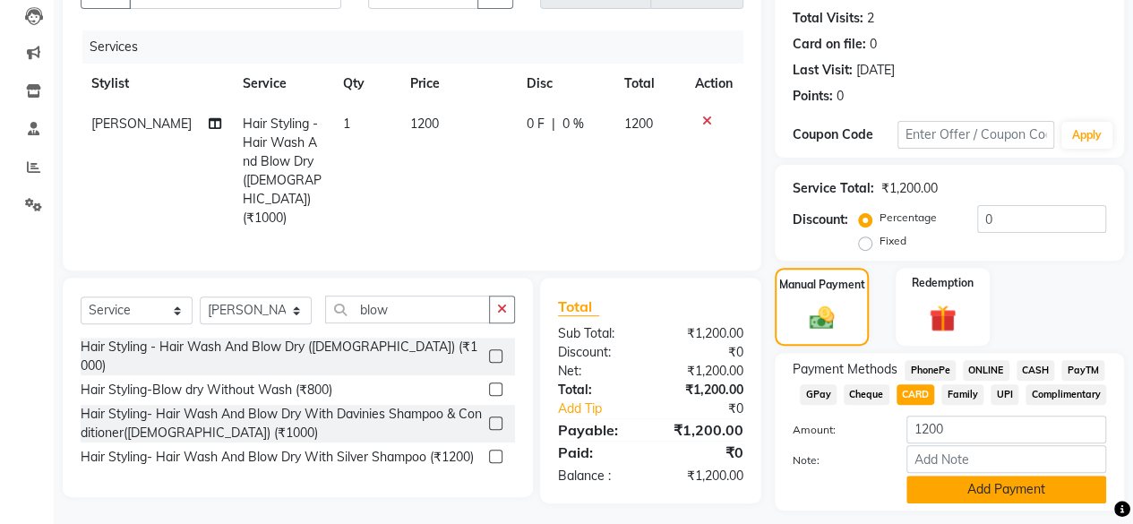
click at [1005, 490] on button "Add Payment" at bounding box center [1006, 489] width 200 height 28
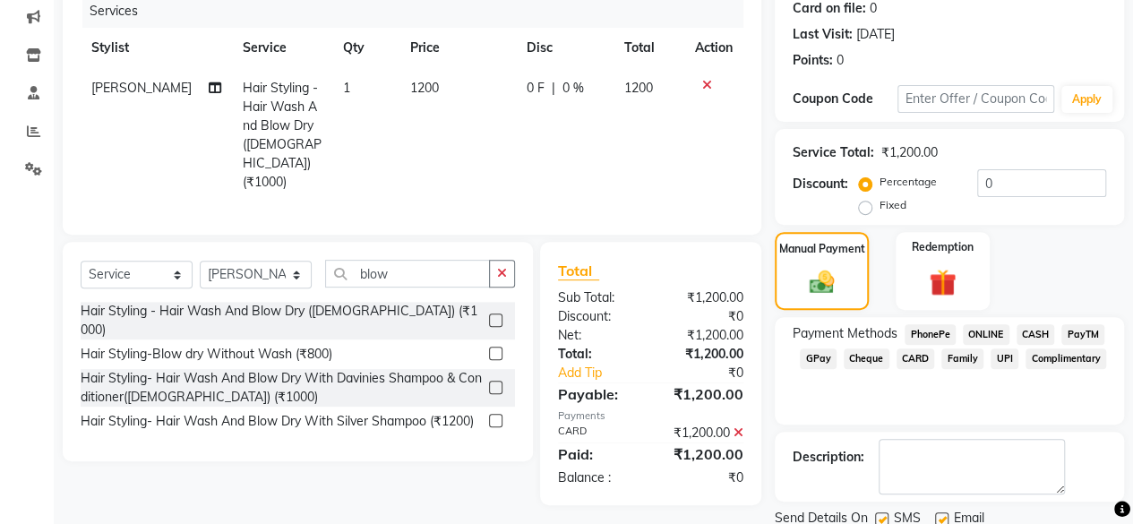
scroll to position [290, 0]
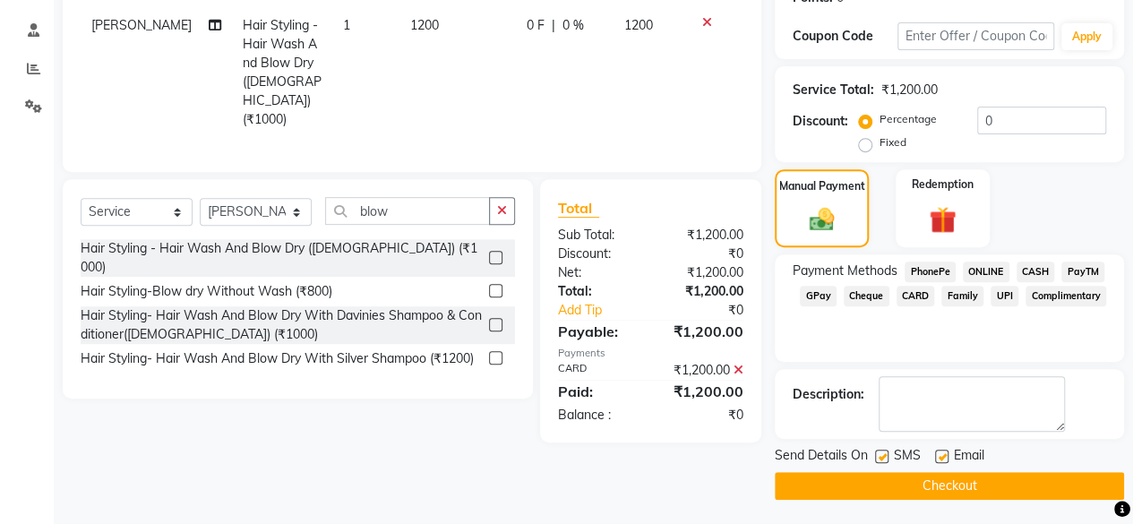
click at [878, 456] on label at bounding box center [881, 455] width 13 height 13
click at [878, 456] on input "checkbox" at bounding box center [881, 457] width 12 height 12
checkbox input "false"
click at [892, 488] on button "Checkout" at bounding box center [948, 486] width 349 height 28
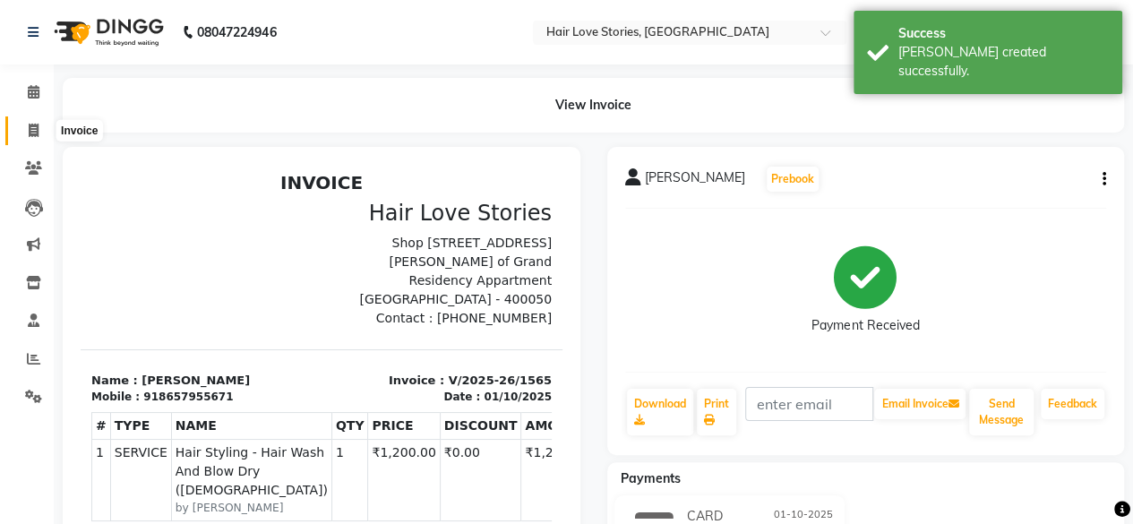
click at [23, 125] on span at bounding box center [33, 131] width 31 height 21
select select "3886"
select select "service"
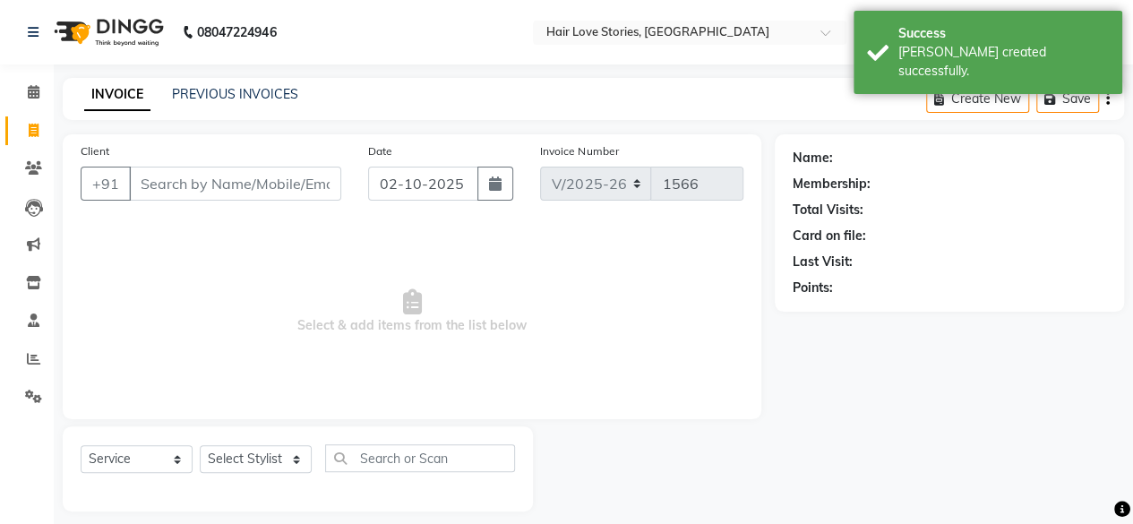
scroll to position [13, 0]
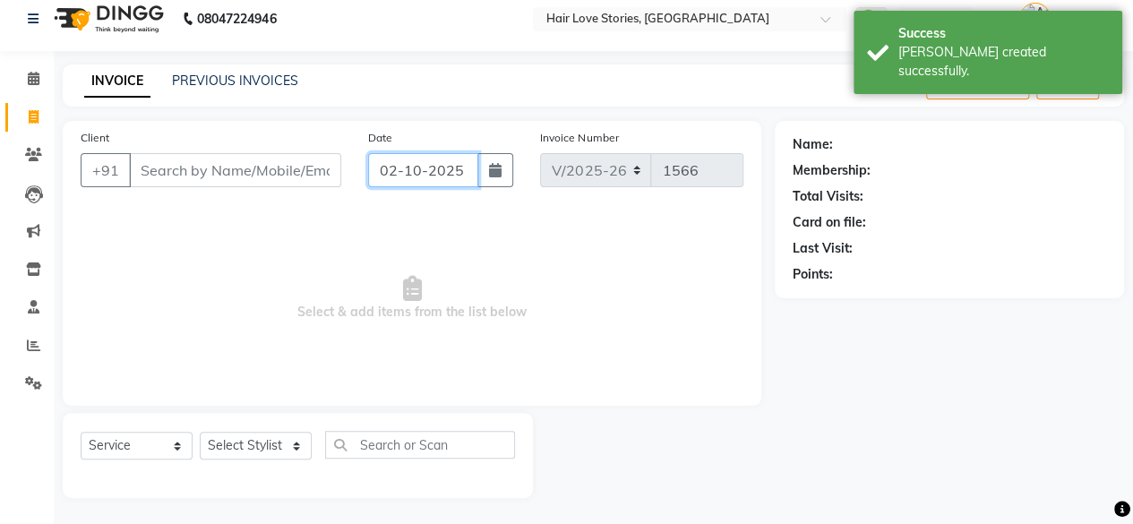
click at [399, 162] on input "02-10-2025" at bounding box center [423, 170] width 111 height 34
select select "10"
select select "2025"
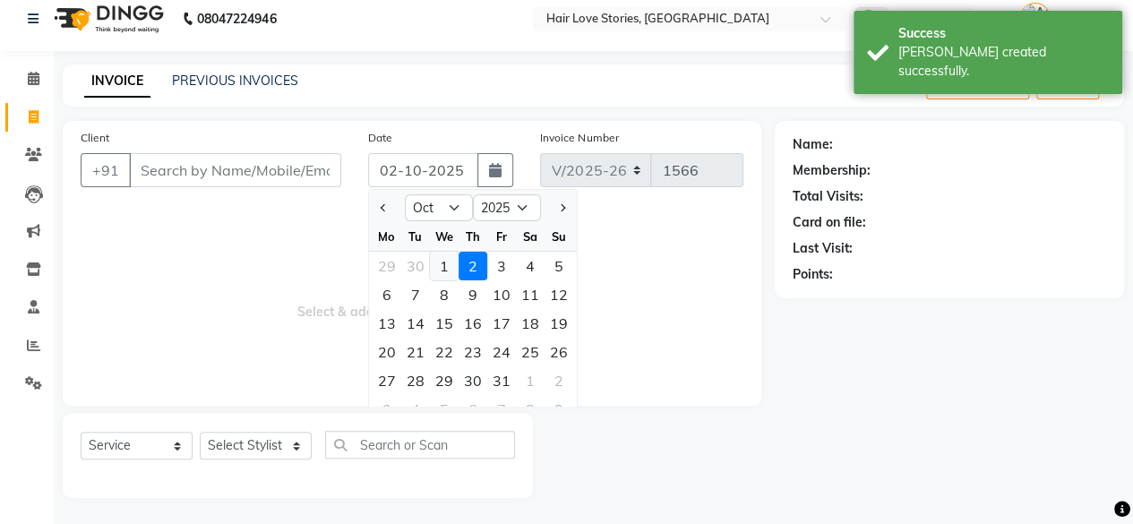
click at [450, 267] on div "1" at bounding box center [444, 266] width 29 height 29
type input "01-10-2025"
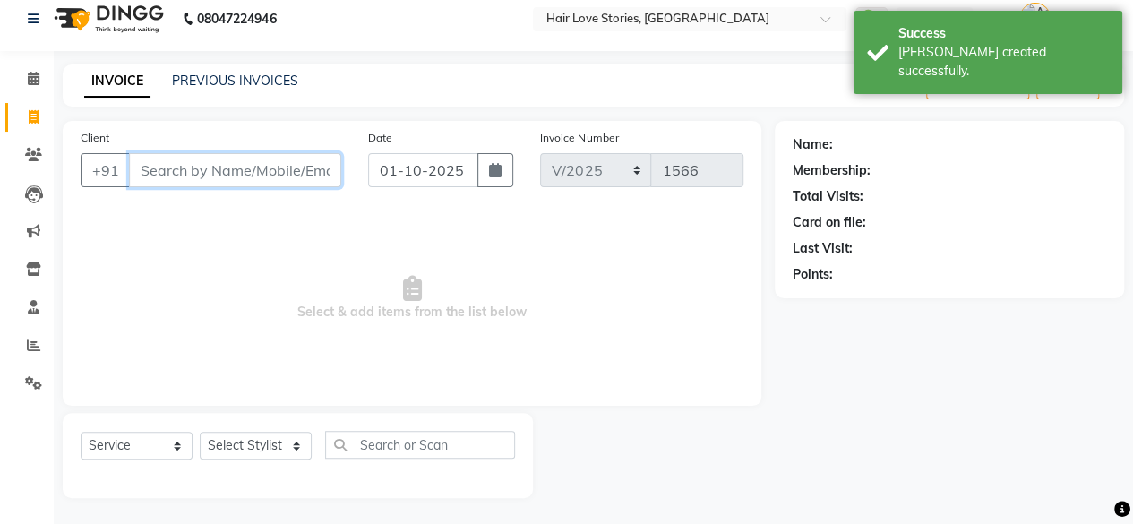
click at [307, 175] on input "Client" at bounding box center [235, 170] width 212 height 34
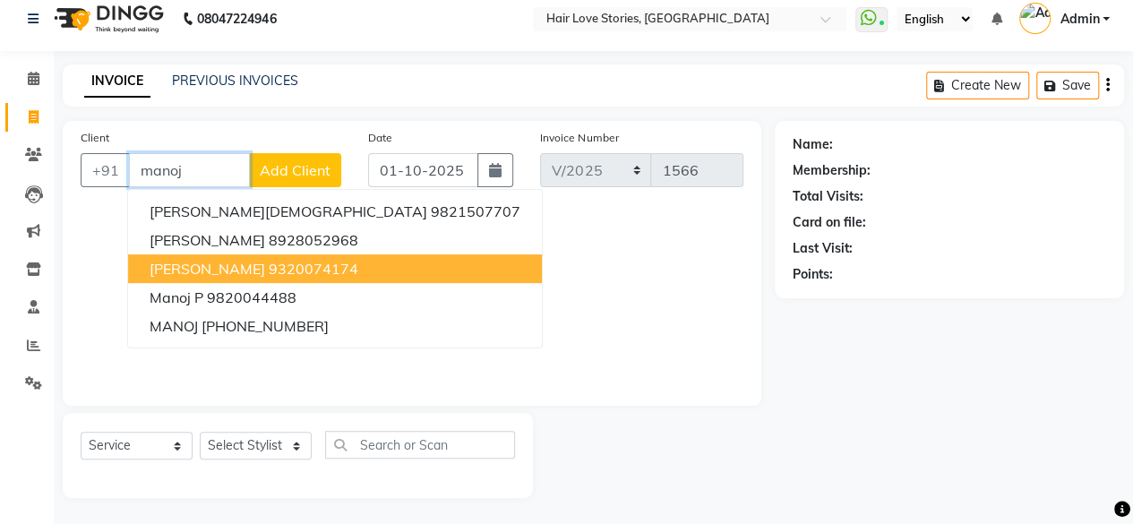
click at [274, 275] on ngb-highlight "9320074174" at bounding box center [314, 269] width 90 height 18
type input "9320074174"
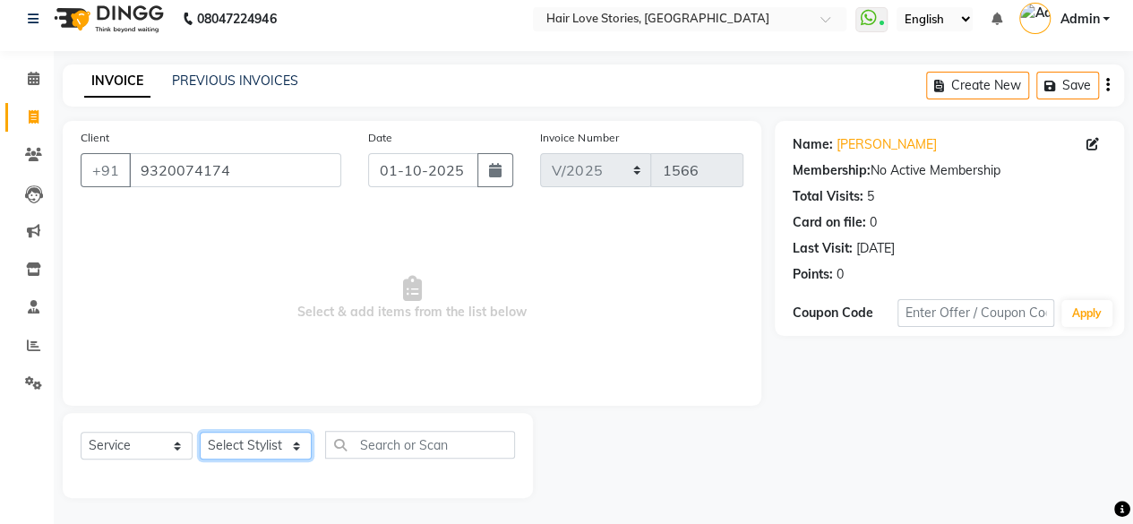
click at [258, 445] on select "Select Stylist [PERSON_NAME] FRONTDESK MANAGER [PERSON_NAME] MEENA MANE [PERSON…" at bounding box center [256, 446] width 112 height 28
select select "92004"
click at [200, 432] on select "Select Stylist [PERSON_NAME] FRONTDESK MANAGER [PERSON_NAME] MEENA MANE [PERSON…" at bounding box center [256, 446] width 112 height 28
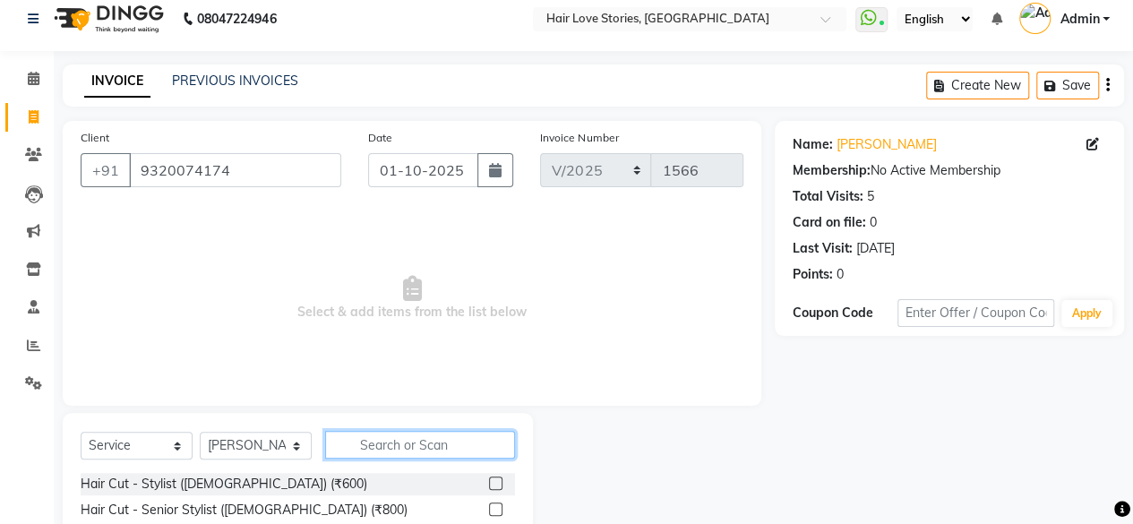
click at [372, 441] on input "text" at bounding box center [420, 445] width 190 height 28
type input "ped"
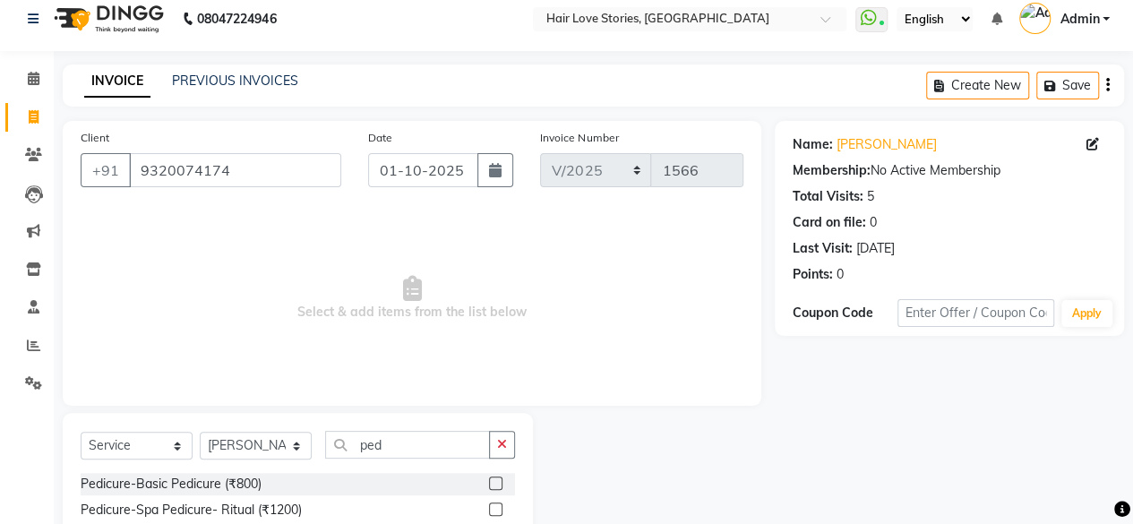
click at [491, 479] on label at bounding box center [495, 482] width 13 height 13
click at [491, 479] on input "checkbox" at bounding box center [495, 484] width 12 height 12
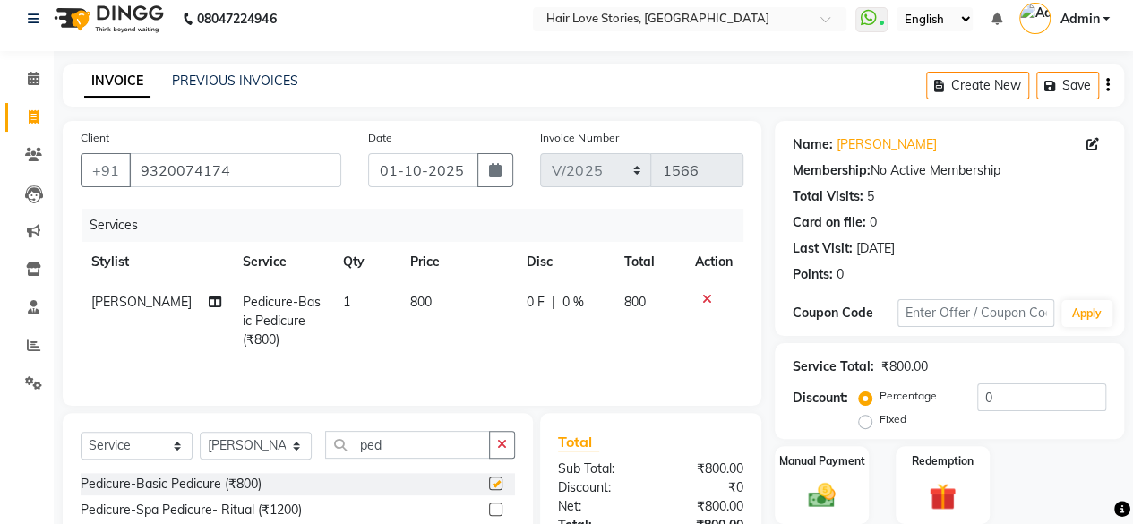
checkbox input "false"
click at [410, 302] on span "800" at bounding box center [420, 302] width 21 height 16
select select "92004"
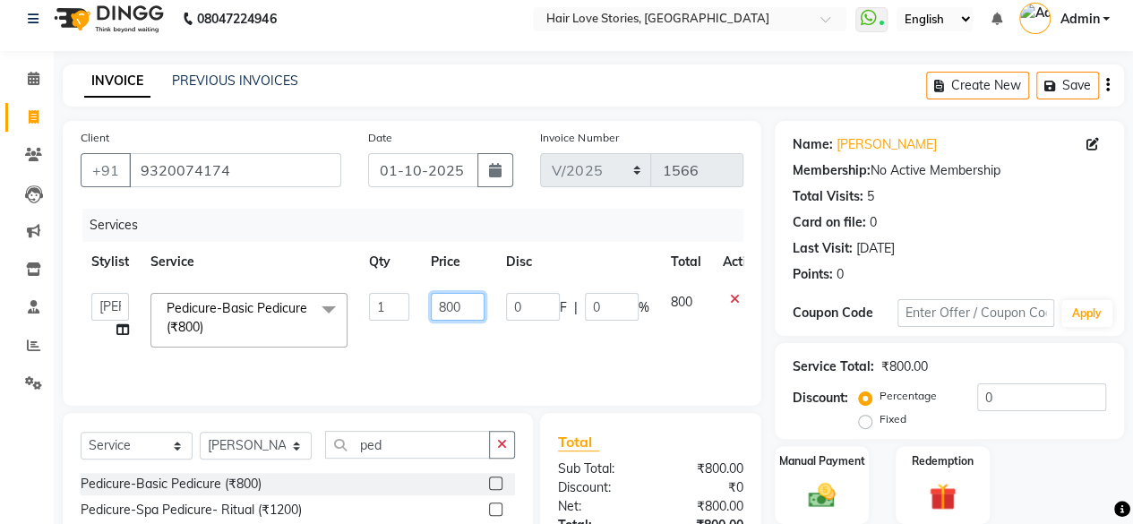
click at [447, 301] on input "800" at bounding box center [458, 307] width 54 height 28
type input "1000"
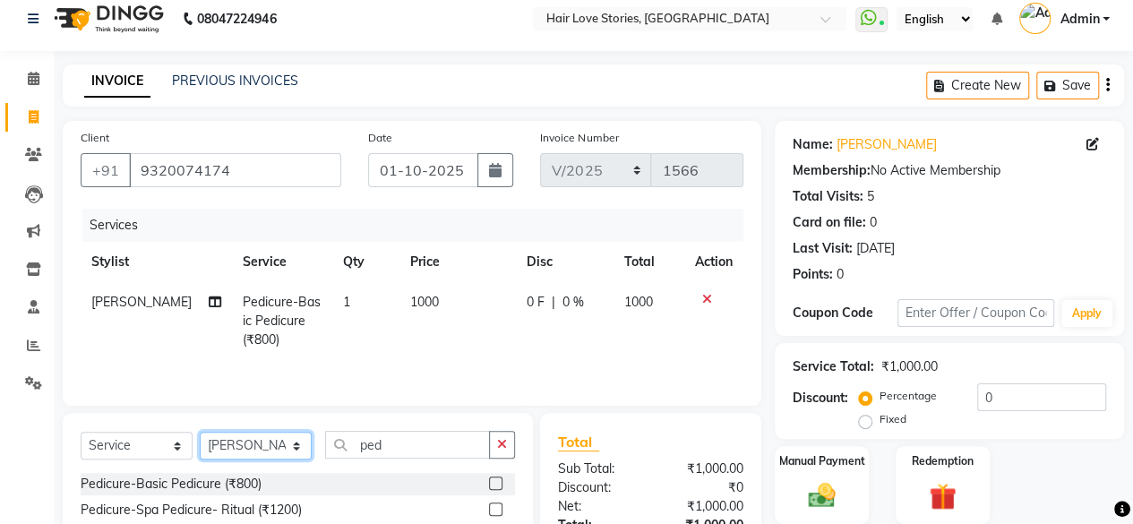
click at [287, 443] on select "Select Stylist [PERSON_NAME] FRONTDESK MANAGER [PERSON_NAME] MEENA MANE [PERSON…" at bounding box center [256, 446] width 112 height 28
select select "19054"
click at [200, 432] on select "Select Stylist [PERSON_NAME] FRONTDESK MANAGER [PERSON_NAME] MEENA MANE [PERSON…" at bounding box center [256, 446] width 112 height 28
click at [491, 435] on button "button" at bounding box center [502, 445] width 26 height 28
type input "mani"
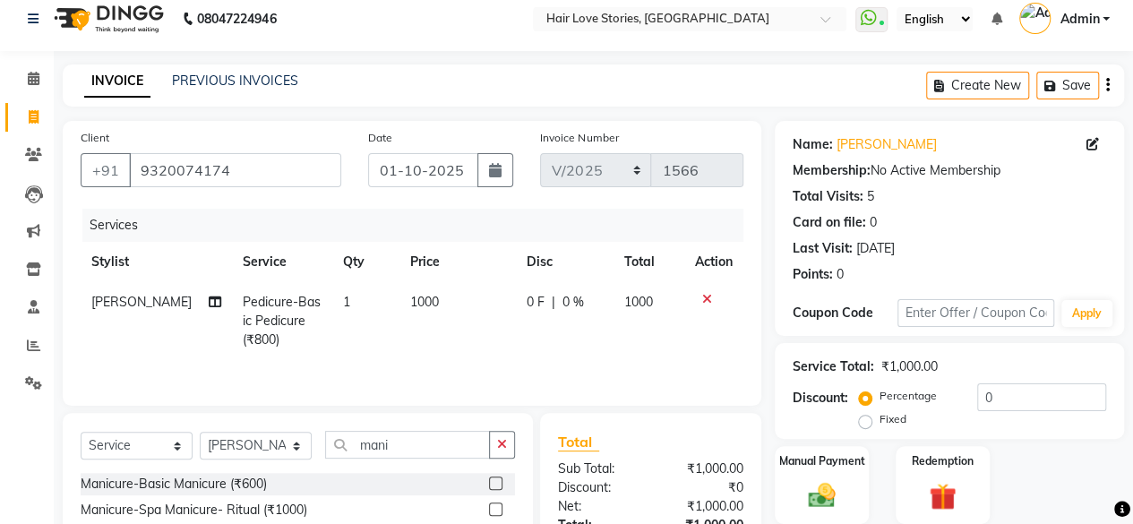
click at [501, 488] on label at bounding box center [495, 482] width 13 height 13
click at [501, 488] on input "checkbox" at bounding box center [495, 484] width 12 height 12
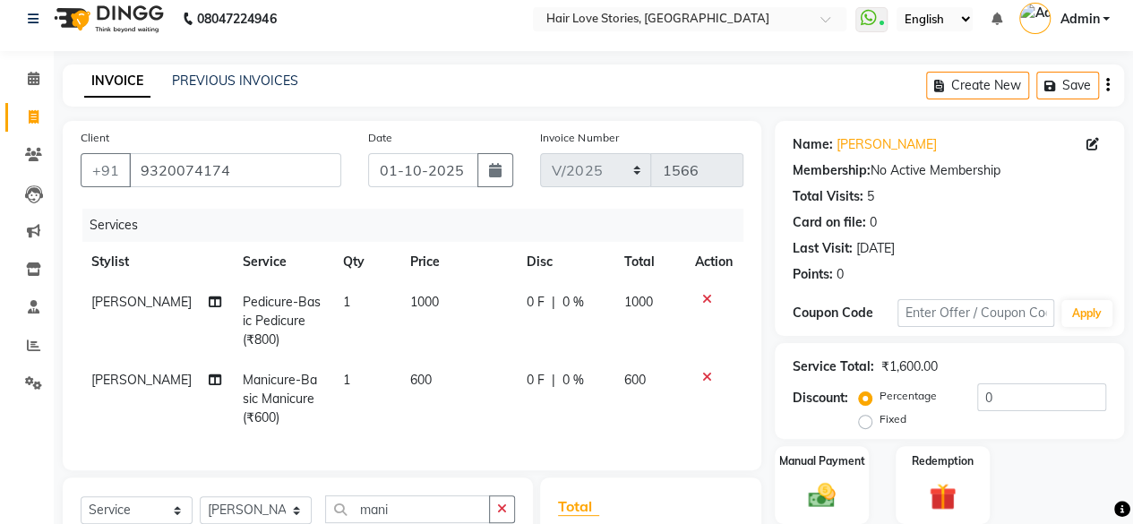
checkbox input "false"
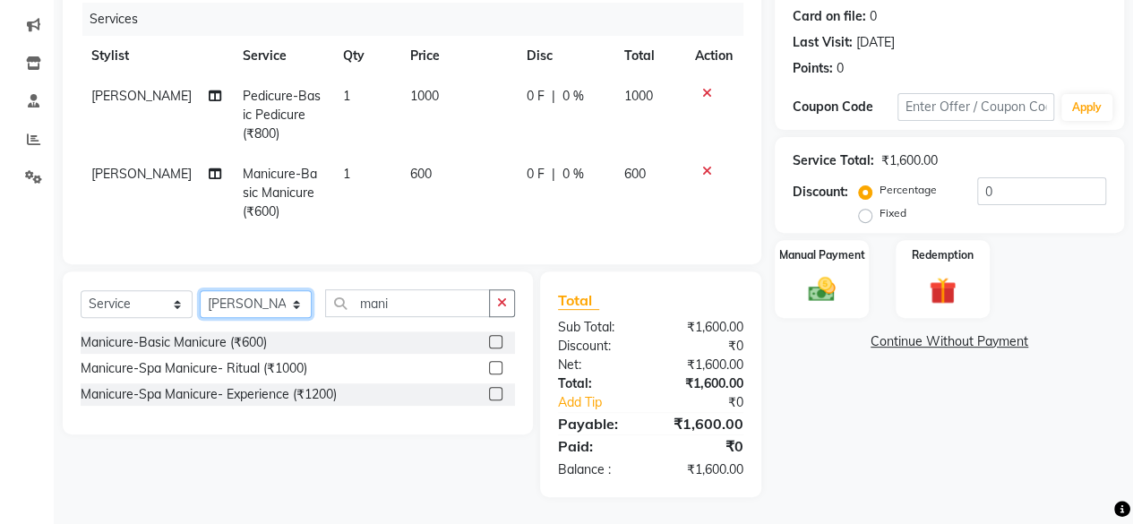
click at [296, 299] on select "Select Stylist [PERSON_NAME] FRONTDESK MANAGER [PERSON_NAME] MEENA MANE [PERSON…" at bounding box center [256, 304] width 112 height 28
select select "19053"
click at [200, 291] on select "Select Stylist [PERSON_NAME] FRONTDESK MANAGER [PERSON_NAME] MEENA MANE [PERSON…" at bounding box center [256, 304] width 112 height 28
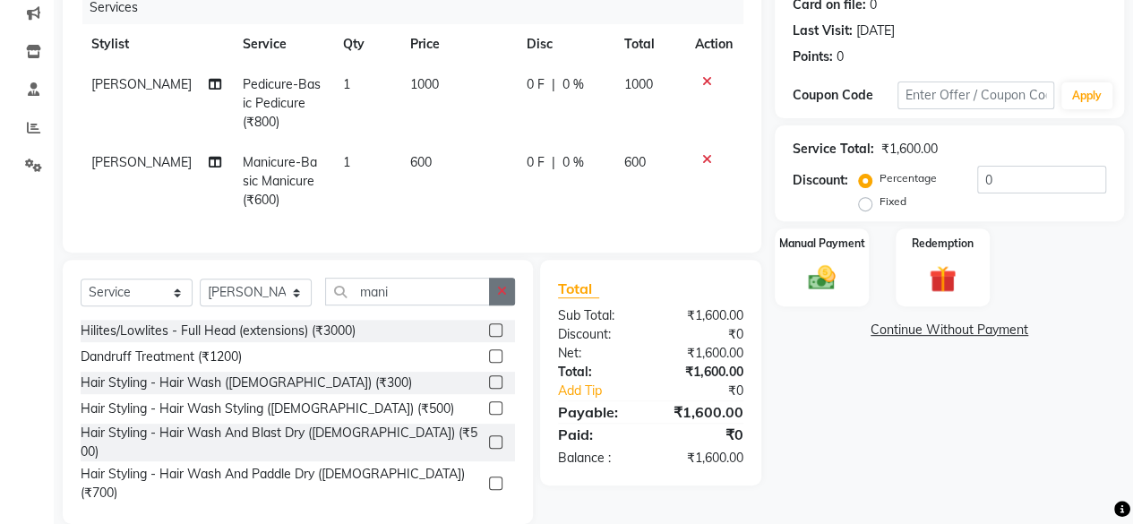
click at [500, 297] on icon "button" at bounding box center [502, 291] width 10 height 13
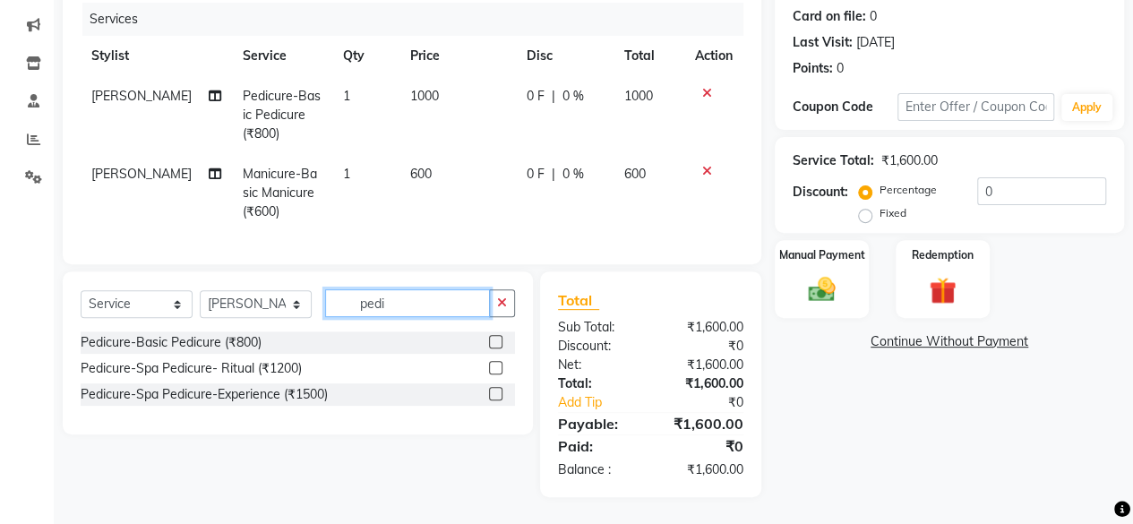
type input "pedi"
click at [498, 336] on label at bounding box center [495, 341] width 13 height 13
click at [498, 337] on input "checkbox" at bounding box center [495, 343] width 12 height 12
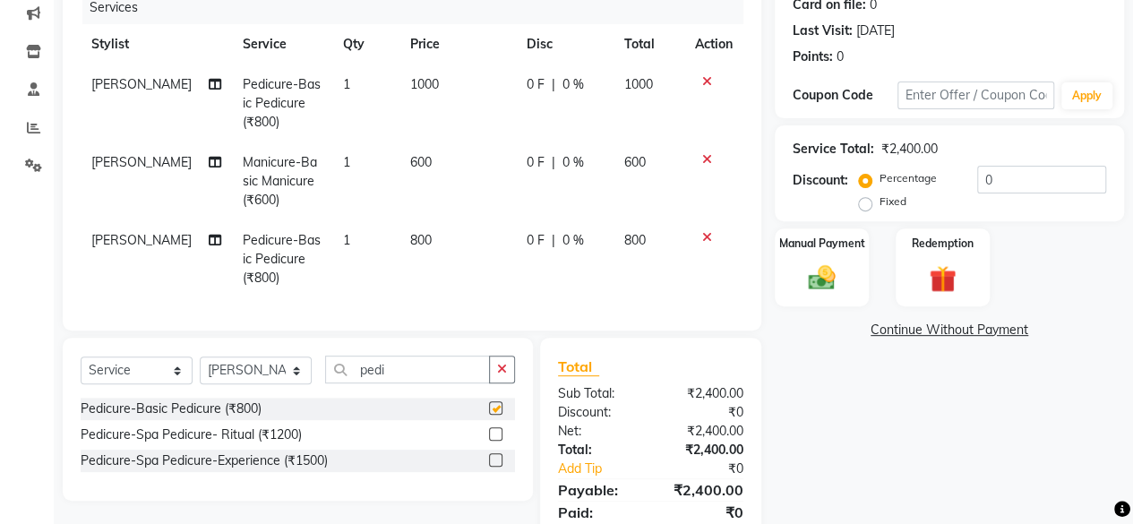
checkbox input "false"
click at [435, 251] on td "800" at bounding box center [457, 259] width 116 height 78
select select "19053"
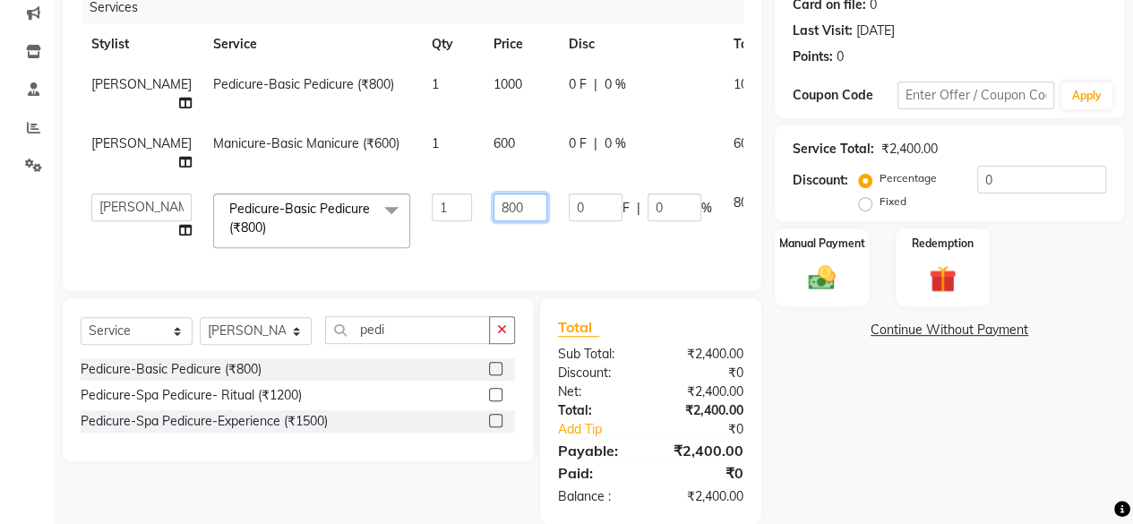
click at [493, 210] on input "800" at bounding box center [520, 207] width 54 height 28
type input "0900"
click at [461, 141] on tbody "[PERSON_NAME] Pedicure-Basic Pedicure (₹800) 1 1000 0 F | 0 % 1000 [PERSON_NAME…" at bounding box center [457, 161] width 753 height 194
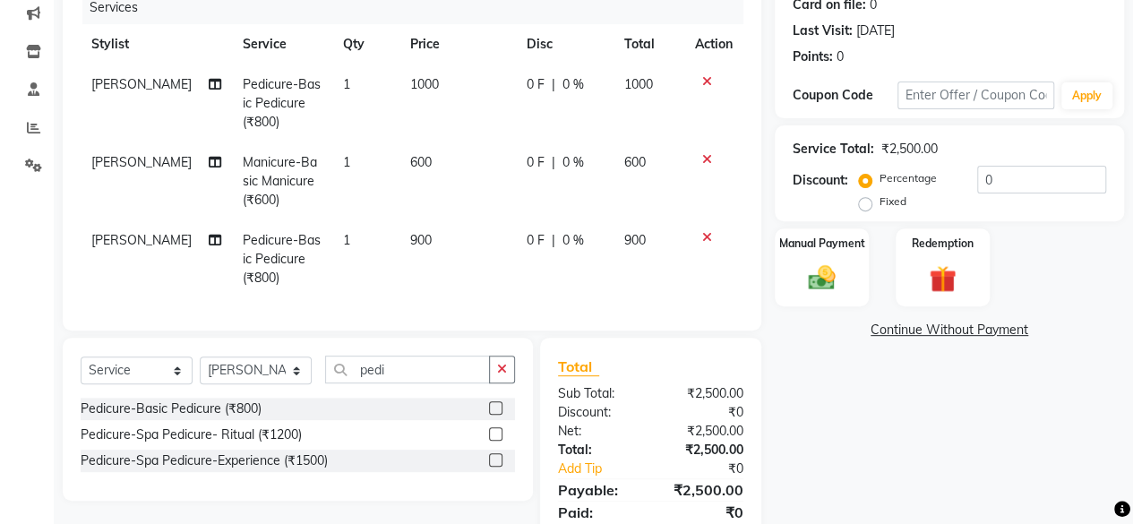
click at [415, 164] on span "600" at bounding box center [420, 162] width 21 height 16
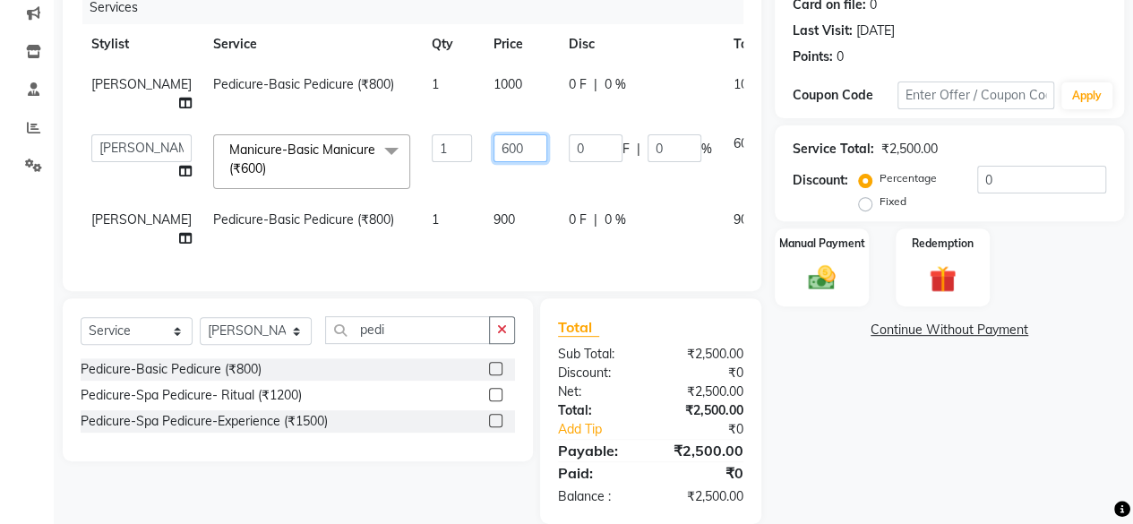
click at [493, 144] on input "600" at bounding box center [520, 148] width 54 height 28
type input "700"
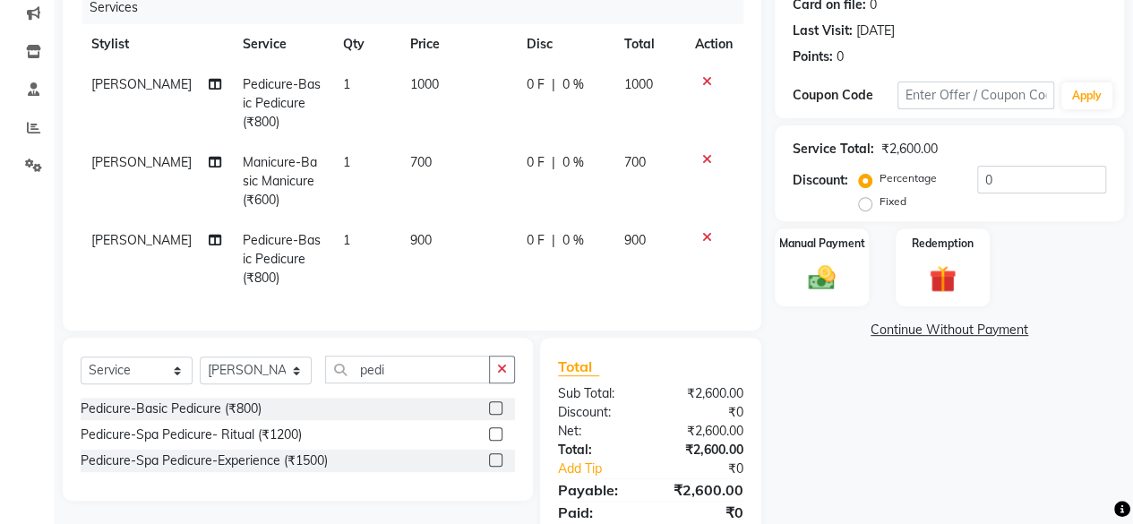
click at [524, 176] on td "0 F | 0 %" at bounding box center [564, 181] width 97 height 78
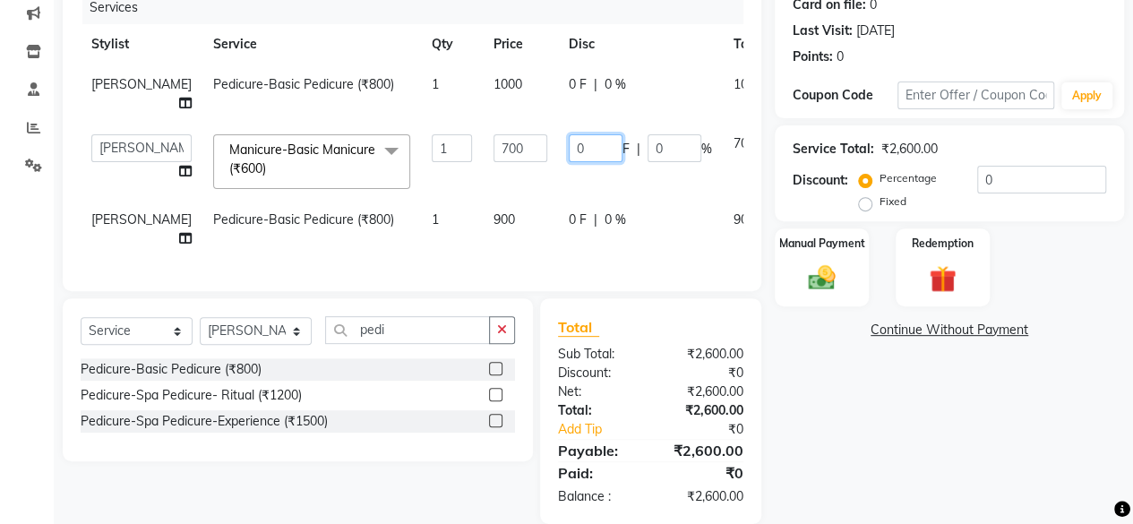
click at [569, 149] on input "0" at bounding box center [596, 148] width 54 height 28
type input "300"
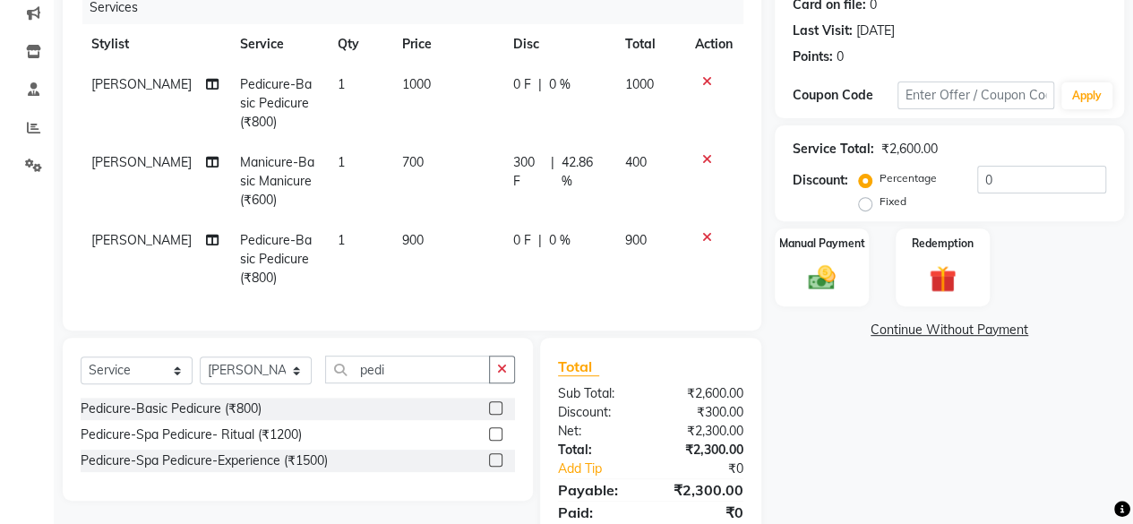
click at [514, 195] on td "300 F | 42.86 %" at bounding box center [558, 181] width 112 height 78
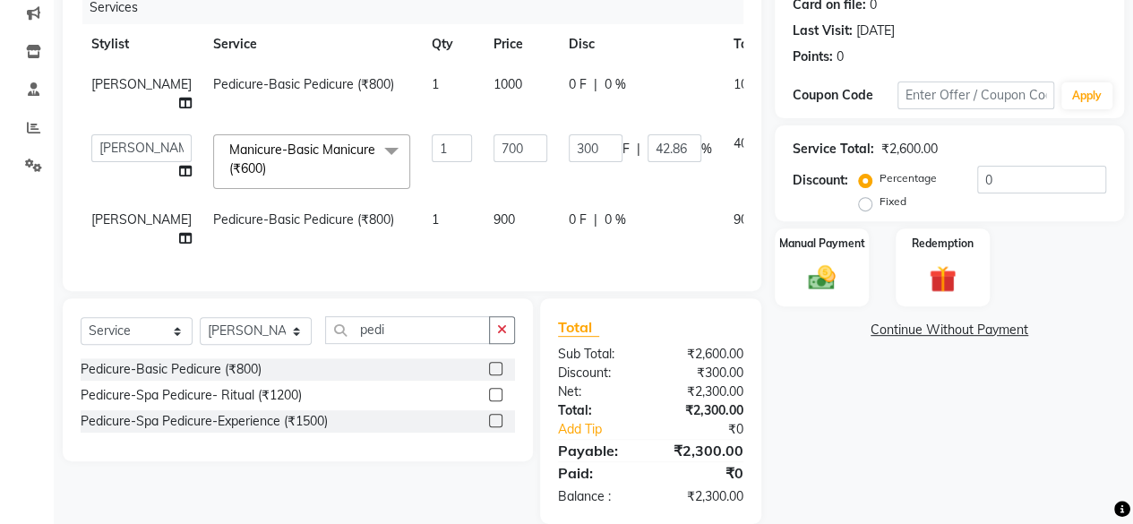
click at [569, 216] on span "0 F" at bounding box center [578, 219] width 18 height 19
select select "19053"
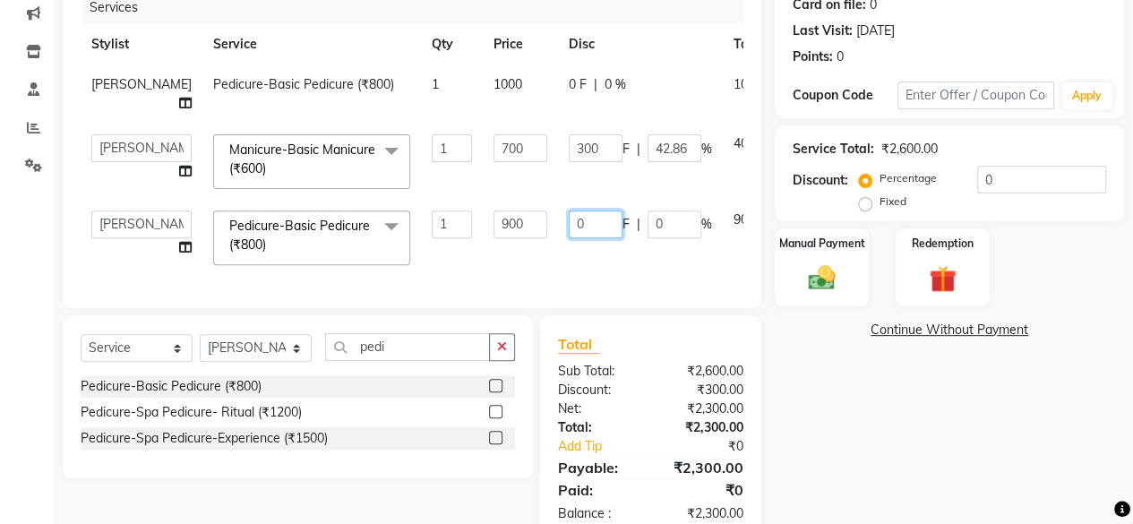
click at [569, 216] on input "0" at bounding box center [596, 224] width 54 height 28
type input "300"
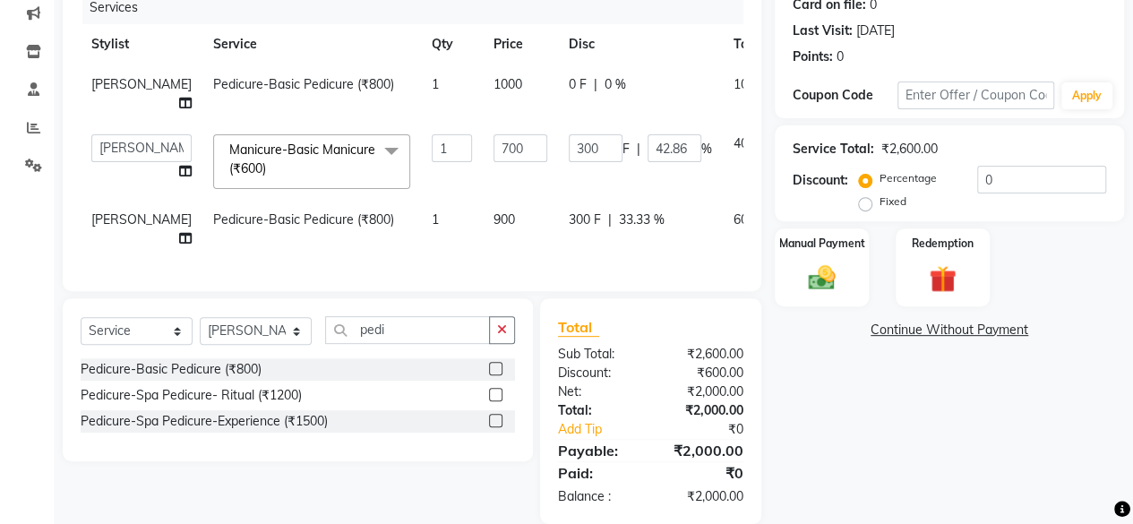
click at [885, 463] on div "Name: [PERSON_NAME] Membership: No Active Membership Total Visits: 5 Card on fi…" at bounding box center [955, 213] width 363 height 620
click at [825, 282] on img at bounding box center [822, 277] width 46 height 32
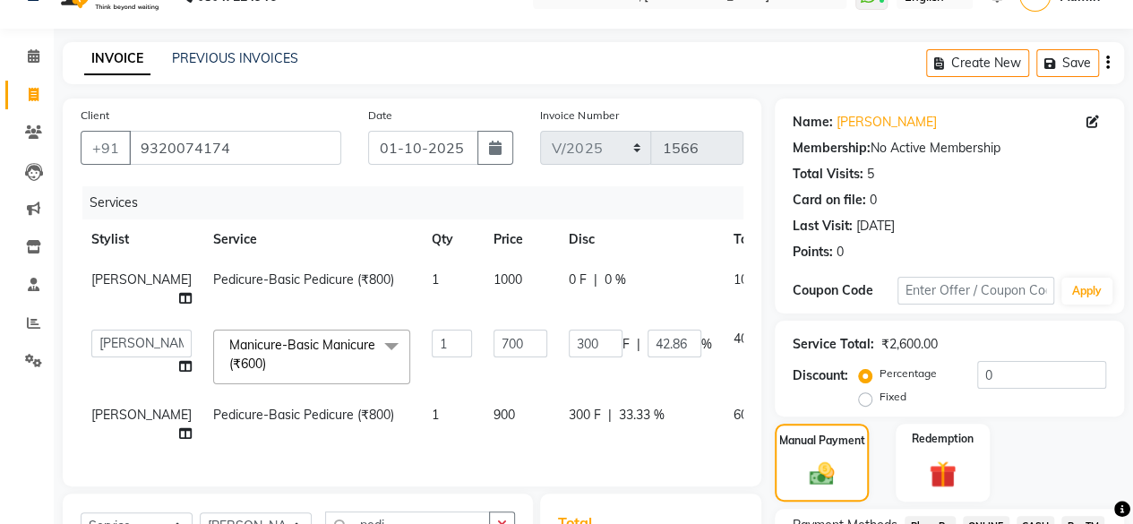
scroll to position [35, 0]
click at [1120, 275] on div "Name: [PERSON_NAME] Membership: No Active Membership Total Visits: 5 Card on fi…" at bounding box center [955, 409] width 363 height 620
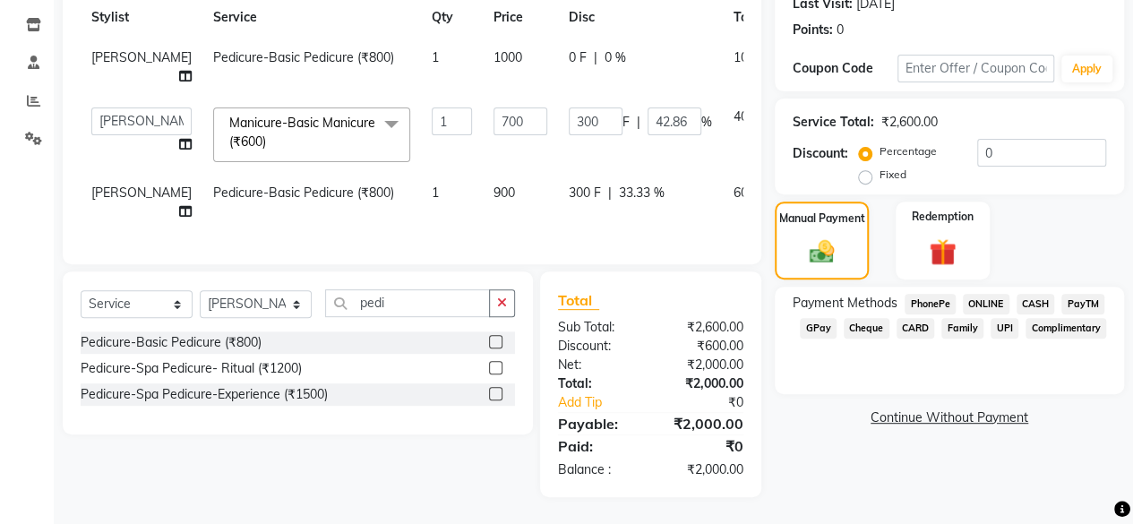
click at [1025, 294] on span "CASH" at bounding box center [1035, 304] width 39 height 21
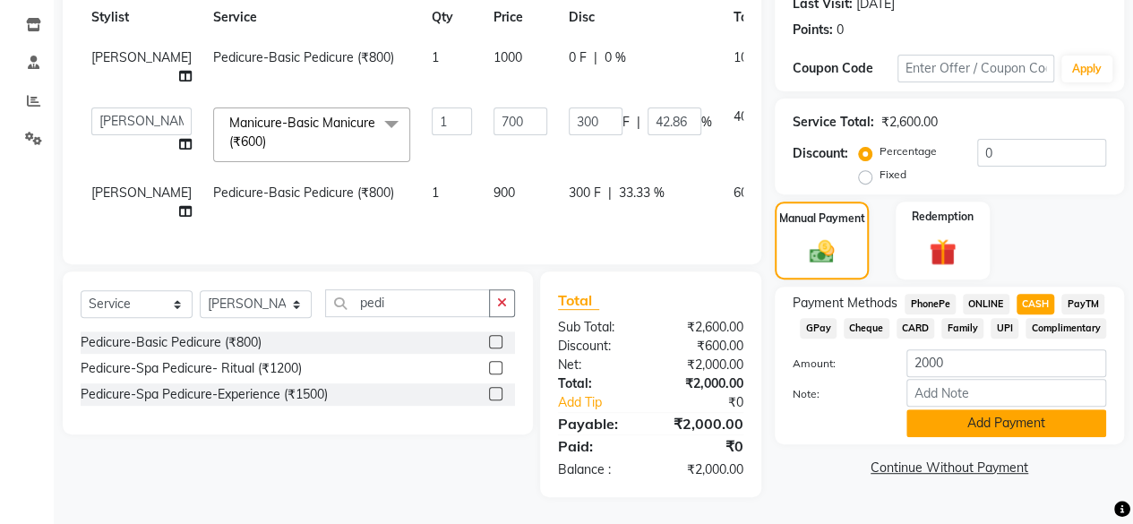
click at [1001, 423] on button "Add Payment" at bounding box center [1006, 423] width 200 height 28
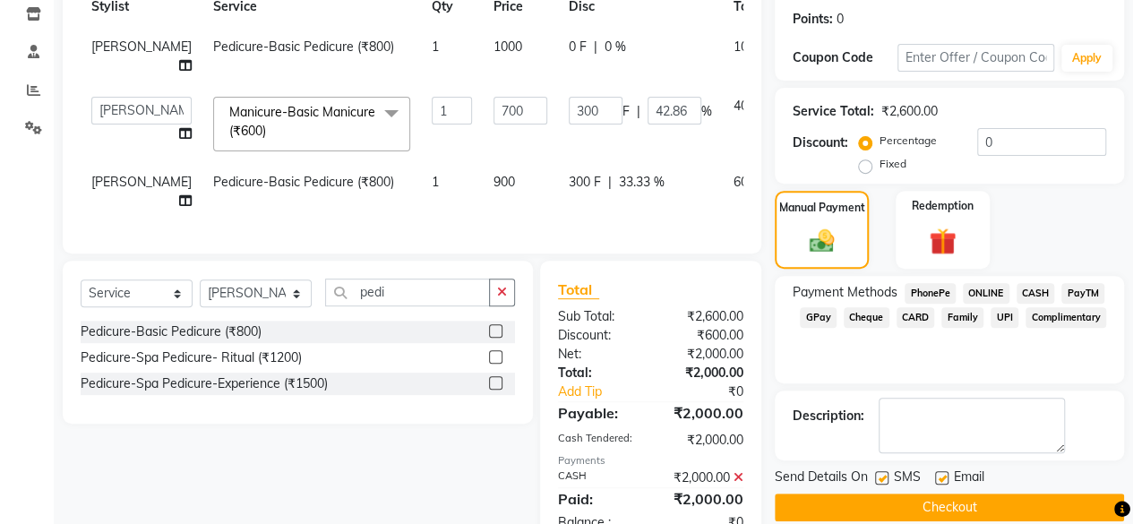
click at [881, 481] on label at bounding box center [881, 477] width 13 height 13
click at [881, 481] on input "checkbox" at bounding box center [881, 479] width 12 height 12
checkbox input "false"
click at [901, 512] on button "Checkout" at bounding box center [948, 507] width 349 height 28
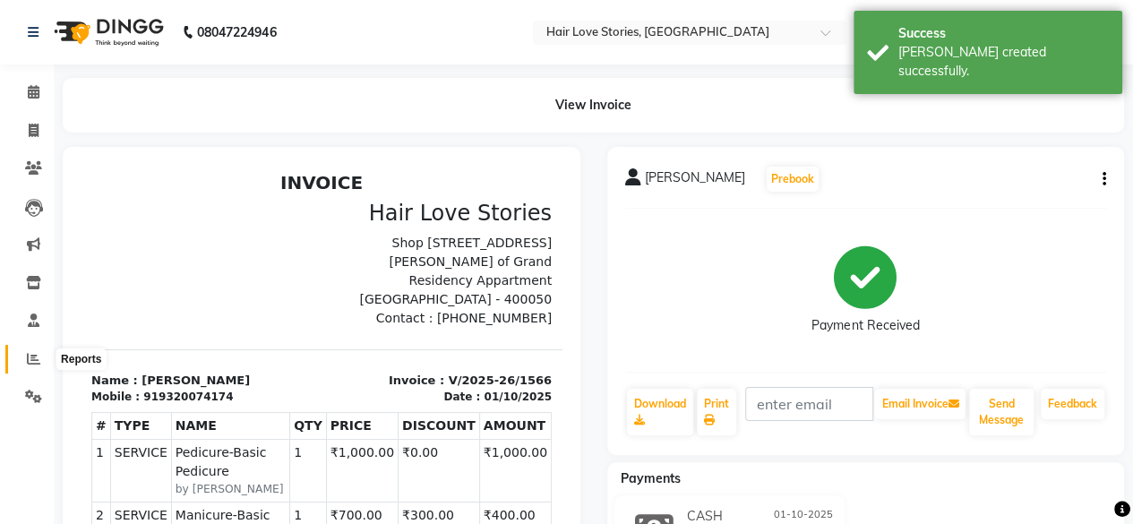
click at [30, 359] on icon at bounding box center [33, 358] width 13 height 13
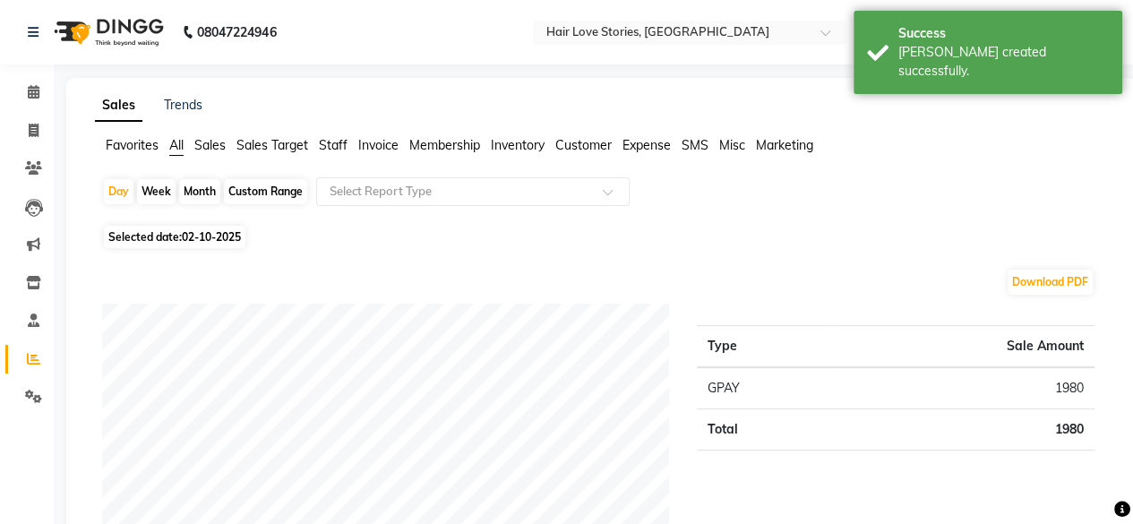
click at [154, 234] on span "Selected date: [DATE]" at bounding box center [174, 237] width 141 height 22
select select "10"
select select "2025"
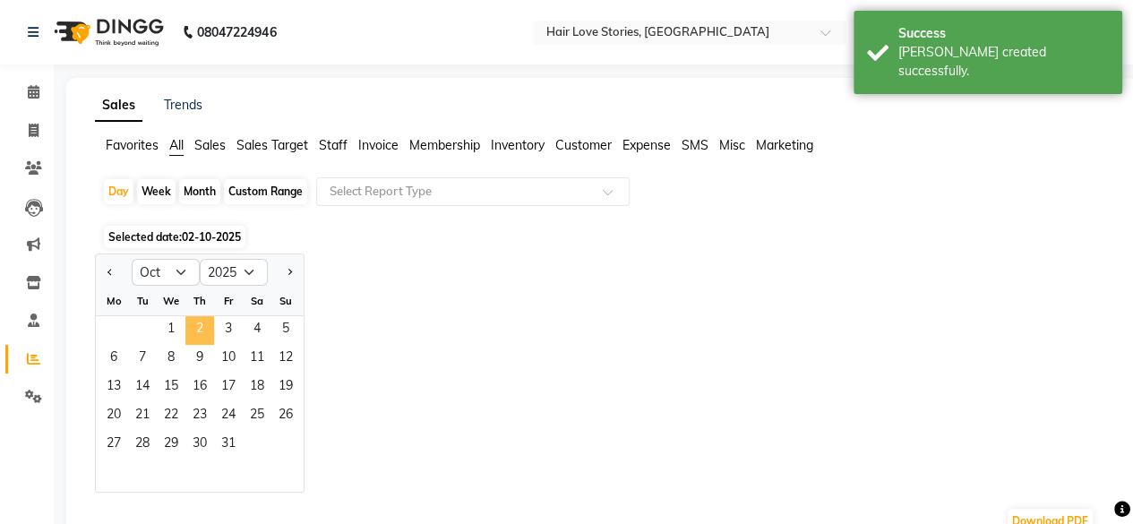
click at [202, 325] on span "2" at bounding box center [199, 330] width 29 height 29
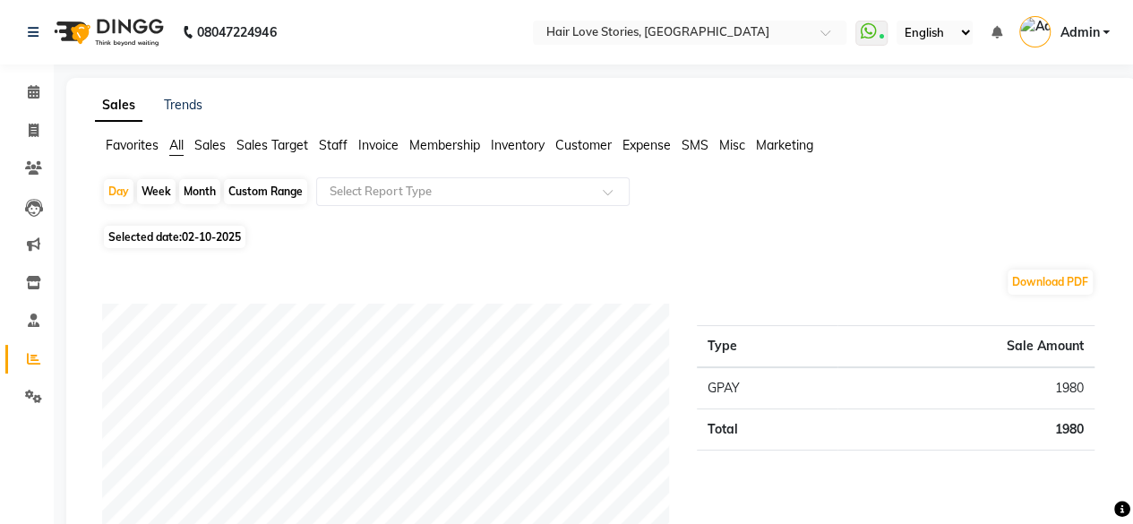
click at [203, 234] on span "02-10-2025" at bounding box center [211, 236] width 59 height 13
select select "10"
select select "2025"
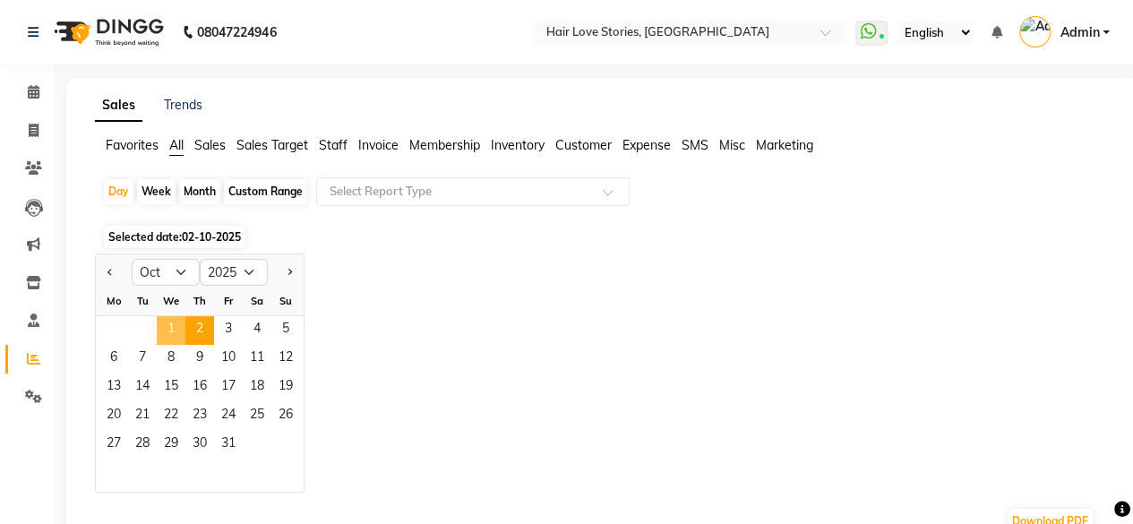
click at [175, 332] on span "1" at bounding box center [171, 330] width 29 height 29
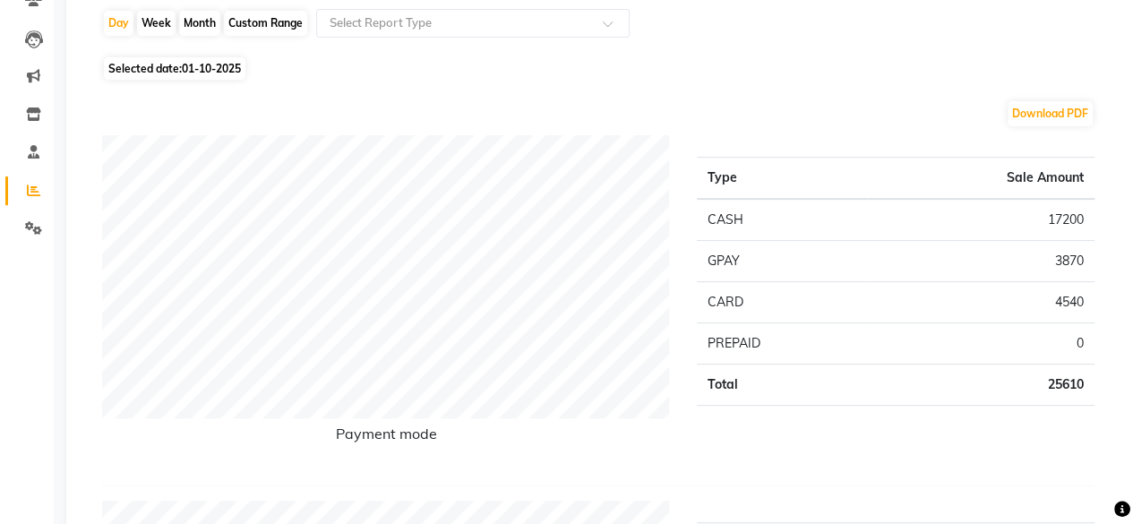
scroll to position [171, 0]
